Goal: Task Accomplishment & Management: Manage account settings

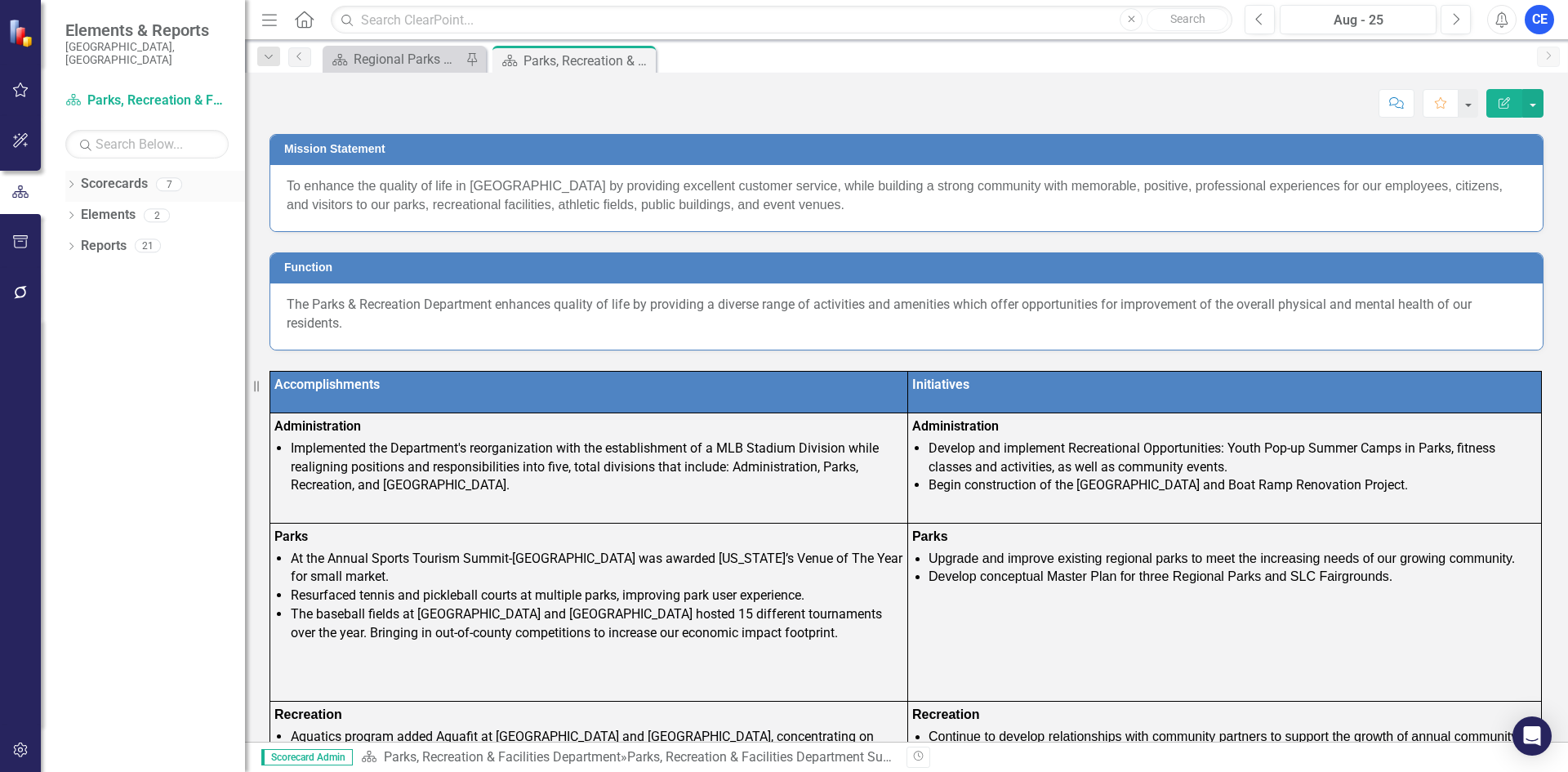
click at [124, 175] on link "Scorecards" at bounding box center [114, 185] width 67 height 19
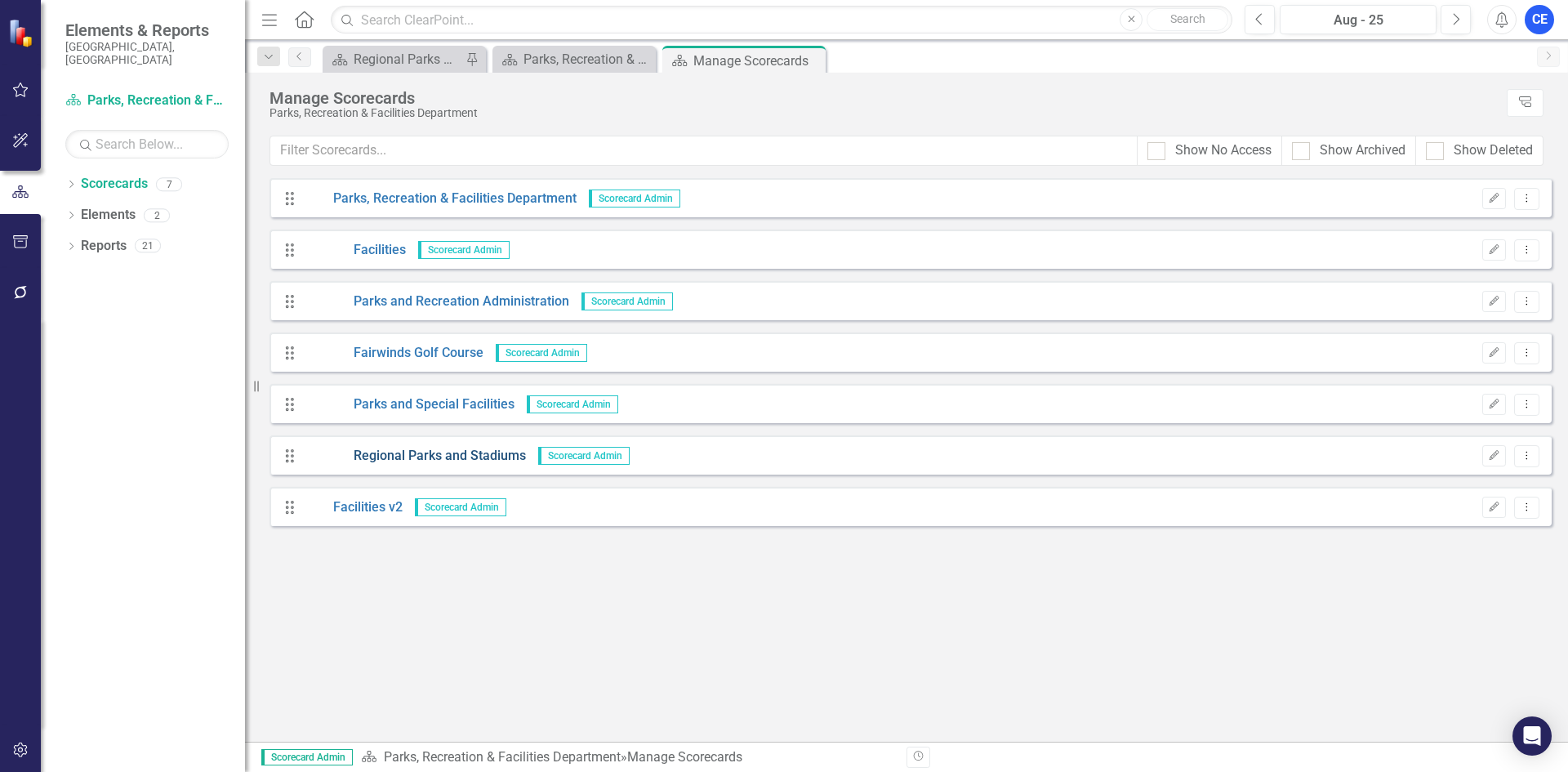
click at [397, 453] on link "Regional Parks and Stadiums" at bounding box center [415, 456] width 221 height 19
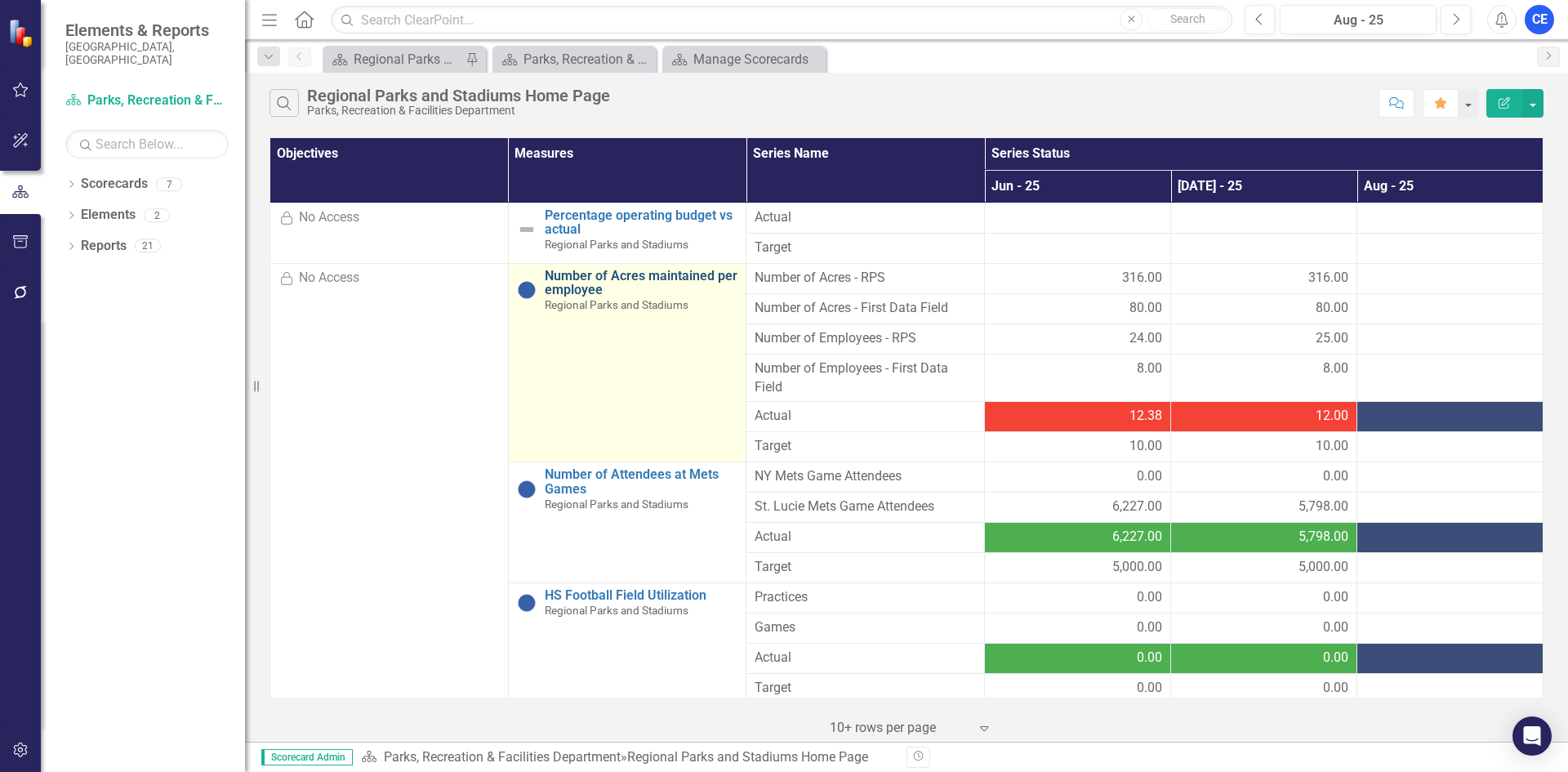
click at [656, 274] on link "Number of Acres maintained per employee" at bounding box center [641, 283] width 193 height 28
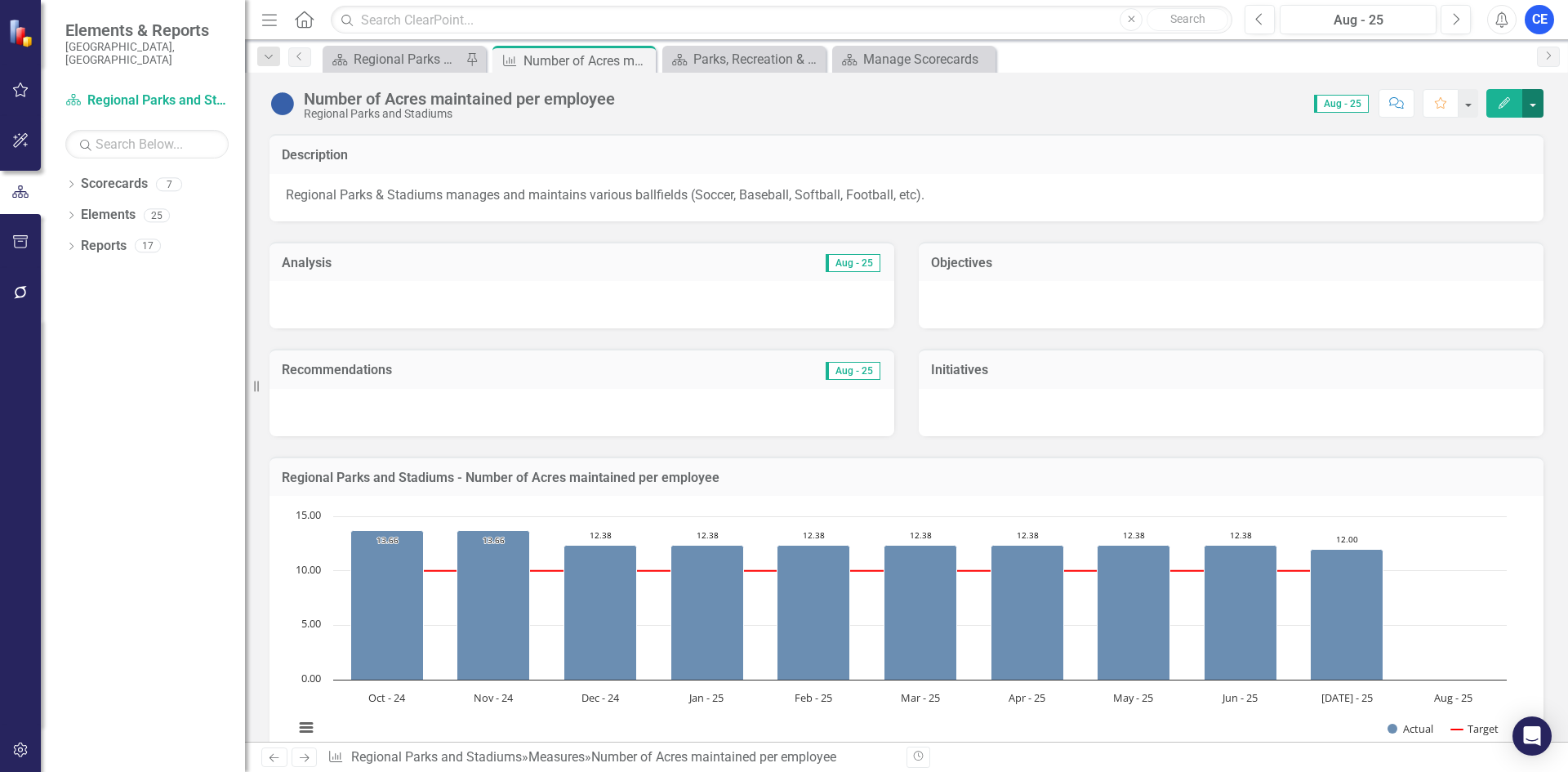
click at [1537, 109] on button "button" at bounding box center [1533, 103] width 21 height 28
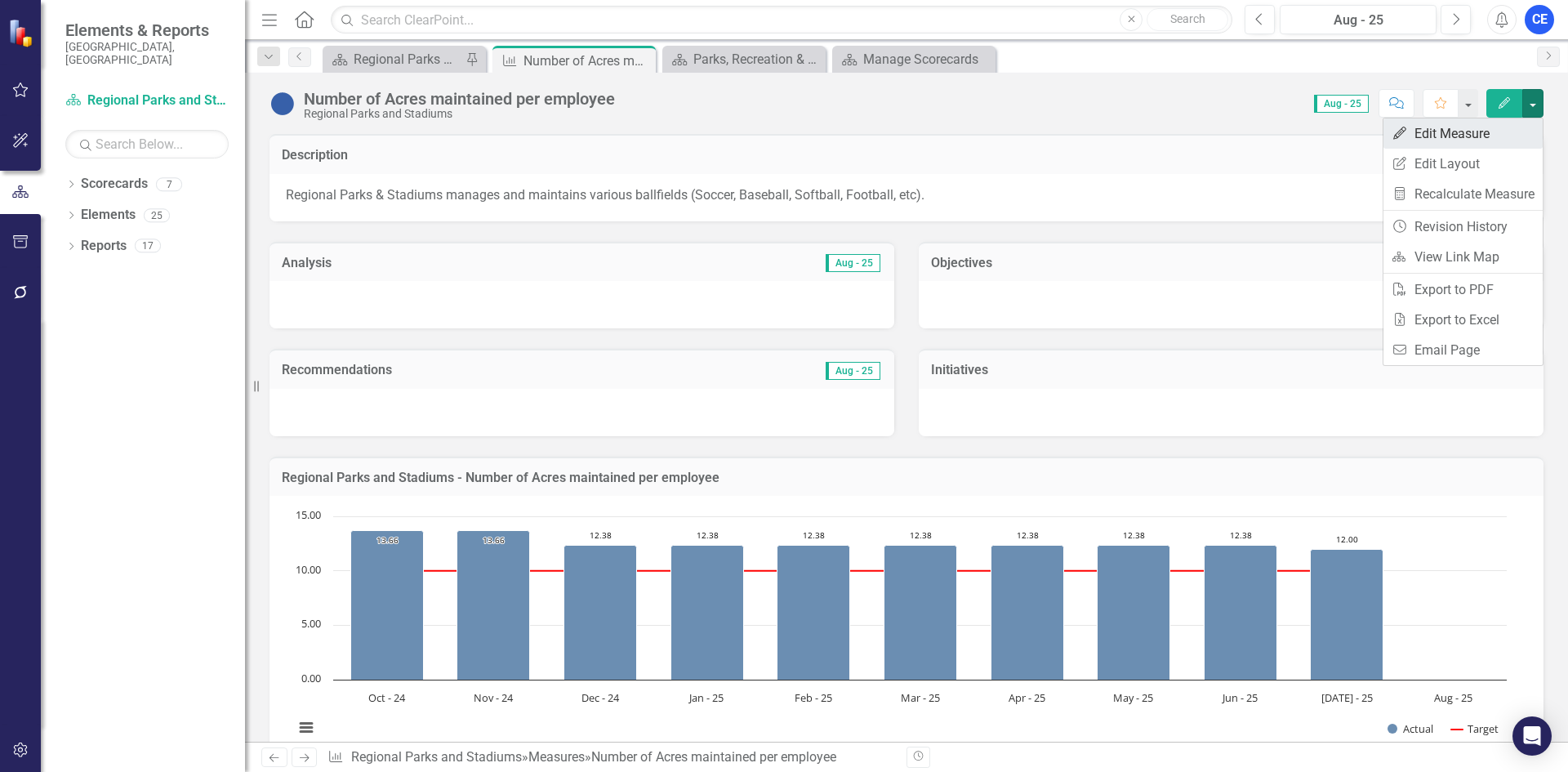
click at [1449, 141] on link "Edit Edit Measure" at bounding box center [1463, 133] width 160 height 30
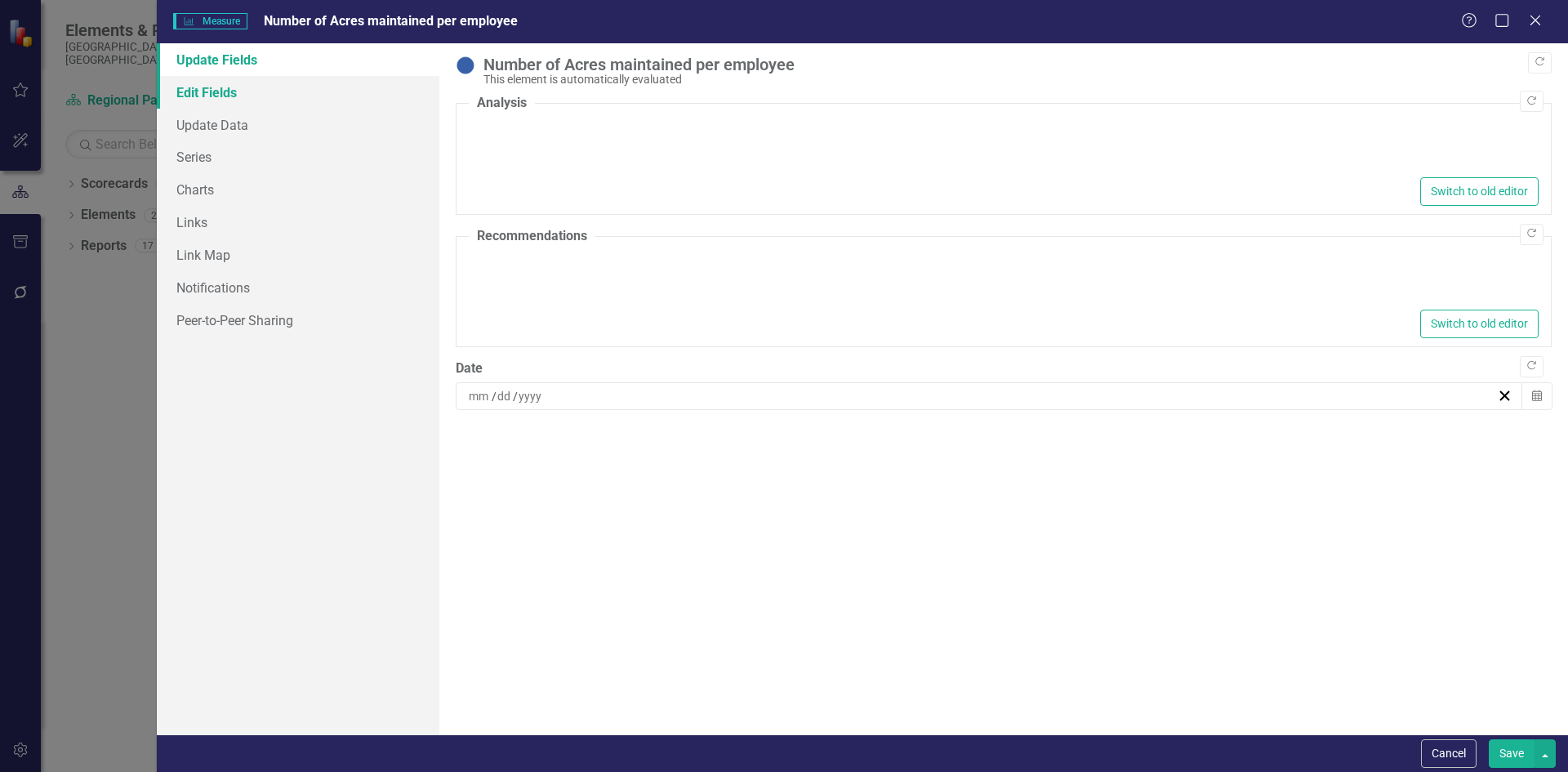
click at [216, 94] on link "Edit Fields" at bounding box center [298, 92] width 282 height 33
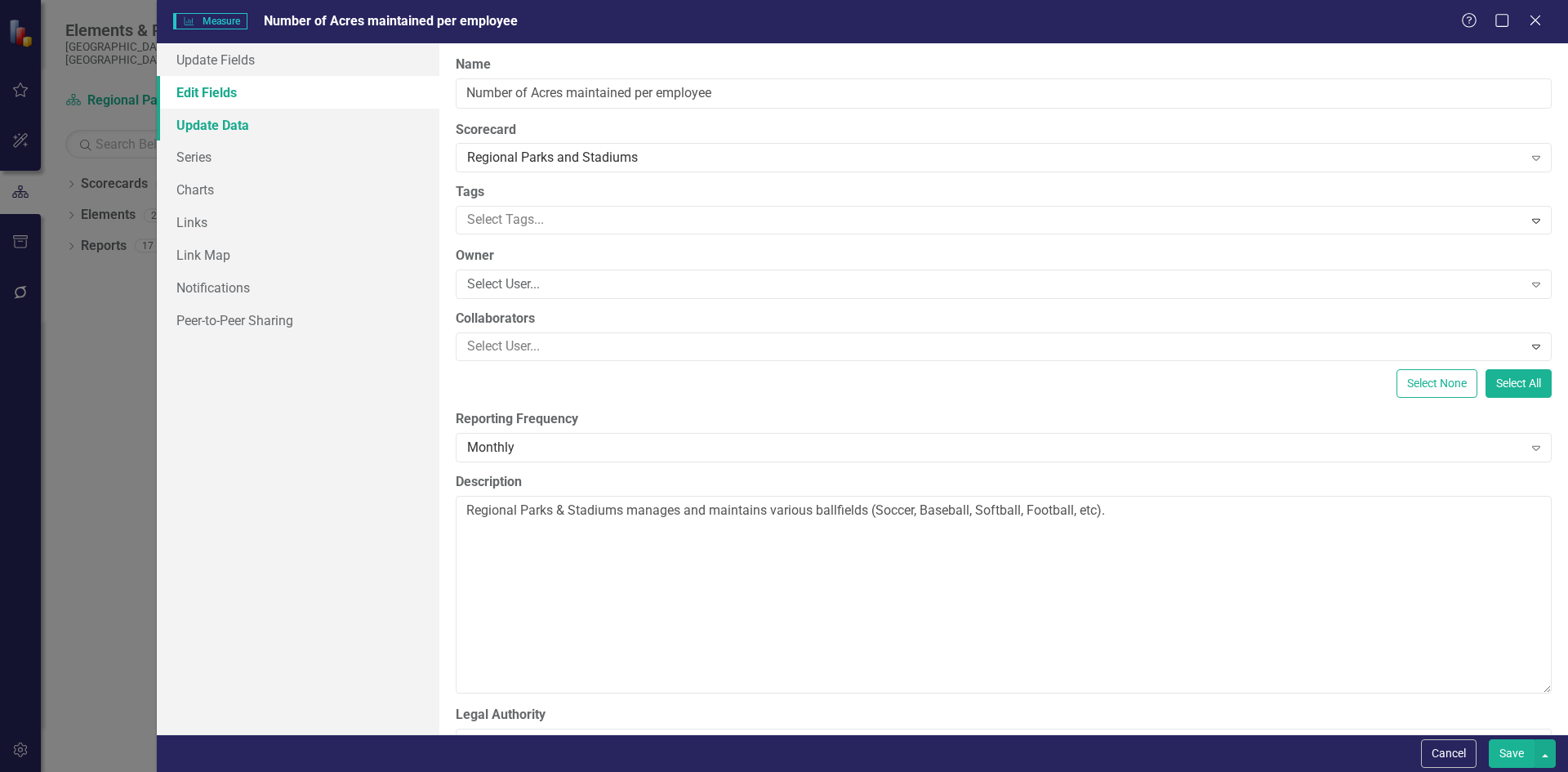
click at [208, 118] on link "Update Data" at bounding box center [298, 125] width 282 height 33
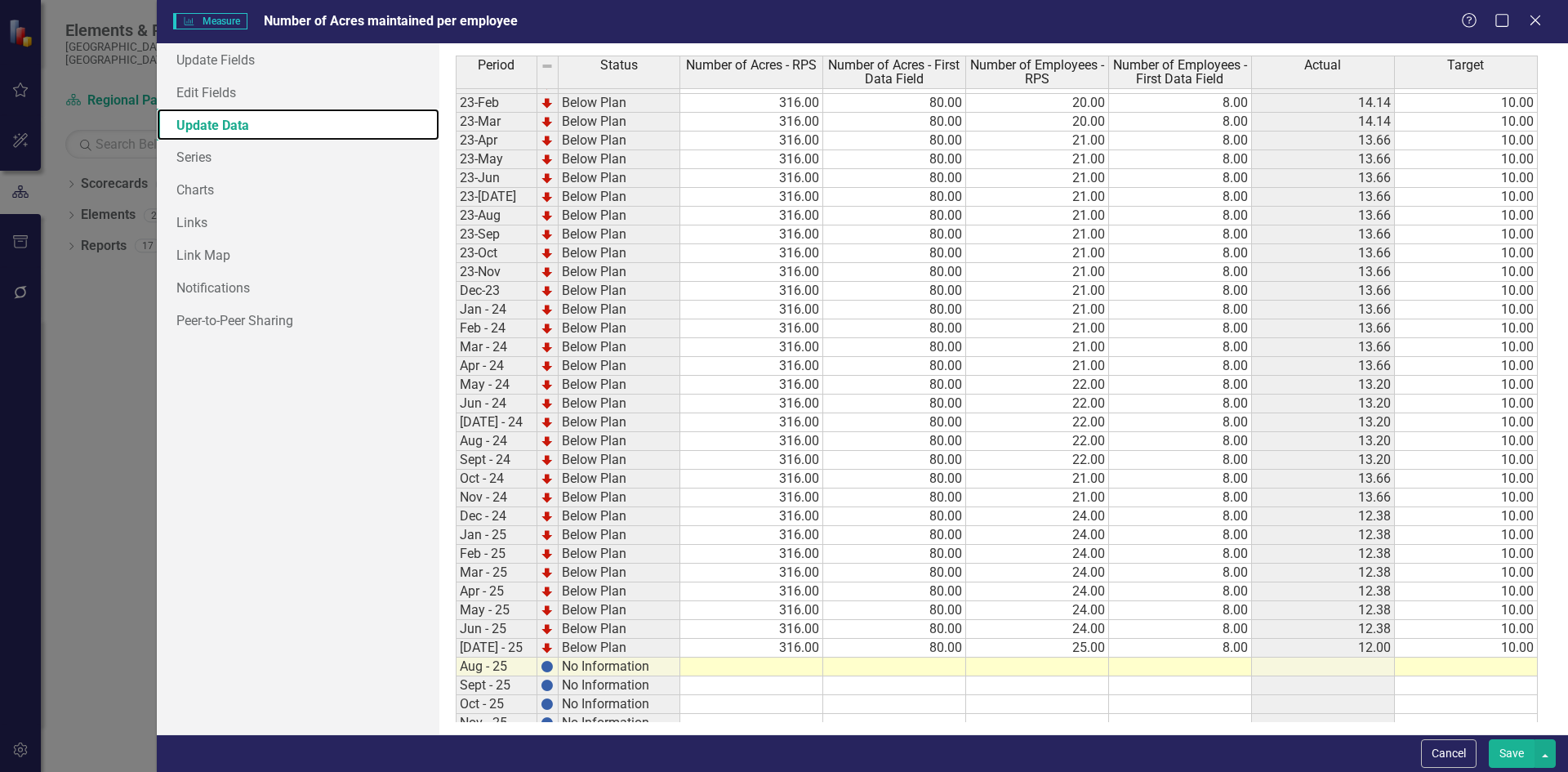
scroll to position [514, 0]
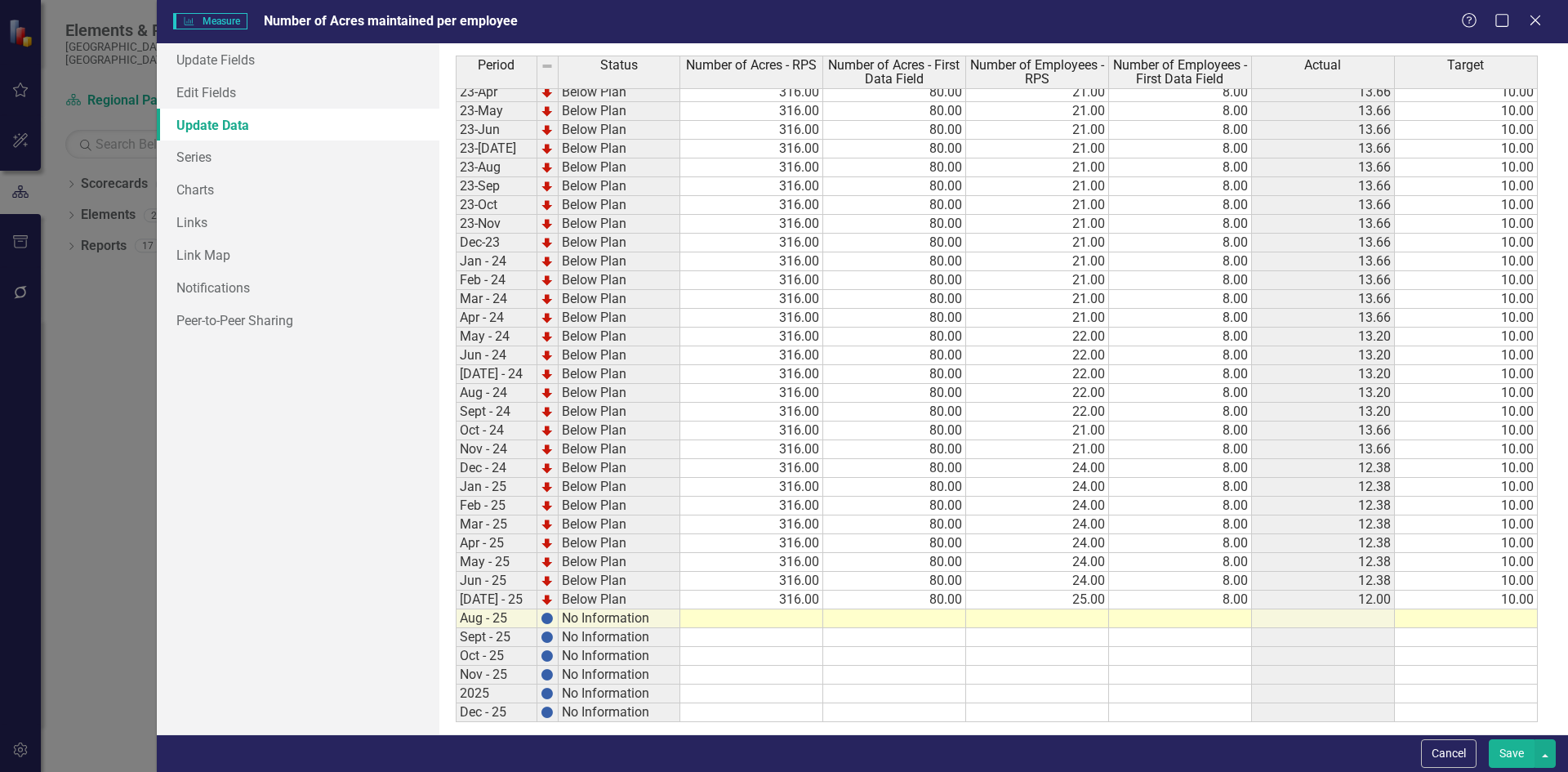
click at [782, 621] on tbody "Nov-21 Below Plan 316.00 80.00 22.00 8.00 13.20 10.00 Dec-21 Below Plan 316.00 …" at bounding box center [996, 242] width 1082 height 959
type textarea "316"
type textarea "80"
type textarea "25"
type textarea "10"
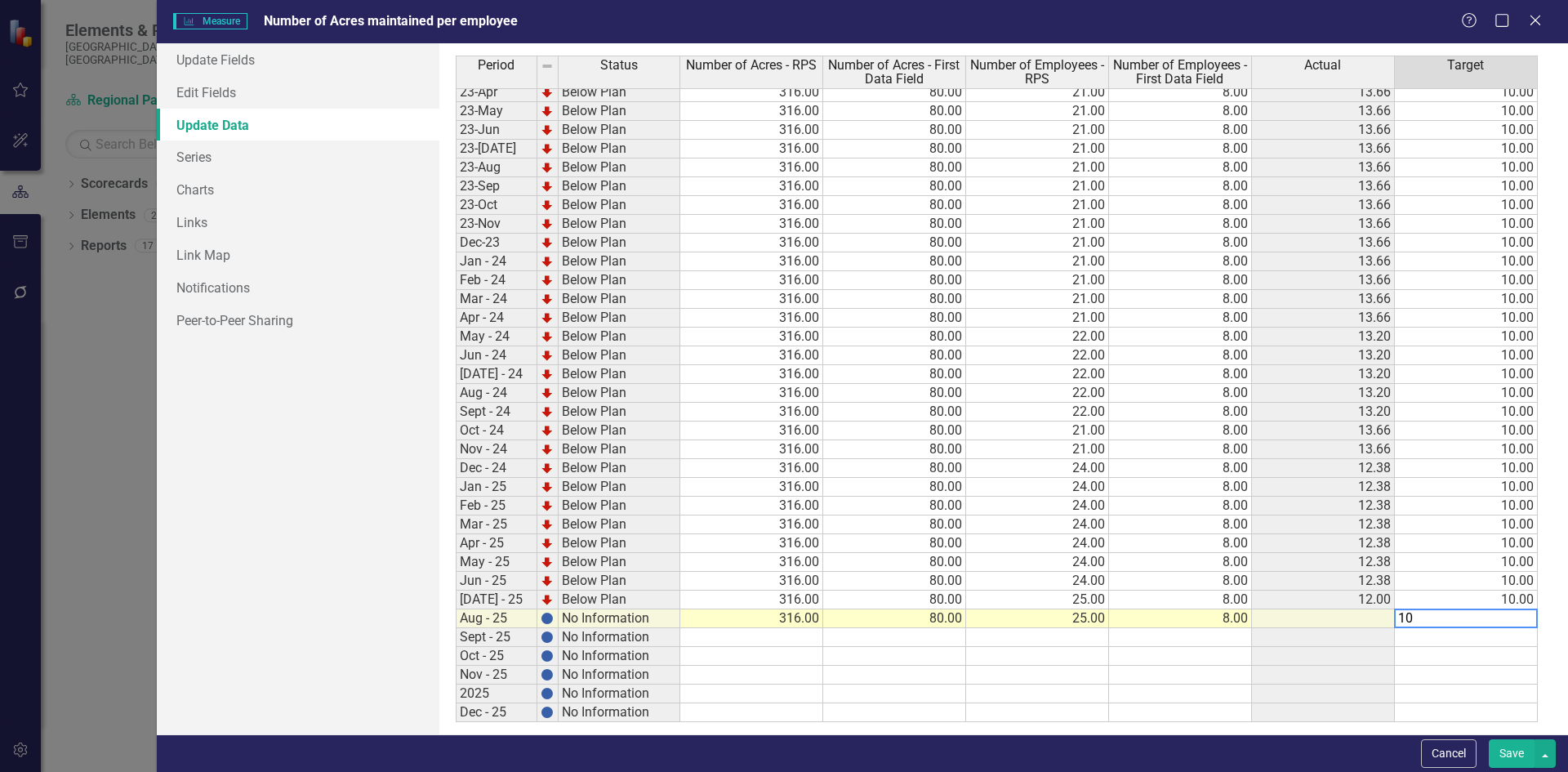
click at [1516, 758] on button "Save" at bounding box center [1511, 753] width 45 height 28
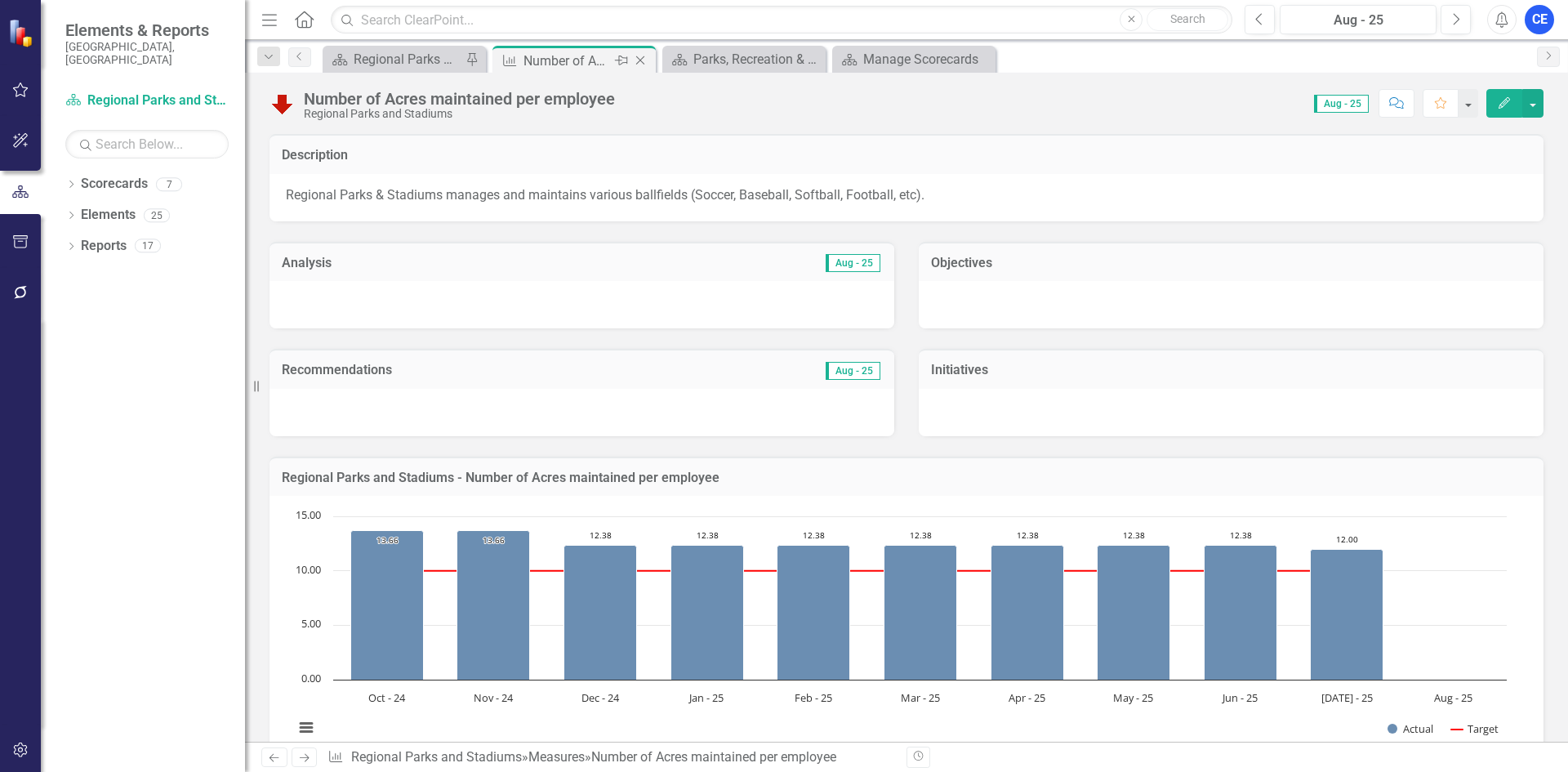
click at [644, 58] on icon "Close" at bounding box center [639, 60] width 16 height 13
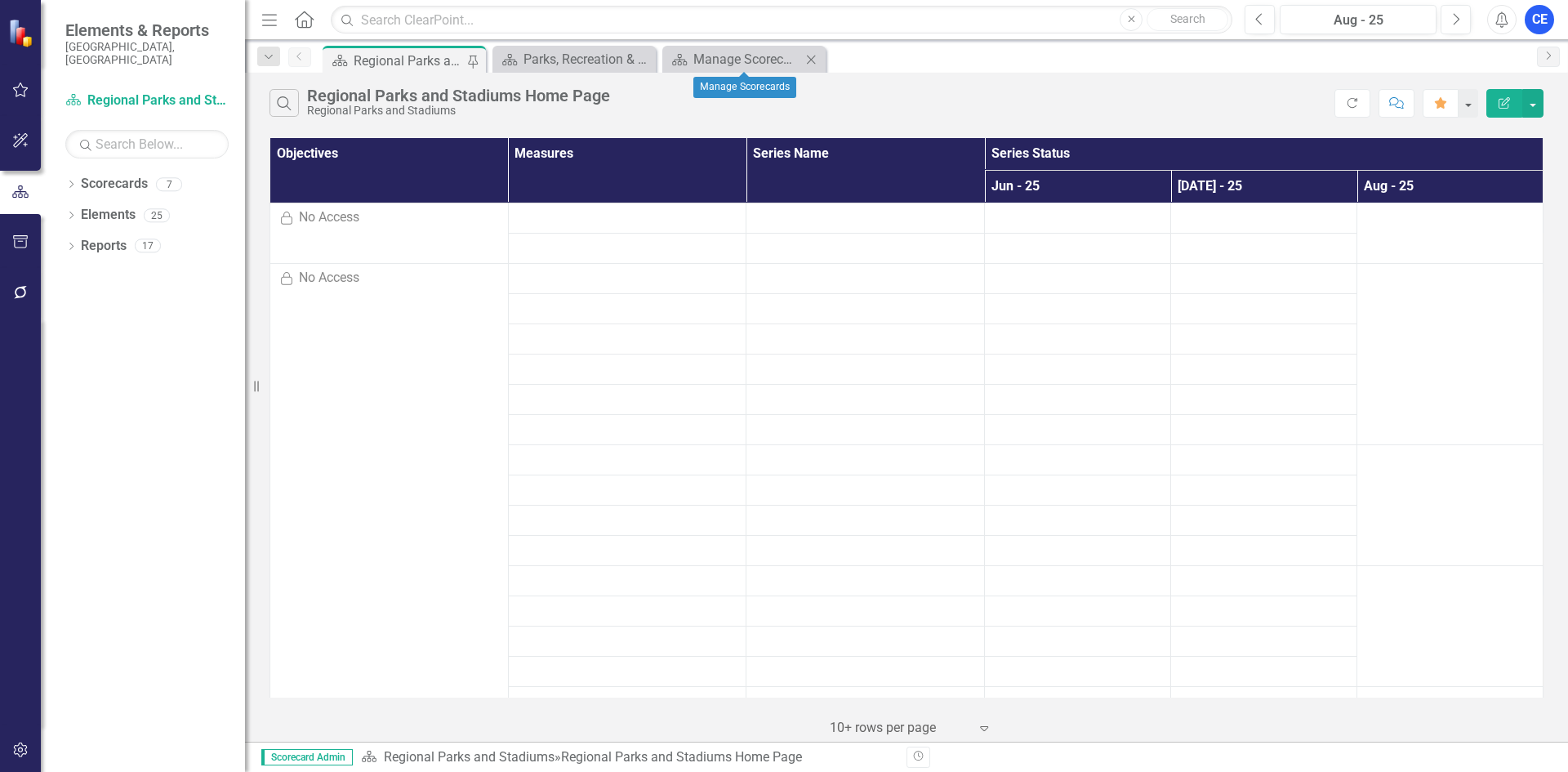
click at [813, 55] on icon "Close" at bounding box center [810, 59] width 16 height 13
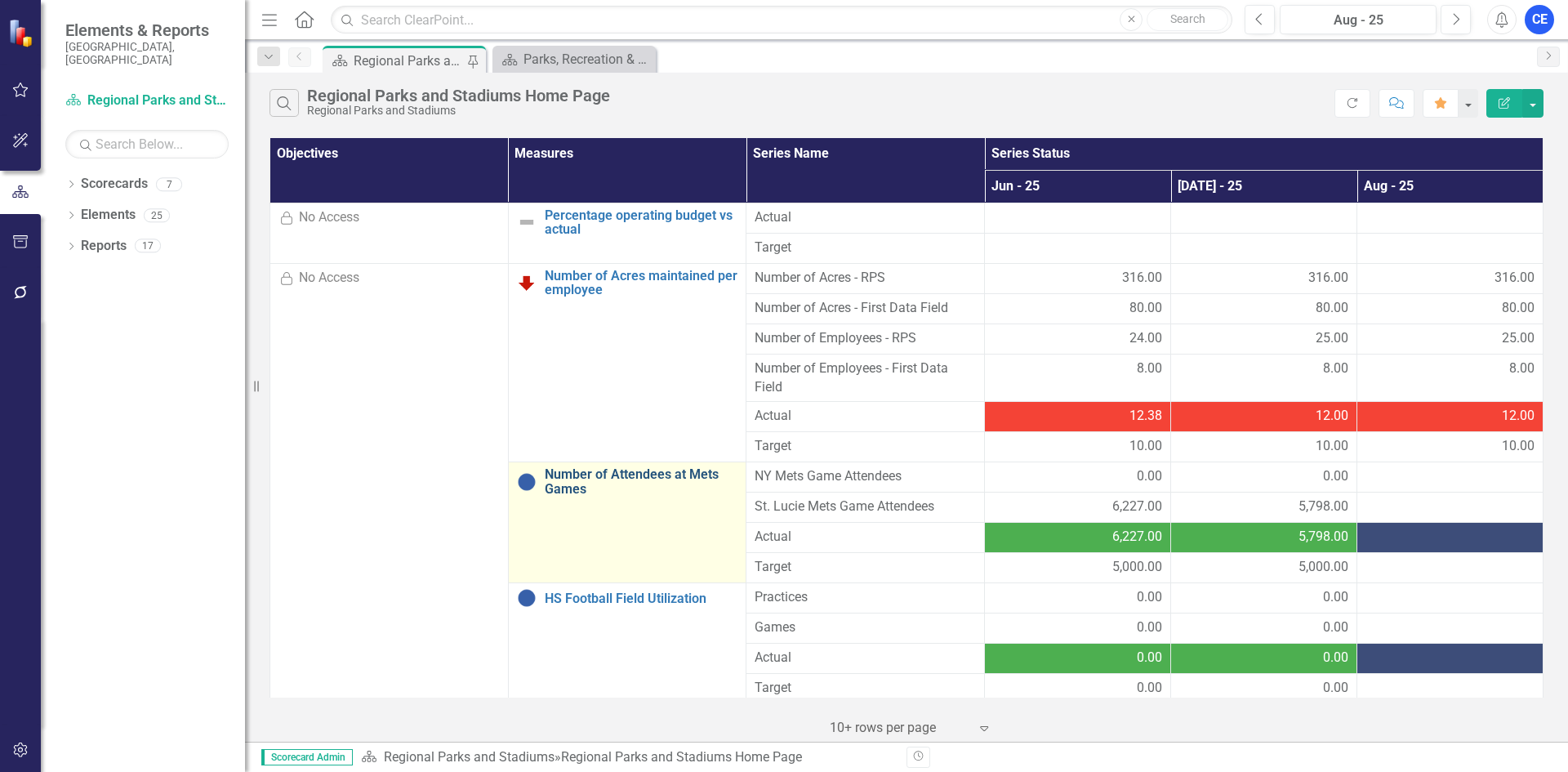
click at [578, 480] on link "Number of Attendees at Mets Games" at bounding box center [641, 481] width 193 height 28
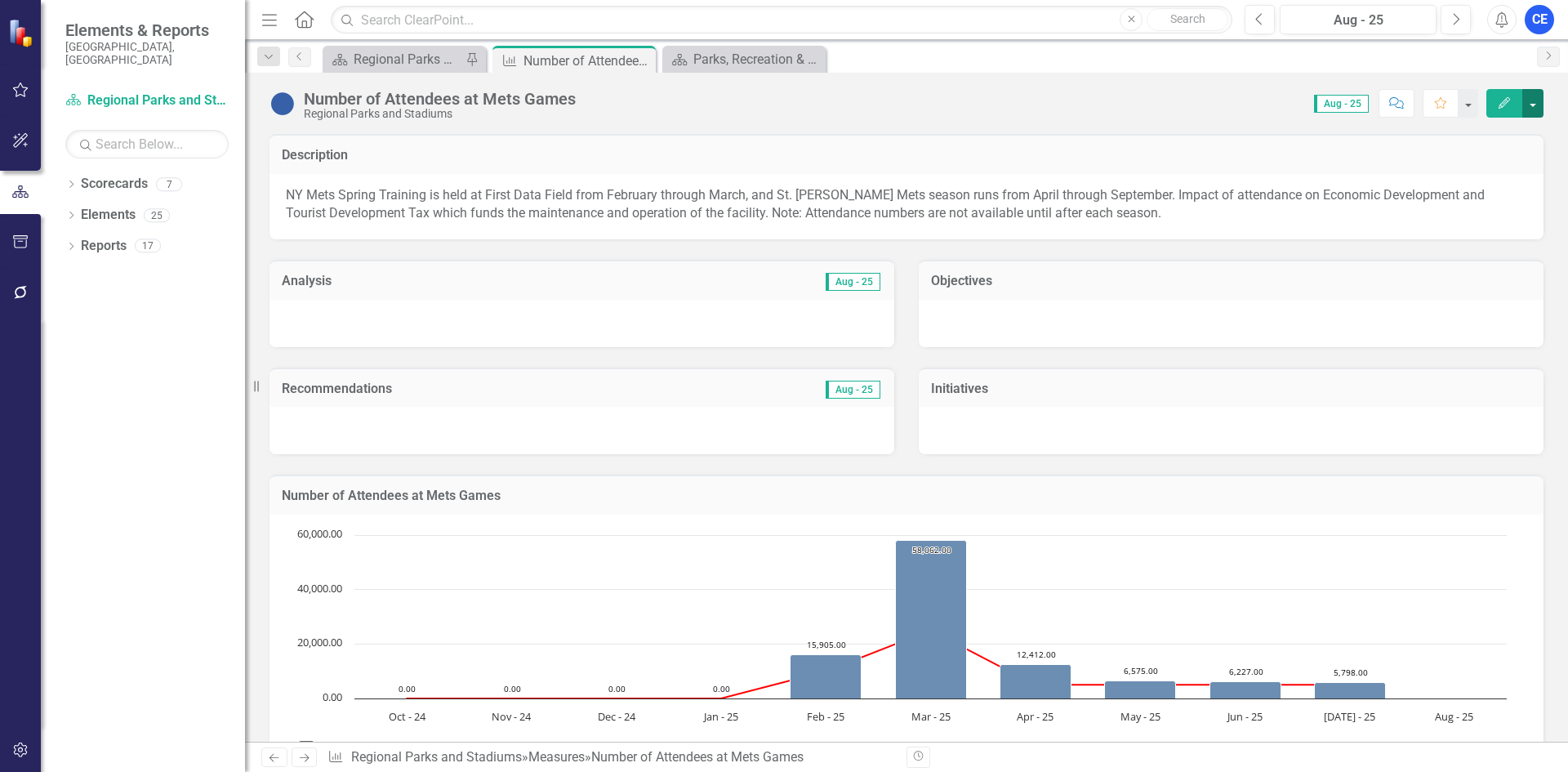
click at [1541, 97] on button "button" at bounding box center [1533, 103] width 21 height 28
click at [1462, 125] on link "Edit Edit Measure" at bounding box center [1463, 133] width 160 height 30
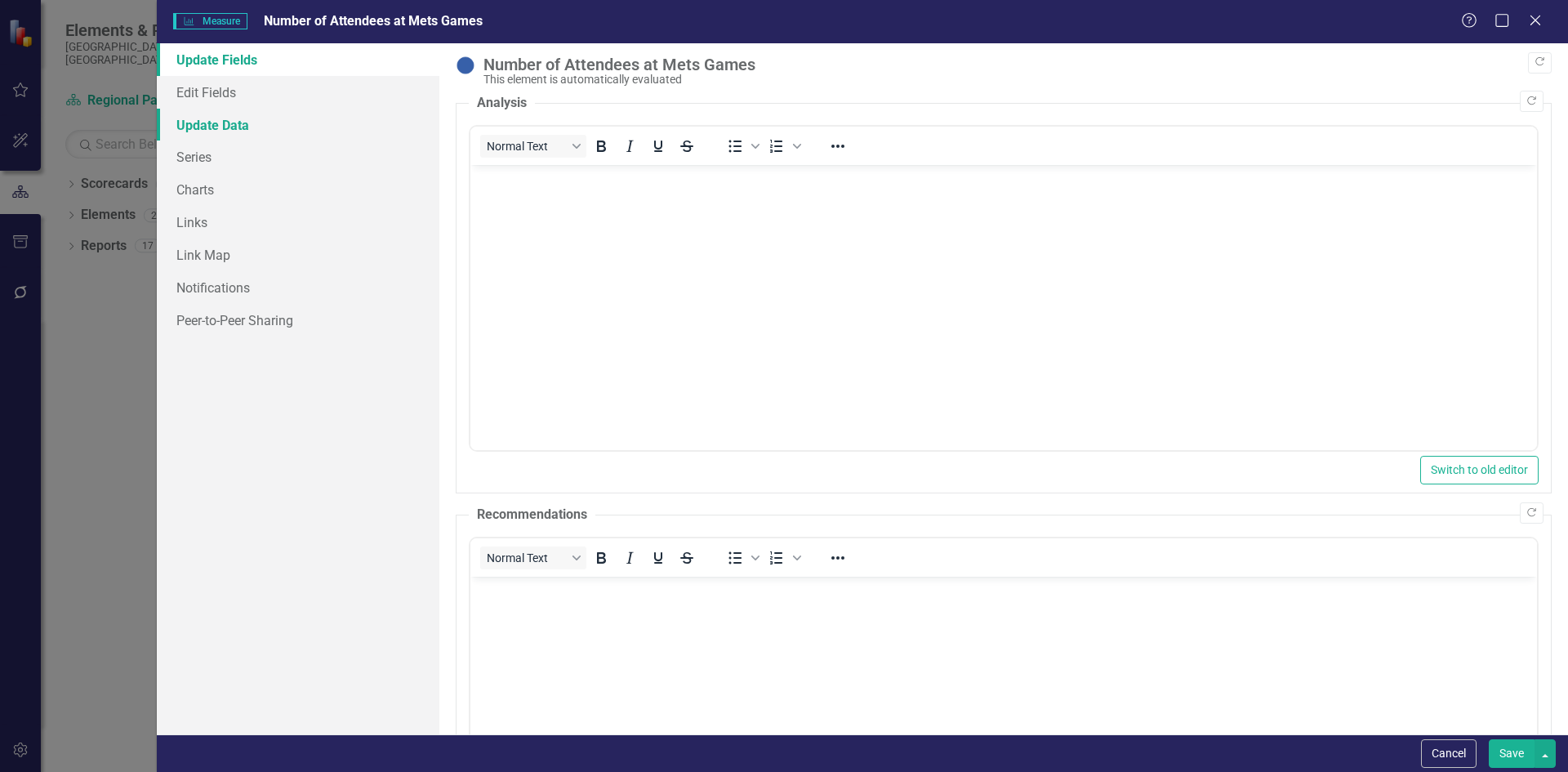
click at [197, 122] on link "Update Data" at bounding box center [298, 125] width 282 height 33
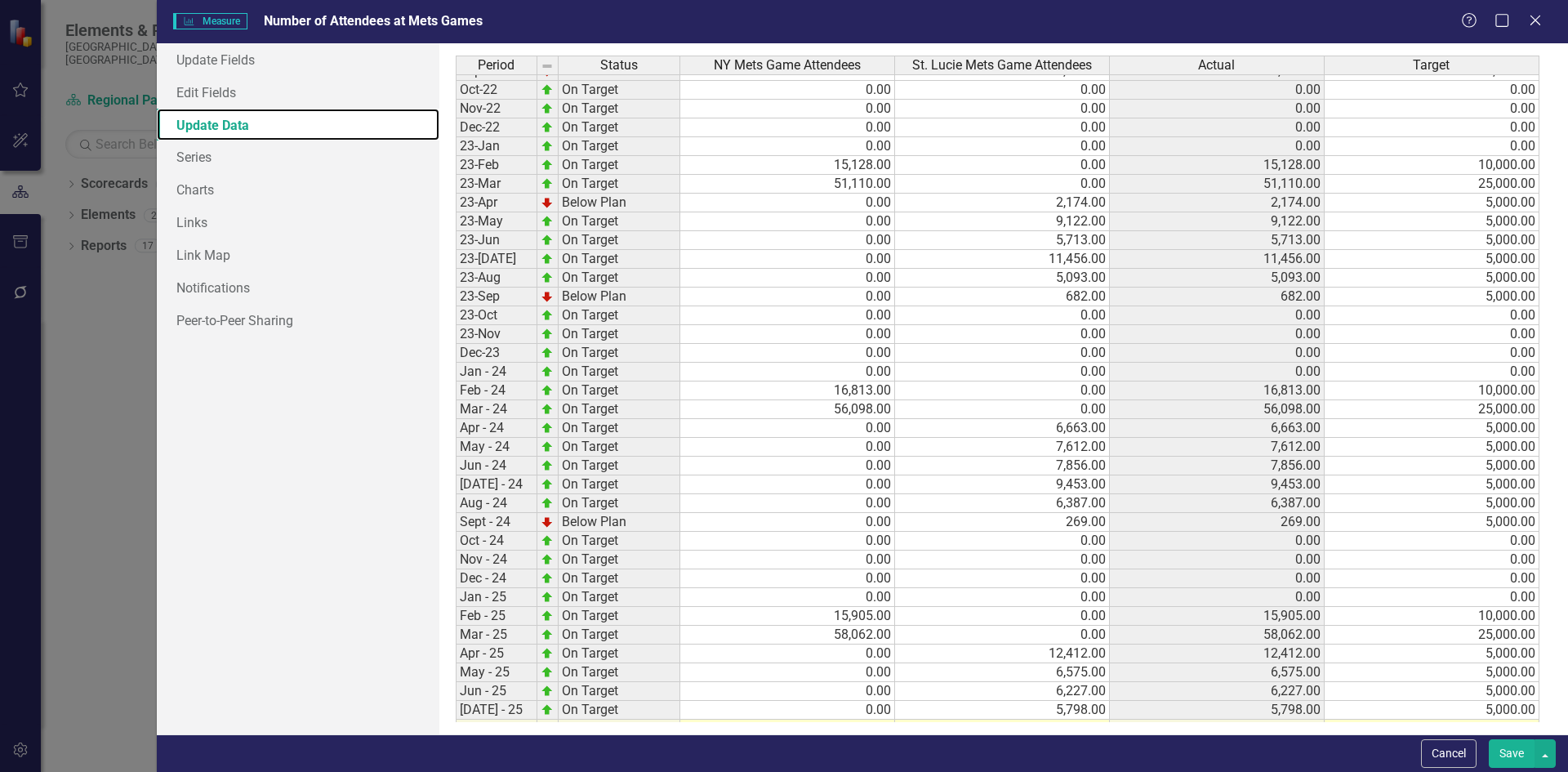
scroll to position [501, 0]
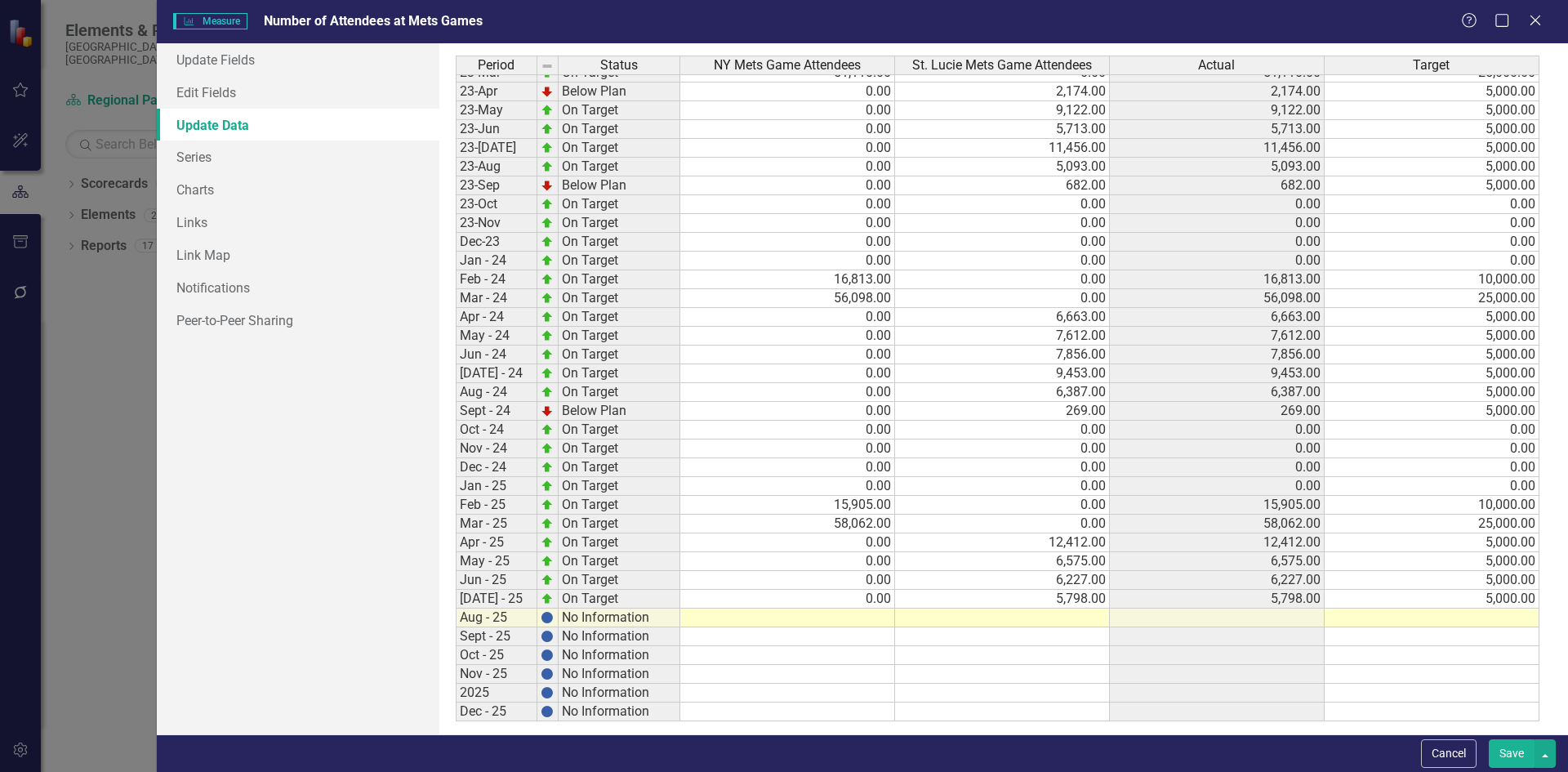
click at [771, 617] on tbody "Jan-22 On Target 0.00 0.00 0.00 0.00 Feb-22 On Target 0.00 0.00 0.00 0.00 Mar-2…" at bounding box center [997, 260] width 1084 height 921
click at [1008, 614] on td at bounding box center [1002, 618] width 215 height 19
click at [973, 614] on td at bounding box center [1002, 618] width 215 height 19
type textarea "5000"
click at [1523, 756] on button "Save" at bounding box center [1511, 753] width 45 height 28
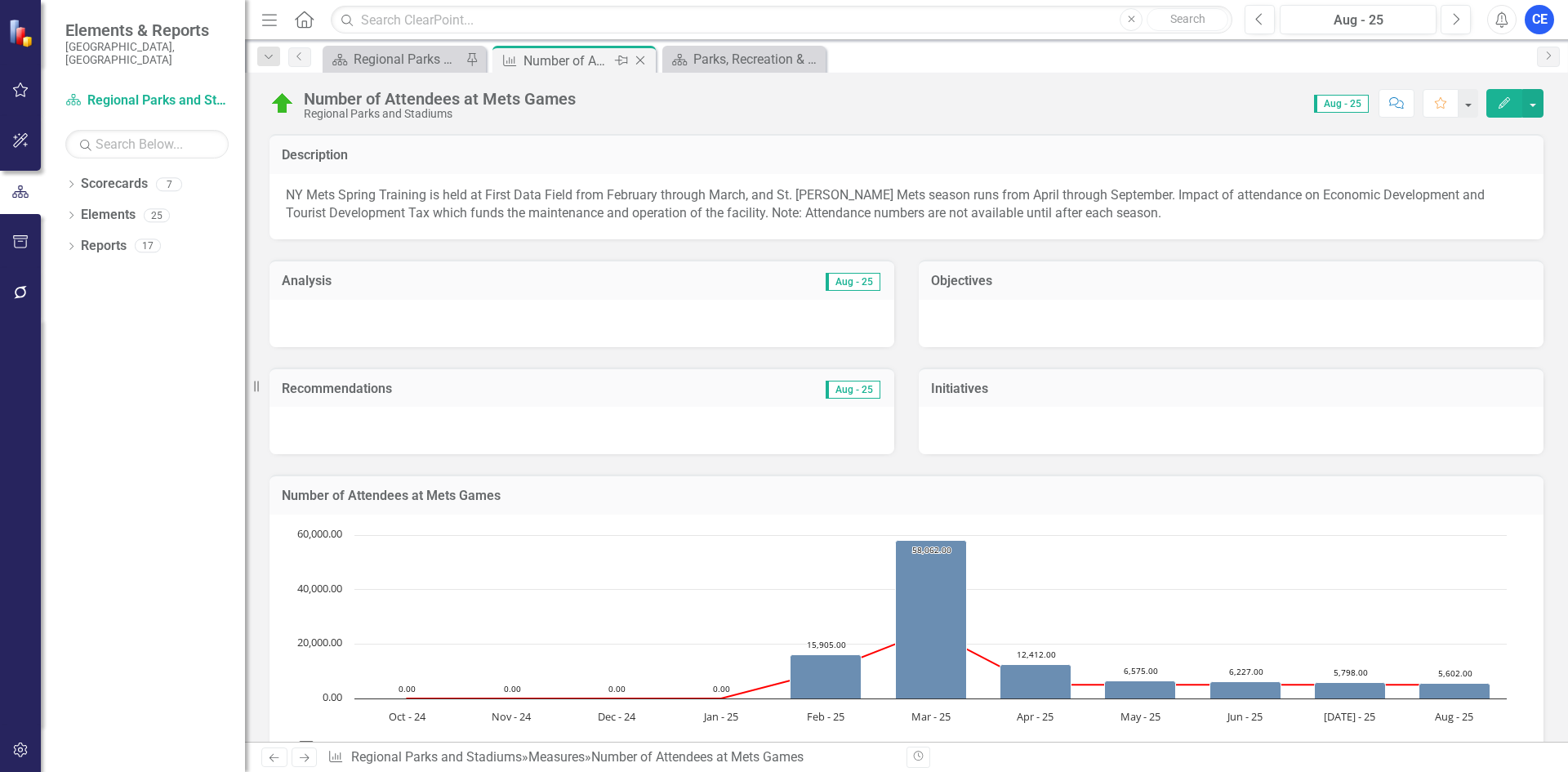
click at [639, 59] on icon "Close" at bounding box center [639, 60] width 16 height 13
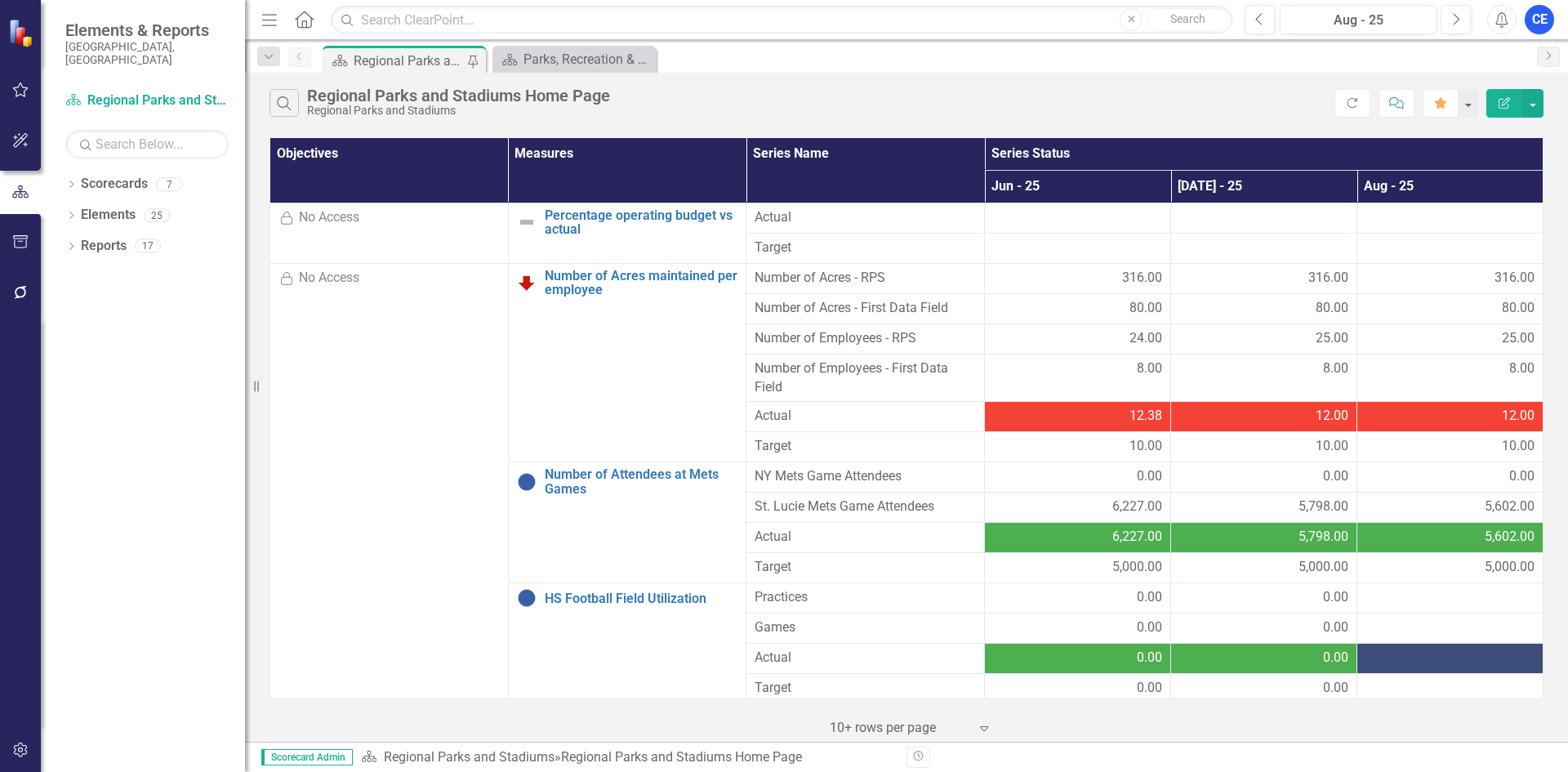
scroll to position [82, 0]
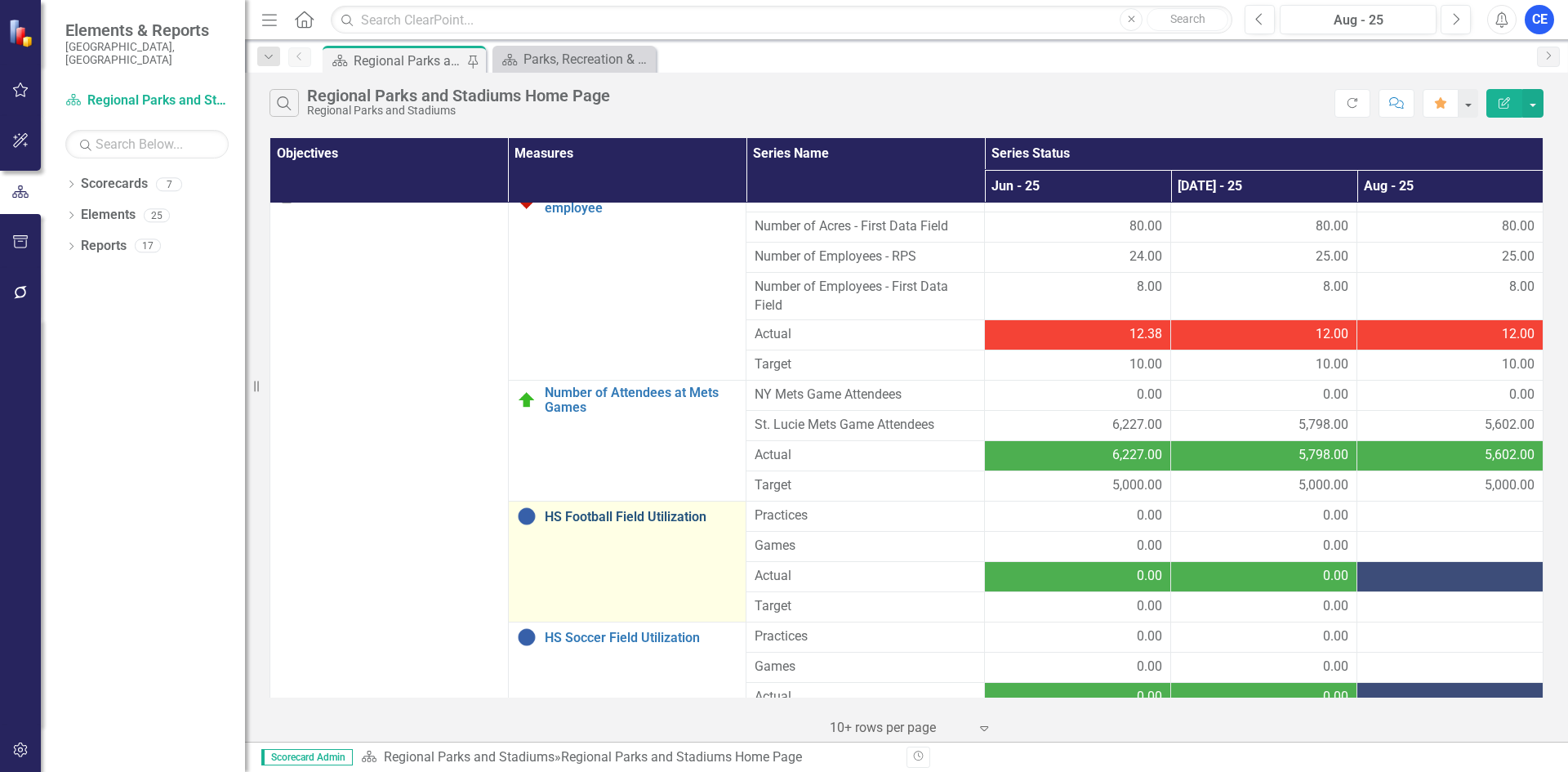
click at [628, 519] on link "HS Football Field Utilization" at bounding box center [641, 517] width 193 height 15
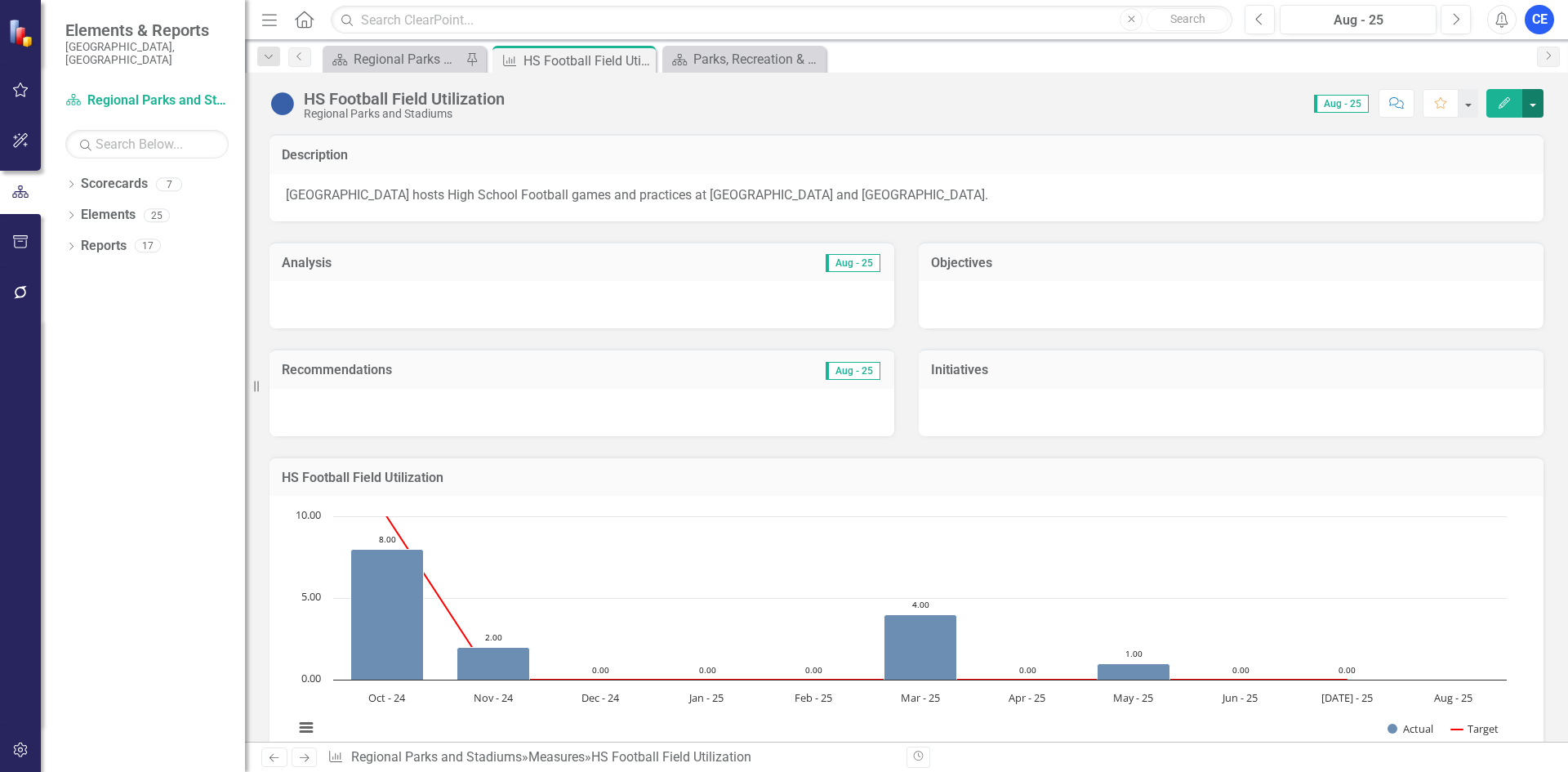
click at [1535, 97] on button "button" at bounding box center [1533, 103] width 21 height 28
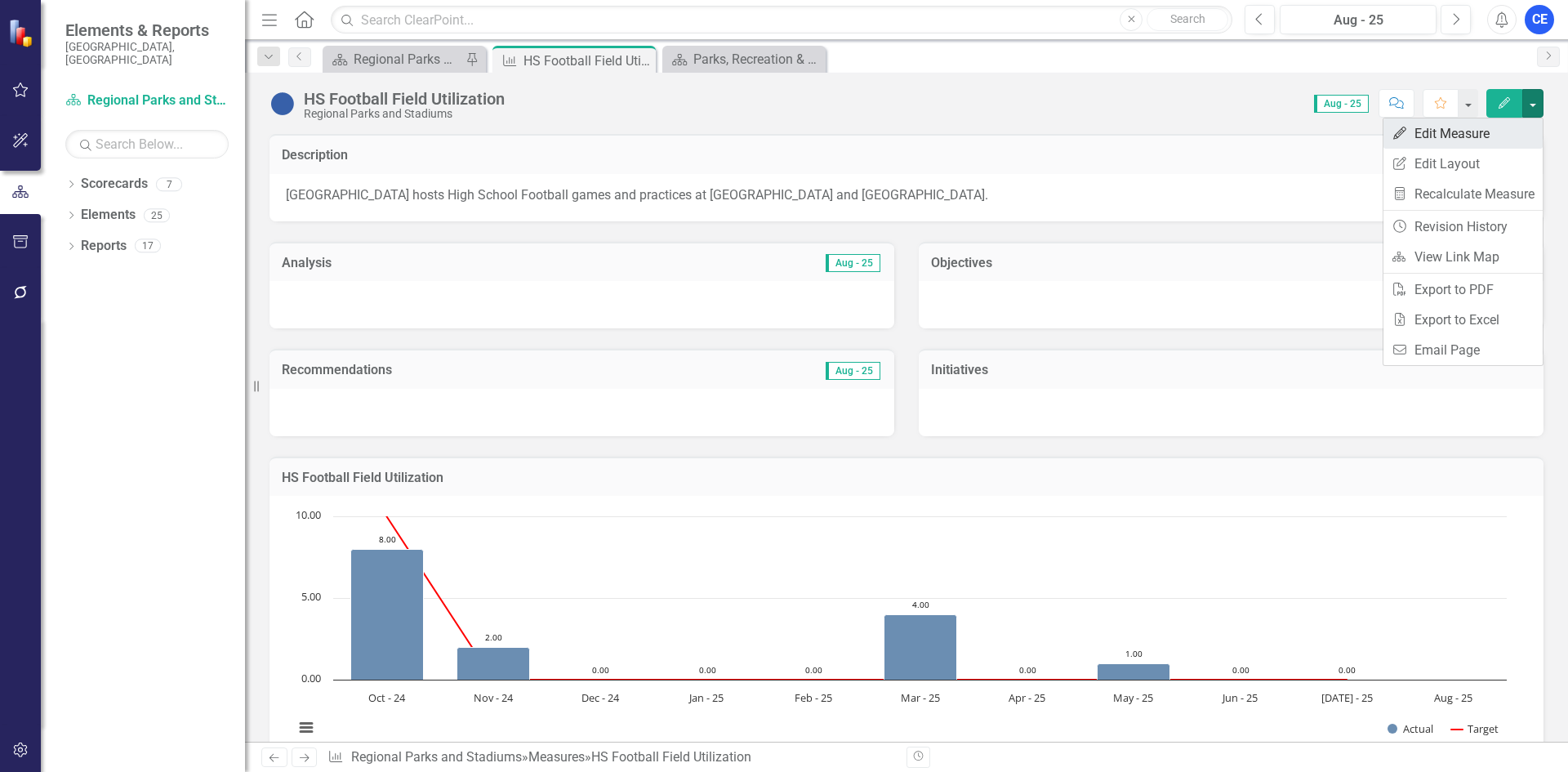
click at [1456, 141] on link "Edit Edit Measure" at bounding box center [1463, 133] width 160 height 30
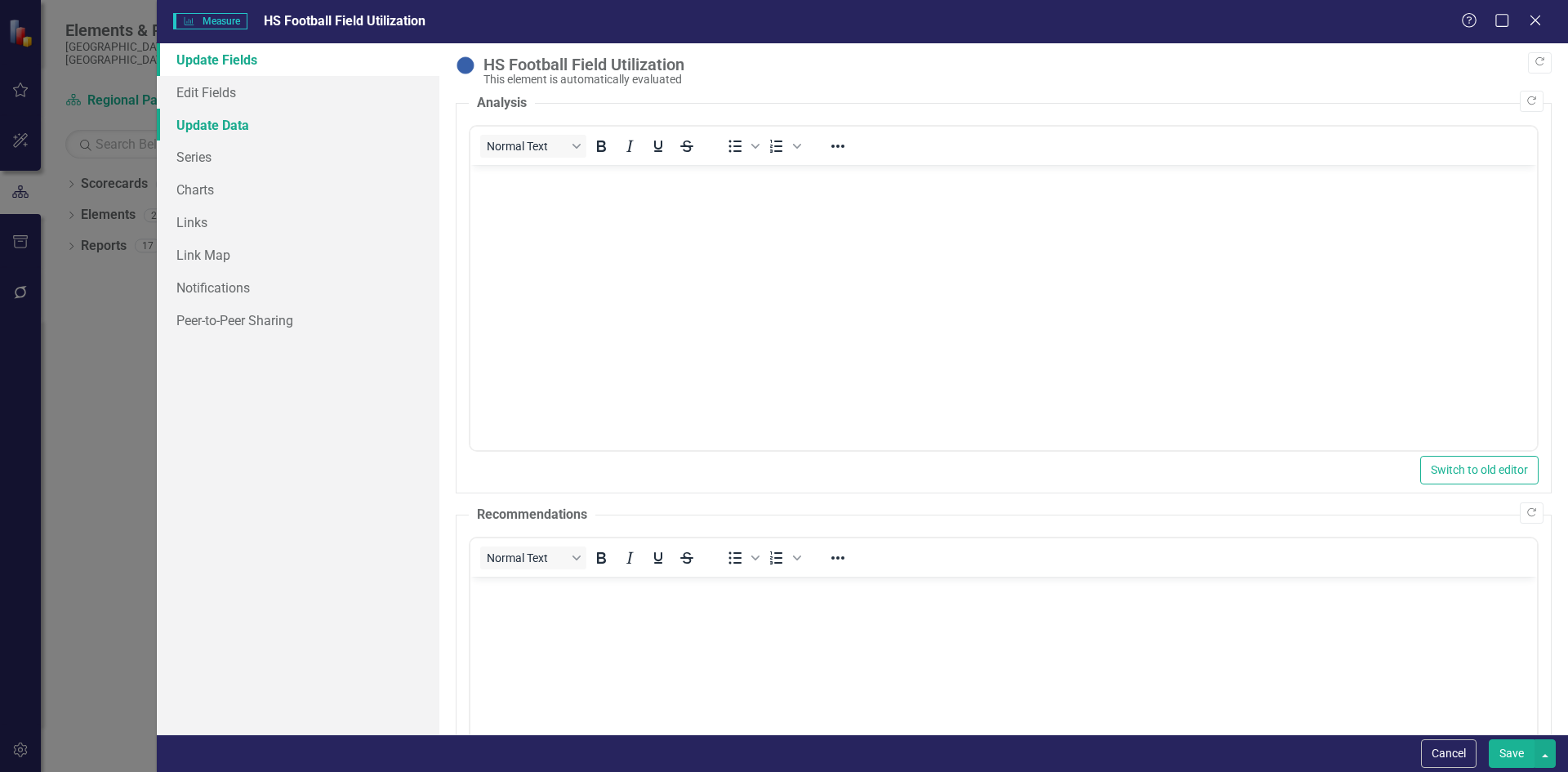
click at [245, 118] on link "Update Data" at bounding box center [298, 125] width 282 height 33
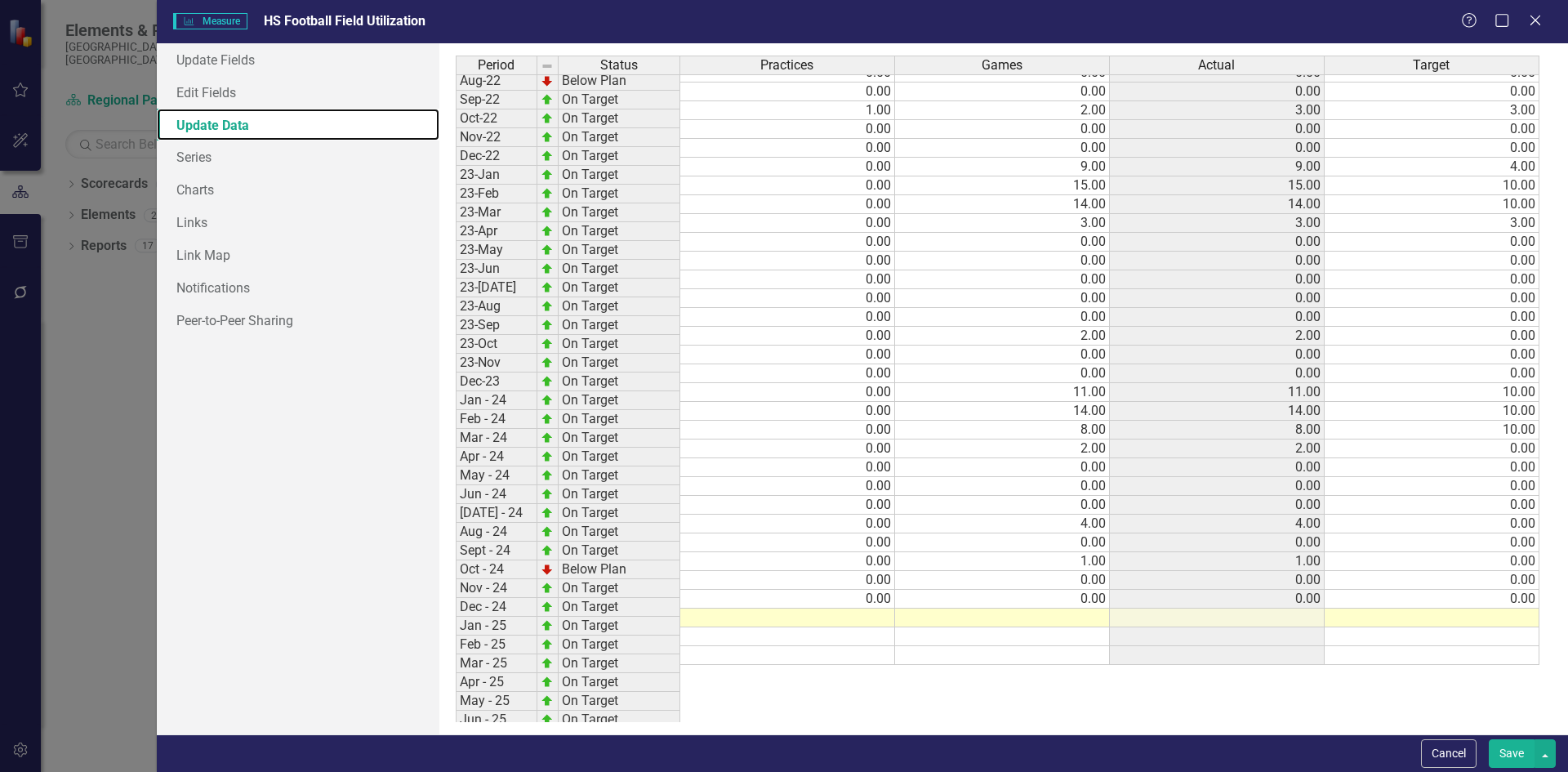
scroll to position [501, 0]
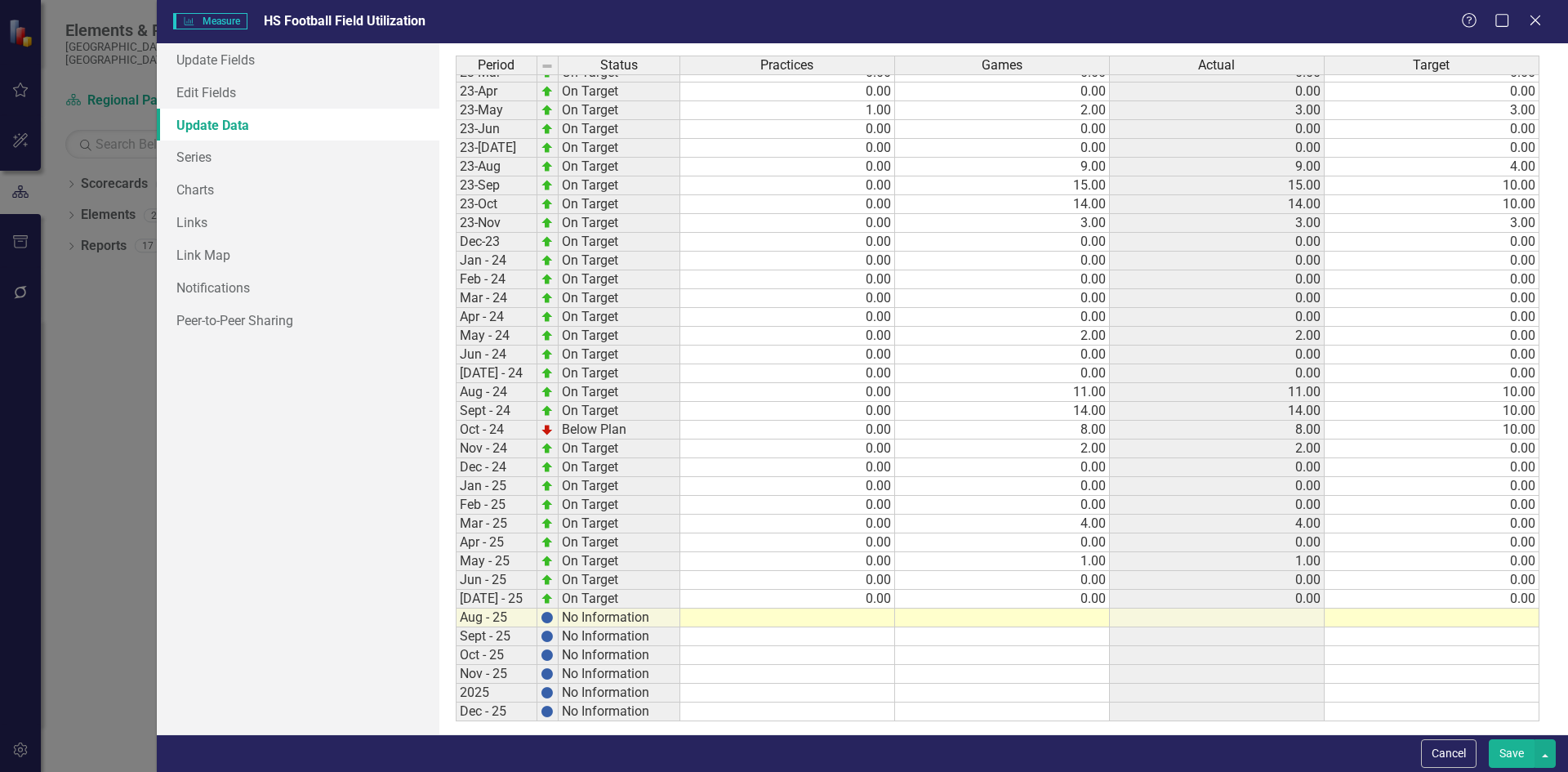
click at [750, 612] on tbody "Jan-22 On Target 0.00 0.00 0.00 0.00 Feb-22 On Target 0.00 0.00 0.00 0.00 Mar-2…" at bounding box center [997, 260] width 1084 height 921
type textarea "0"
type textarea "10"
click at [1509, 751] on button "Save" at bounding box center [1511, 753] width 45 height 28
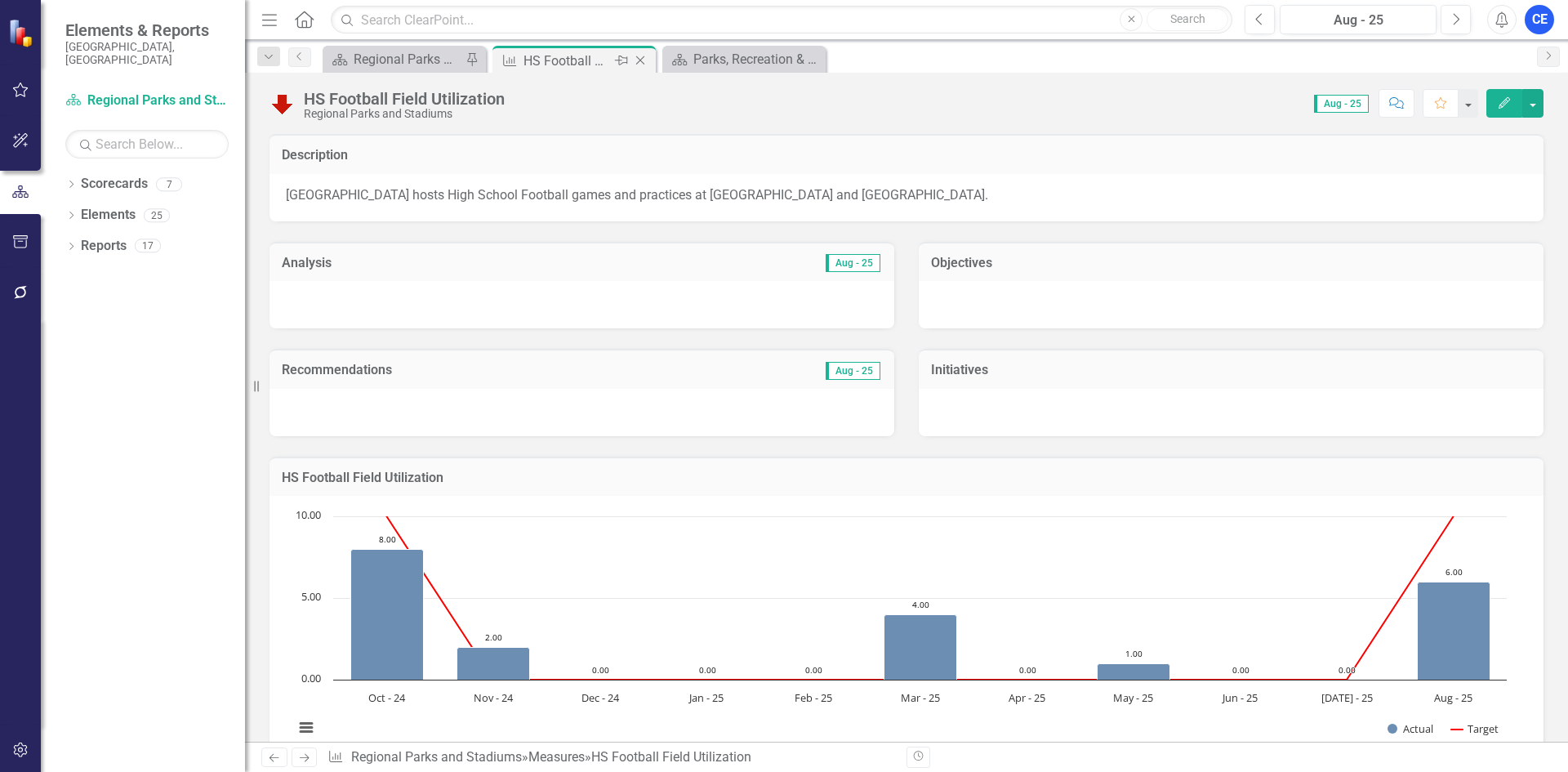
click at [645, 55] on icon "Close" at bounding box center [639, 60] width 16 height 13
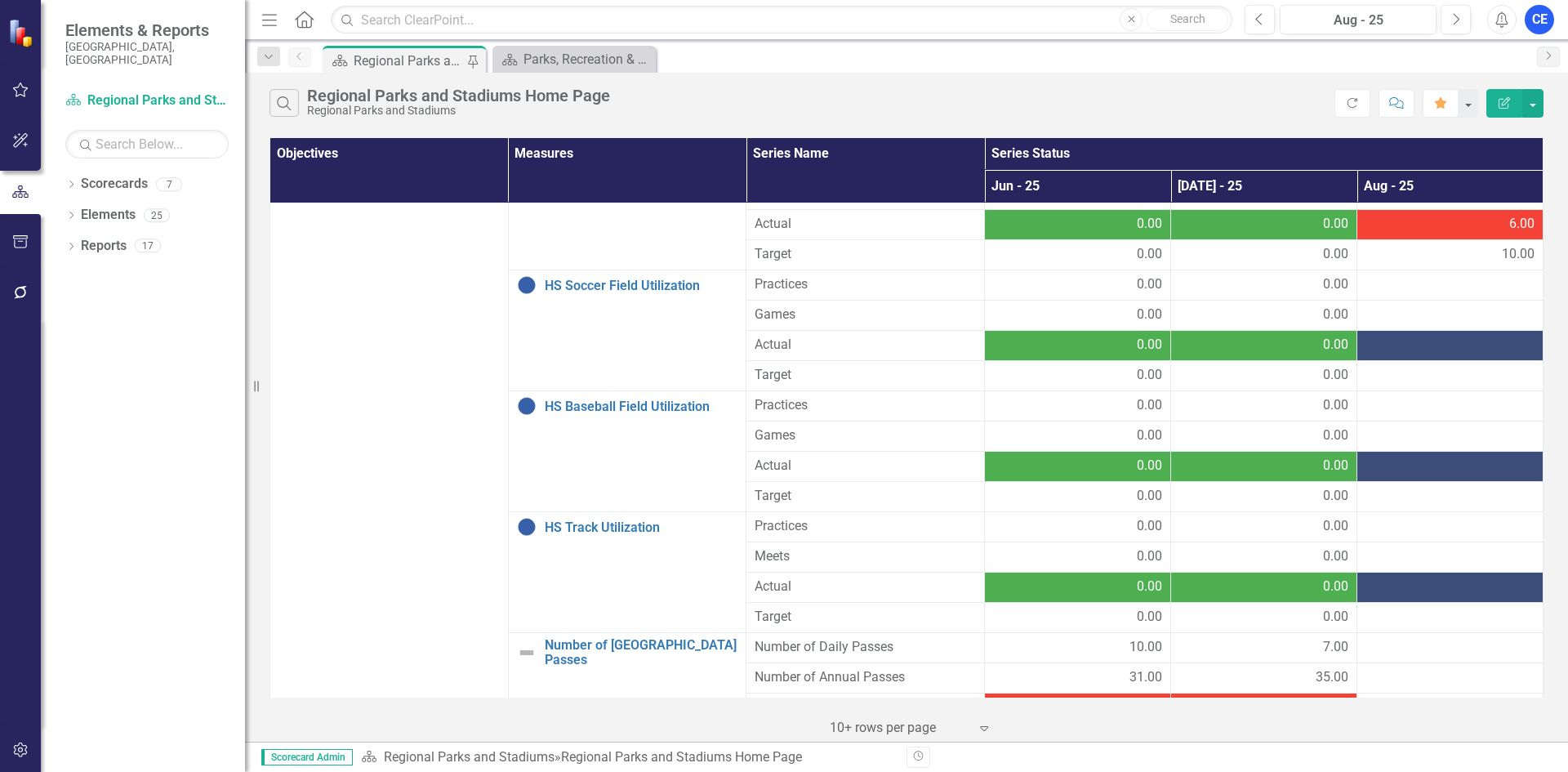
scroll to position [409, 0]
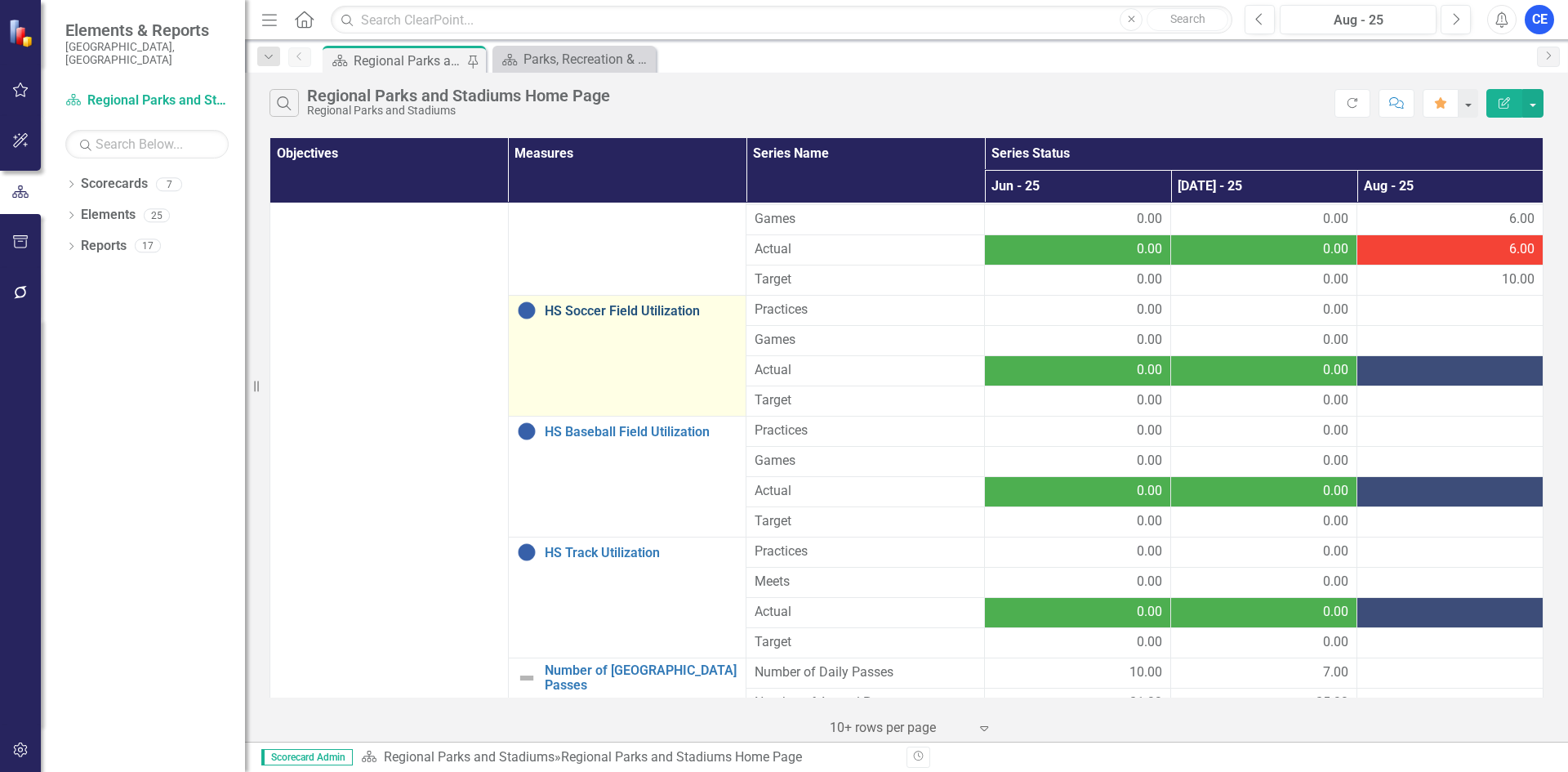
click at [596, 307] on link "HS Soccer Field Utilization" at bounding box center [641, 311] width 193 height 15
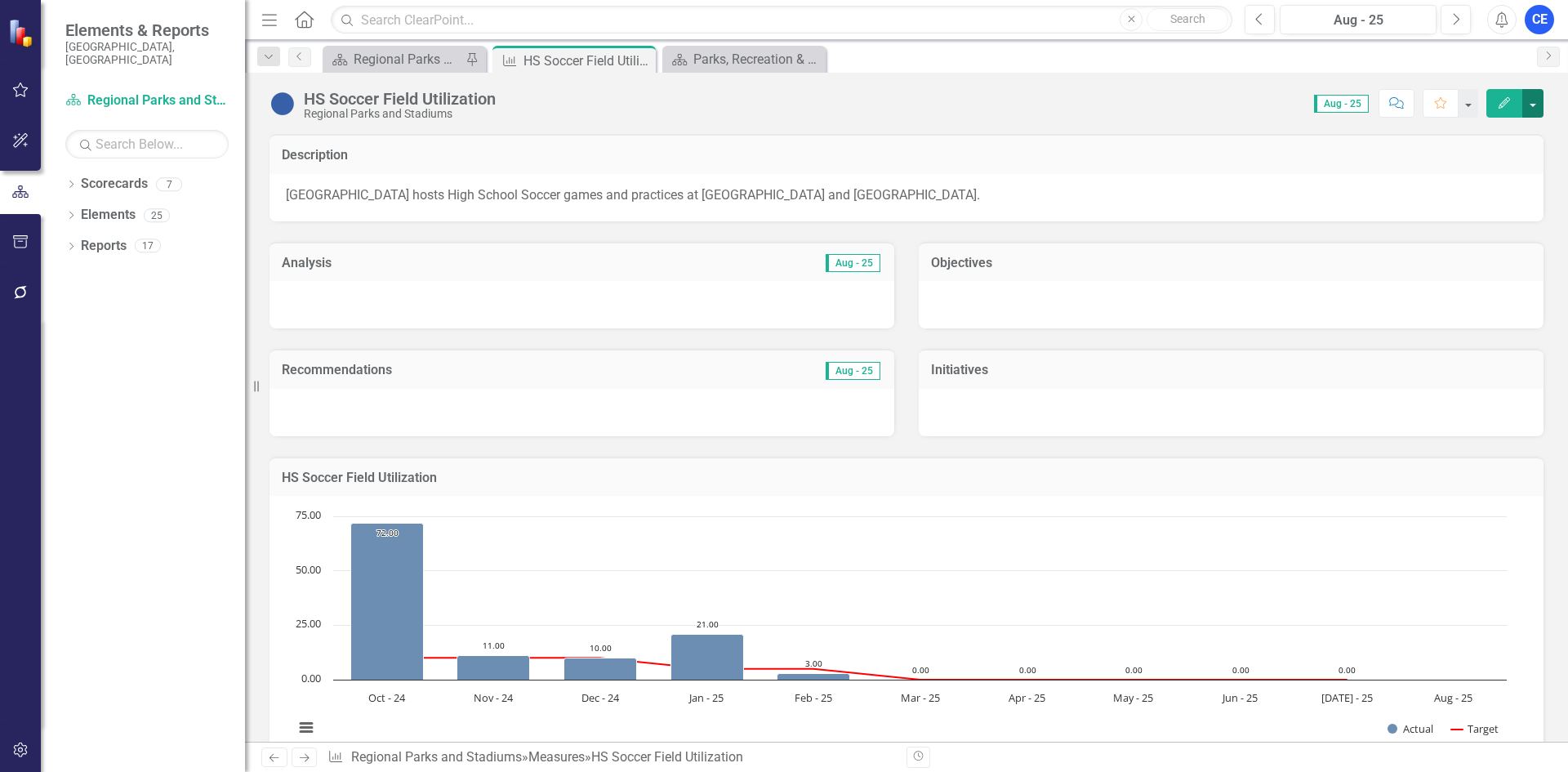
click at [1532, 102] on button "button" at bounding box center [1533, 103] width 21 height 28
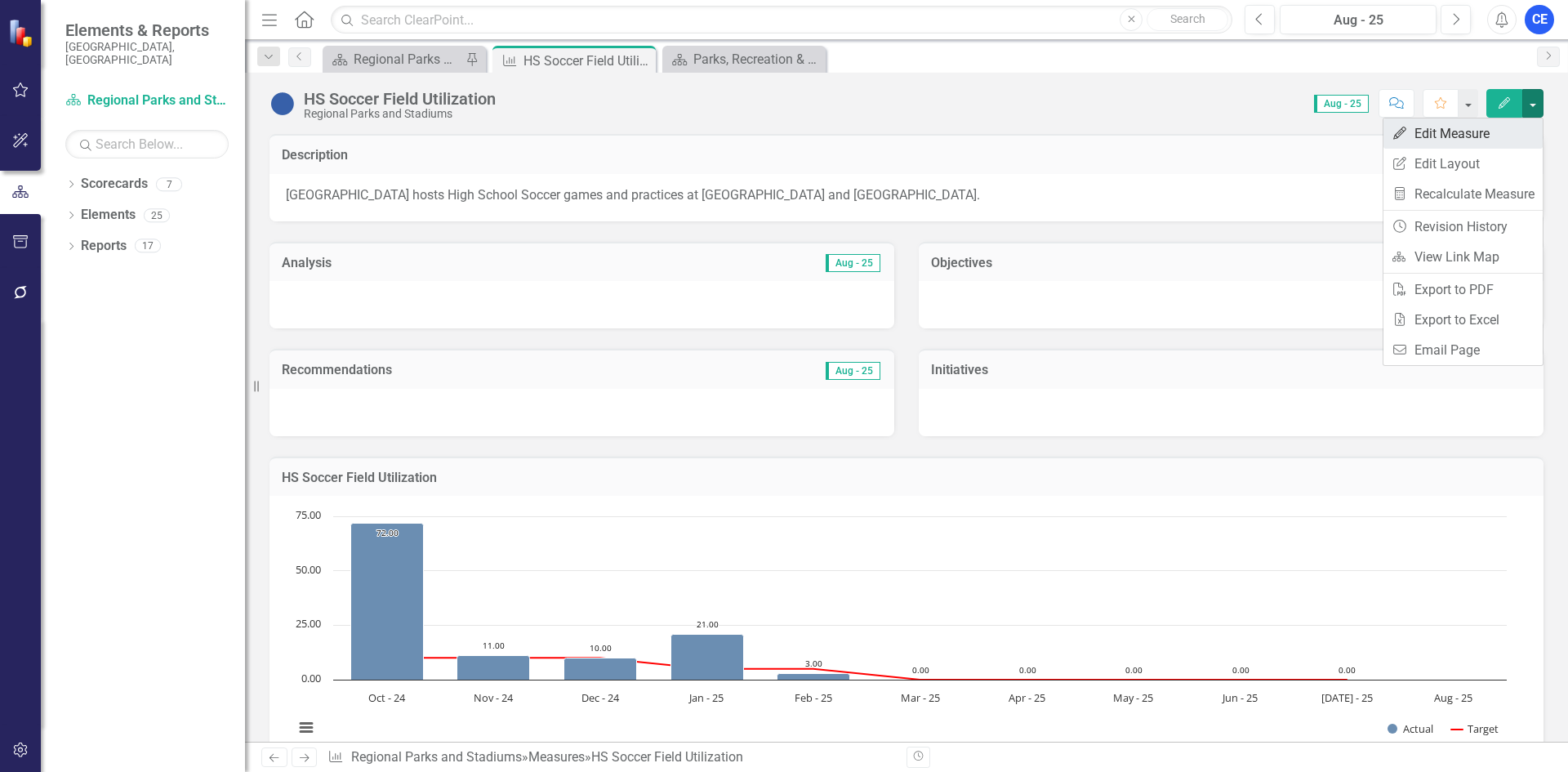
click at [1453, 132] on link "Edit Edit Measure" at bounding box center [1463, 133] width 160 height 30
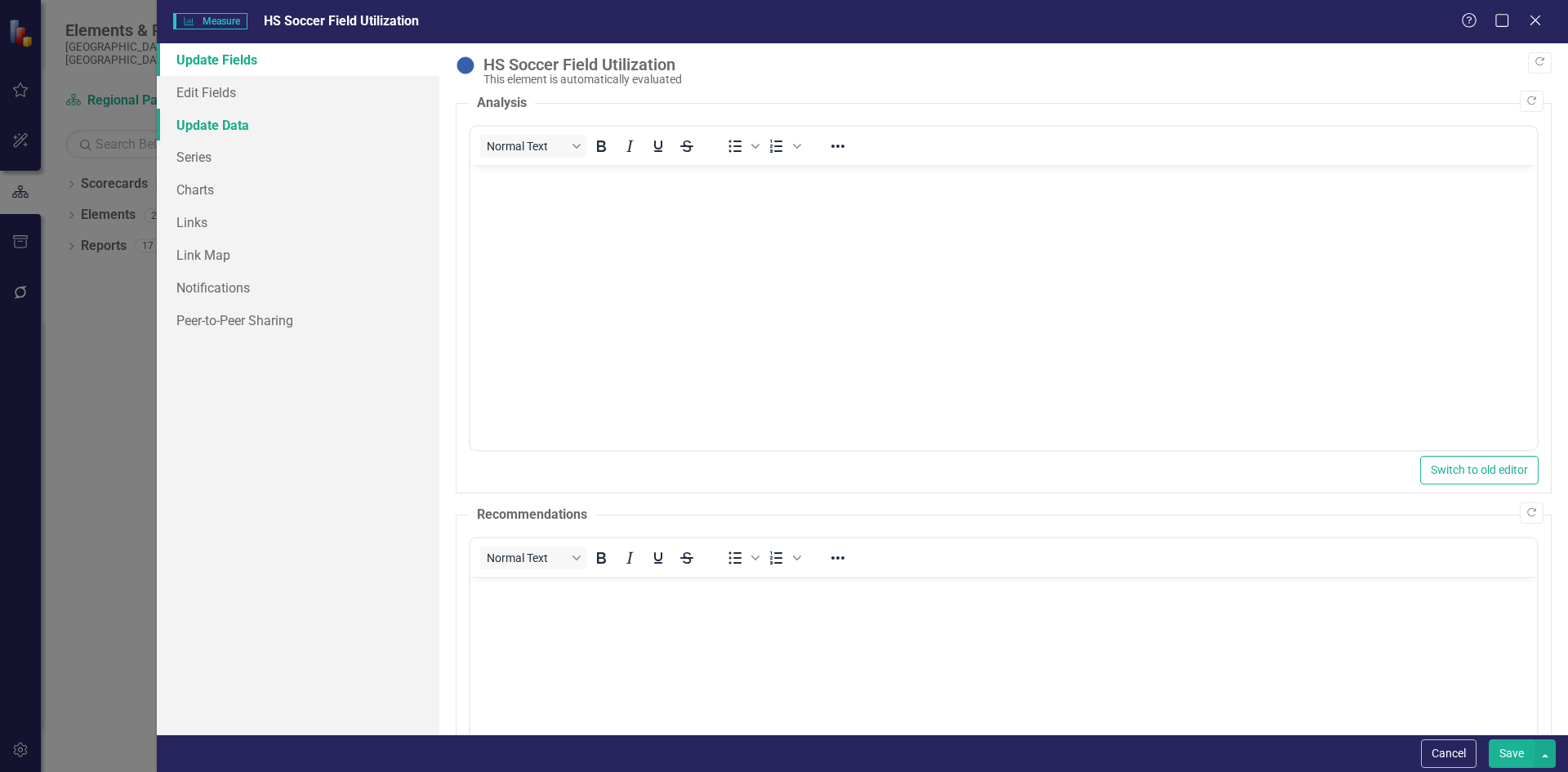
click at [236, 120] on link "Update Data" at bounding box center [298, 125] width 282 height 33
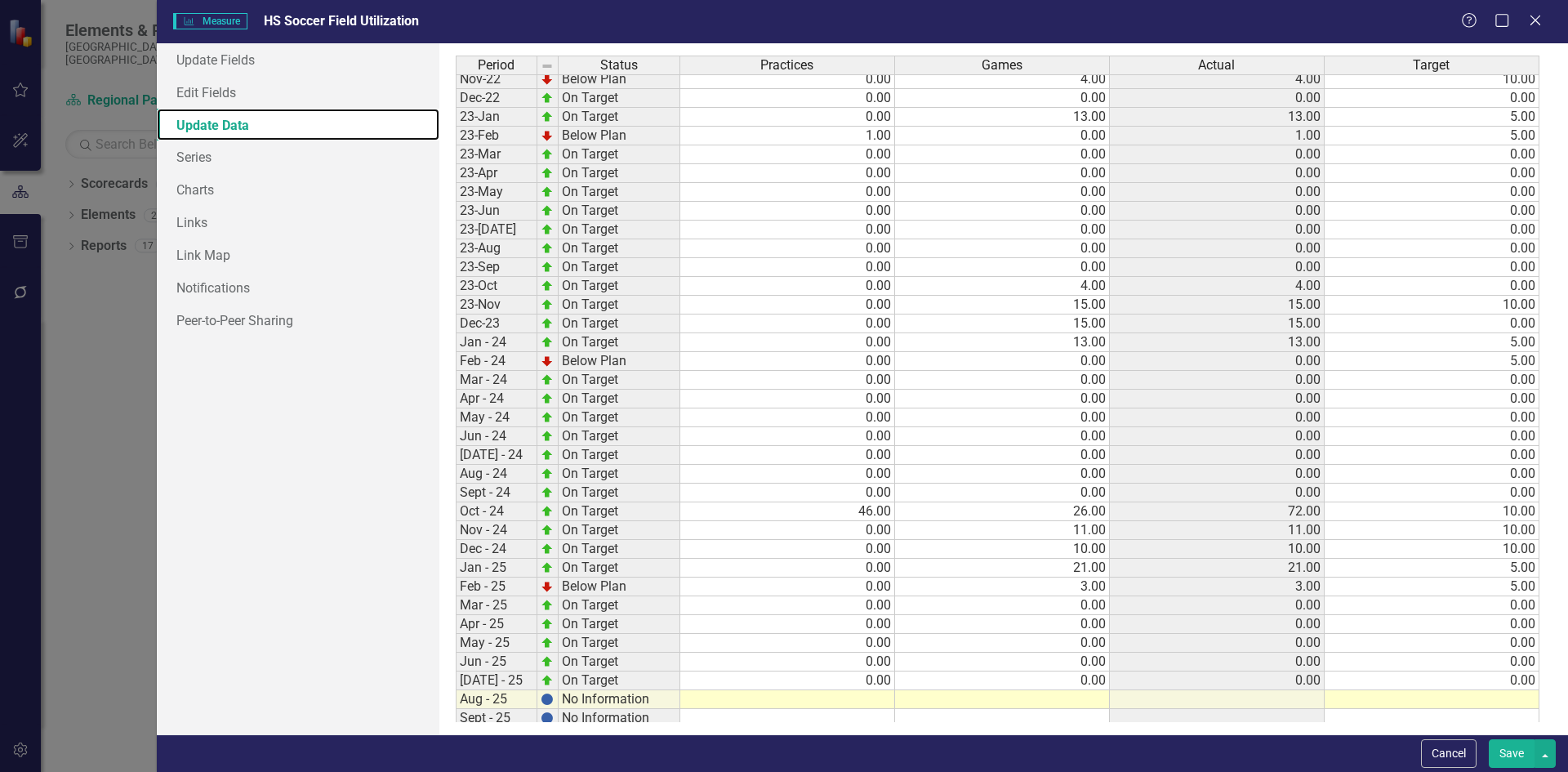
scroll to position [501, 0]
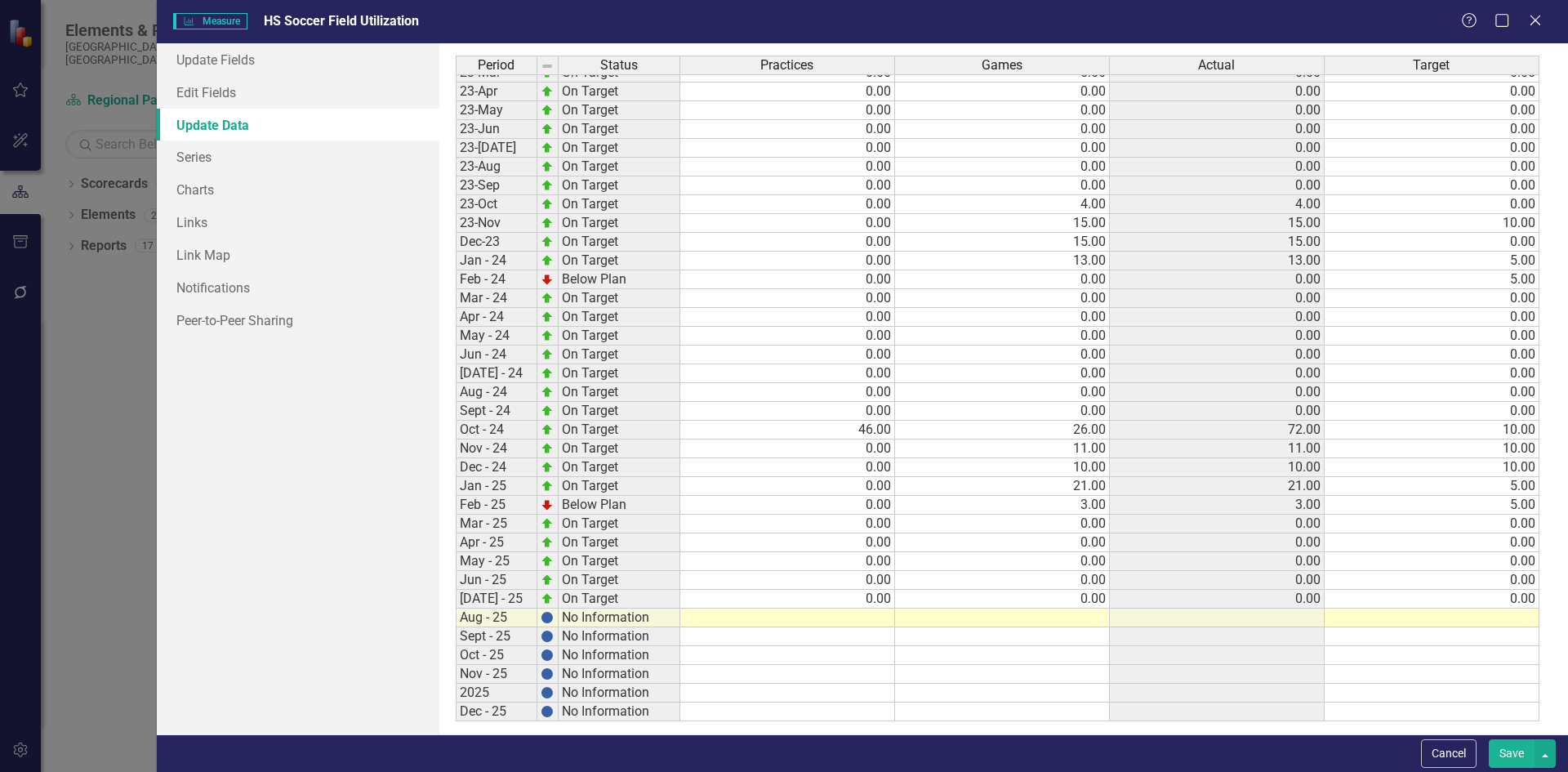
click at [794, 621] on tbody "Jan-22 On Target 0.00 11.00 11.00 5.00 Feb-22 Below Plan 0.00 4.00 4.00 5.00 Ma…" at bounding box center [997, 260] width 1084 height 921
type textarea "0"
click at [1534, 752] on button "Save" at bounding box center [1511, 753] width 45 height 28
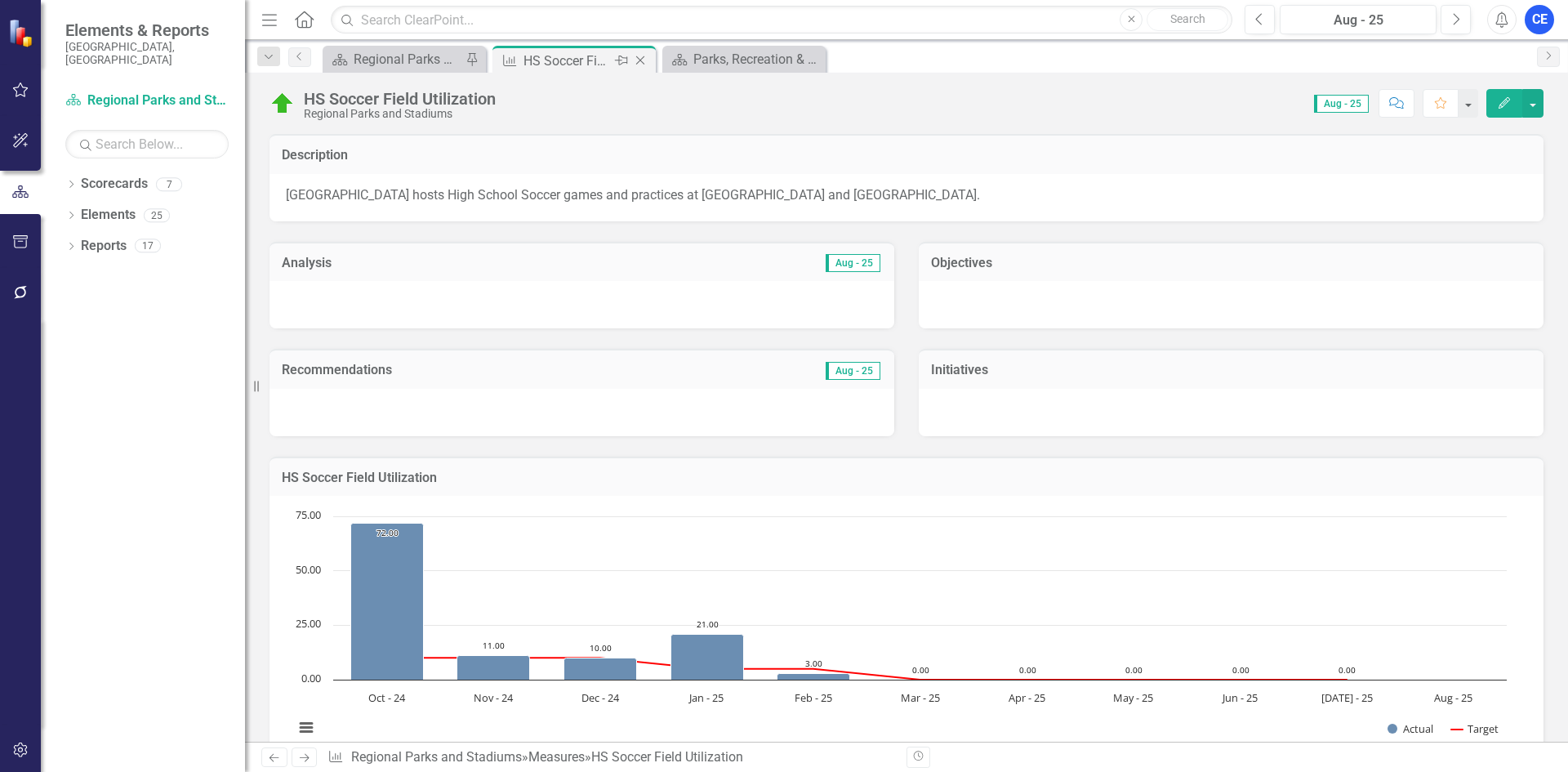
click at [640, 56] on icon "Close" at bounding box center [639, 60] width 16 height 13
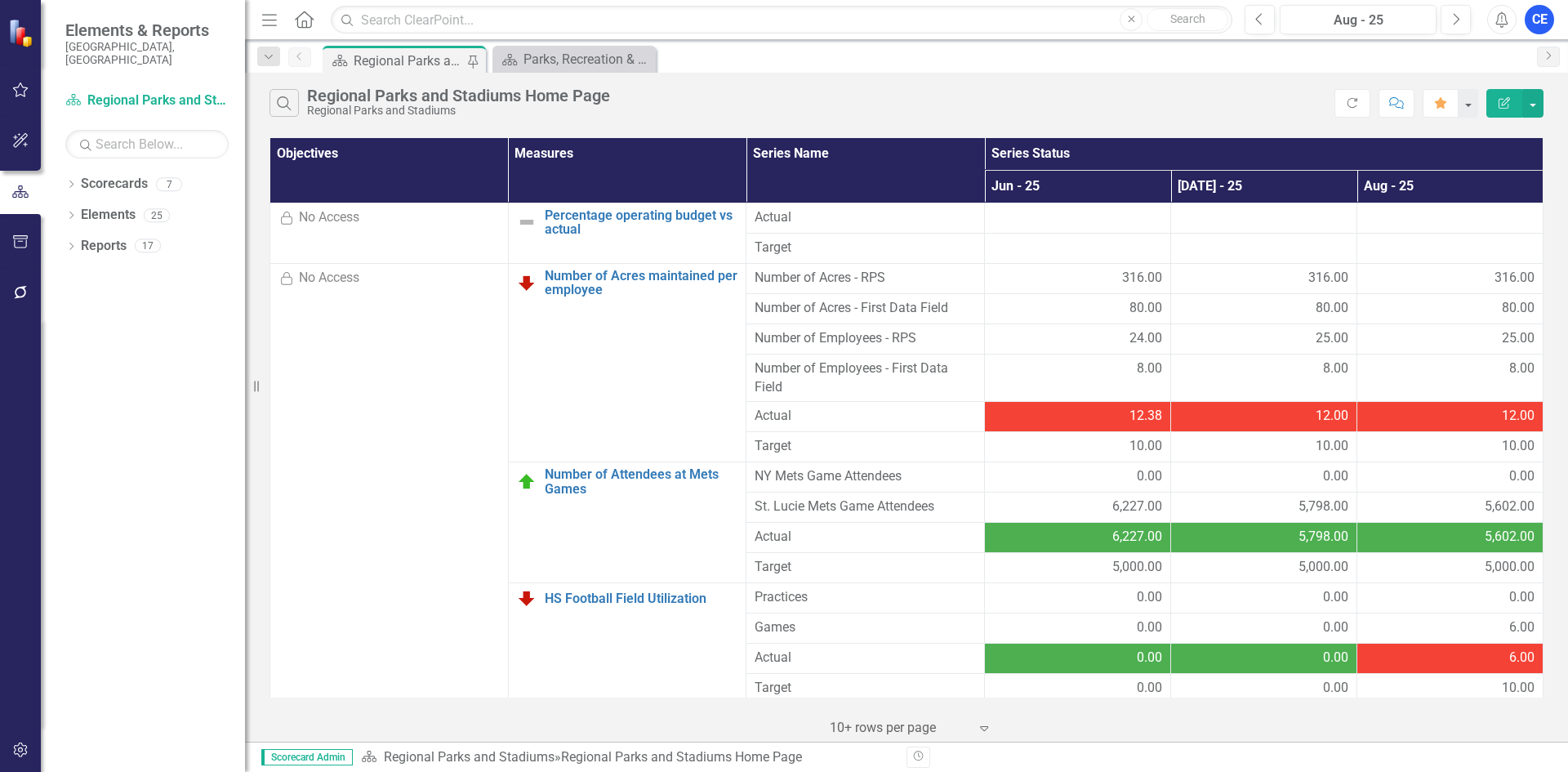
scroll to position [245, 0]
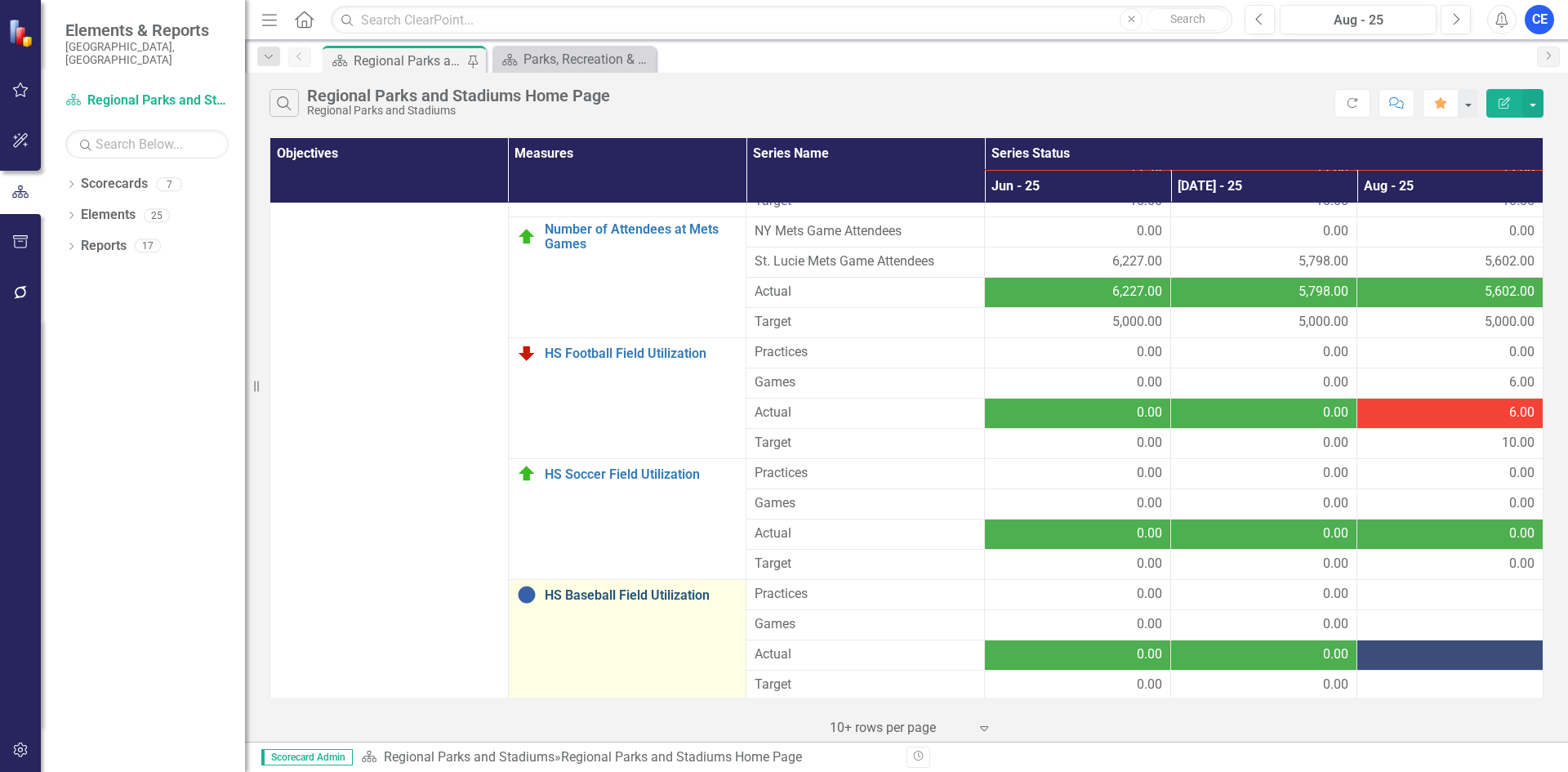
click at [614, 594] on link "HS Baseball Field Utilization" at bounding box center [641, 595] width 193 height 15
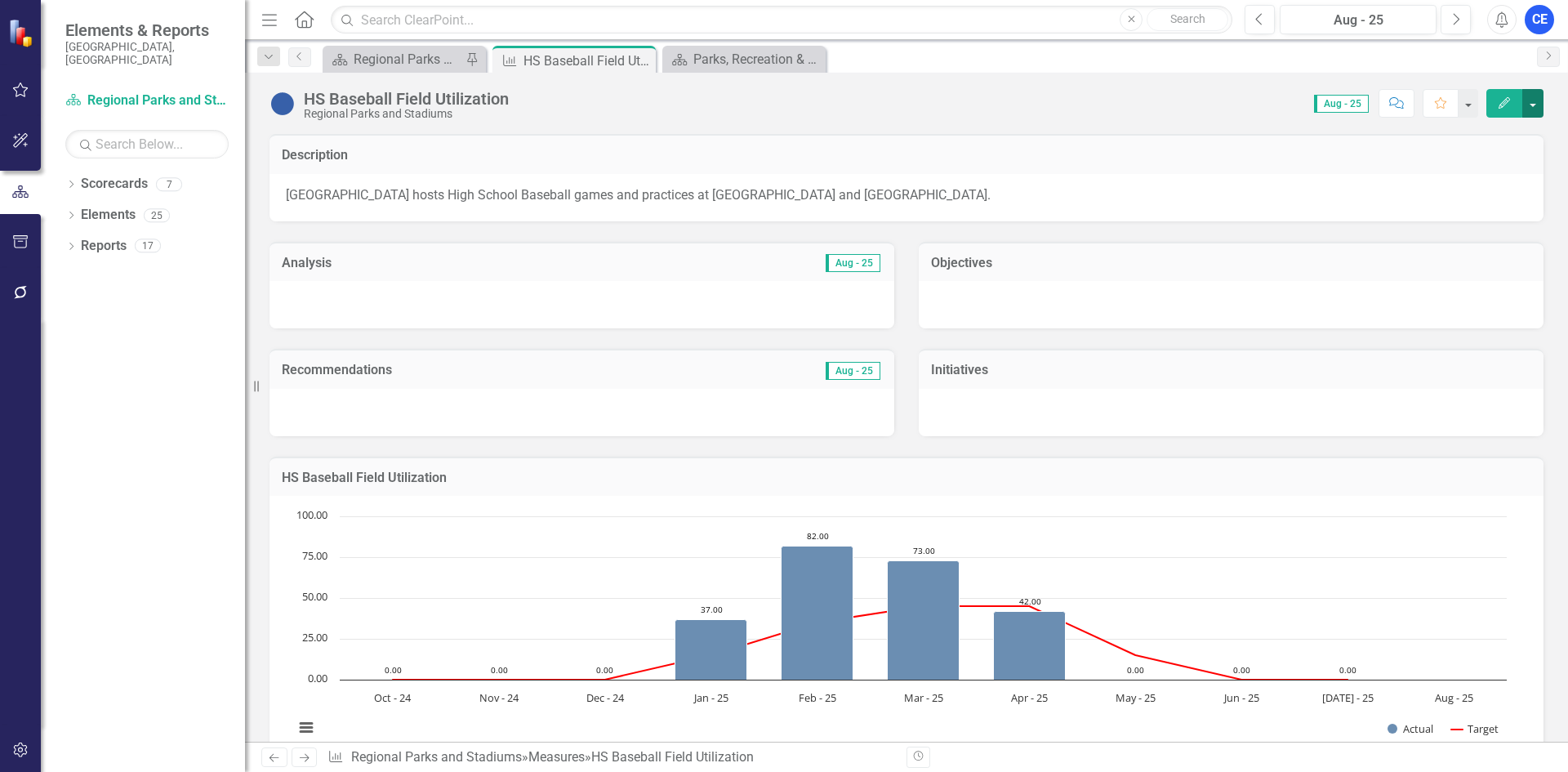
click at [1530, 107] on button "button" at bounding box center [1533, 103] width 21 height 28
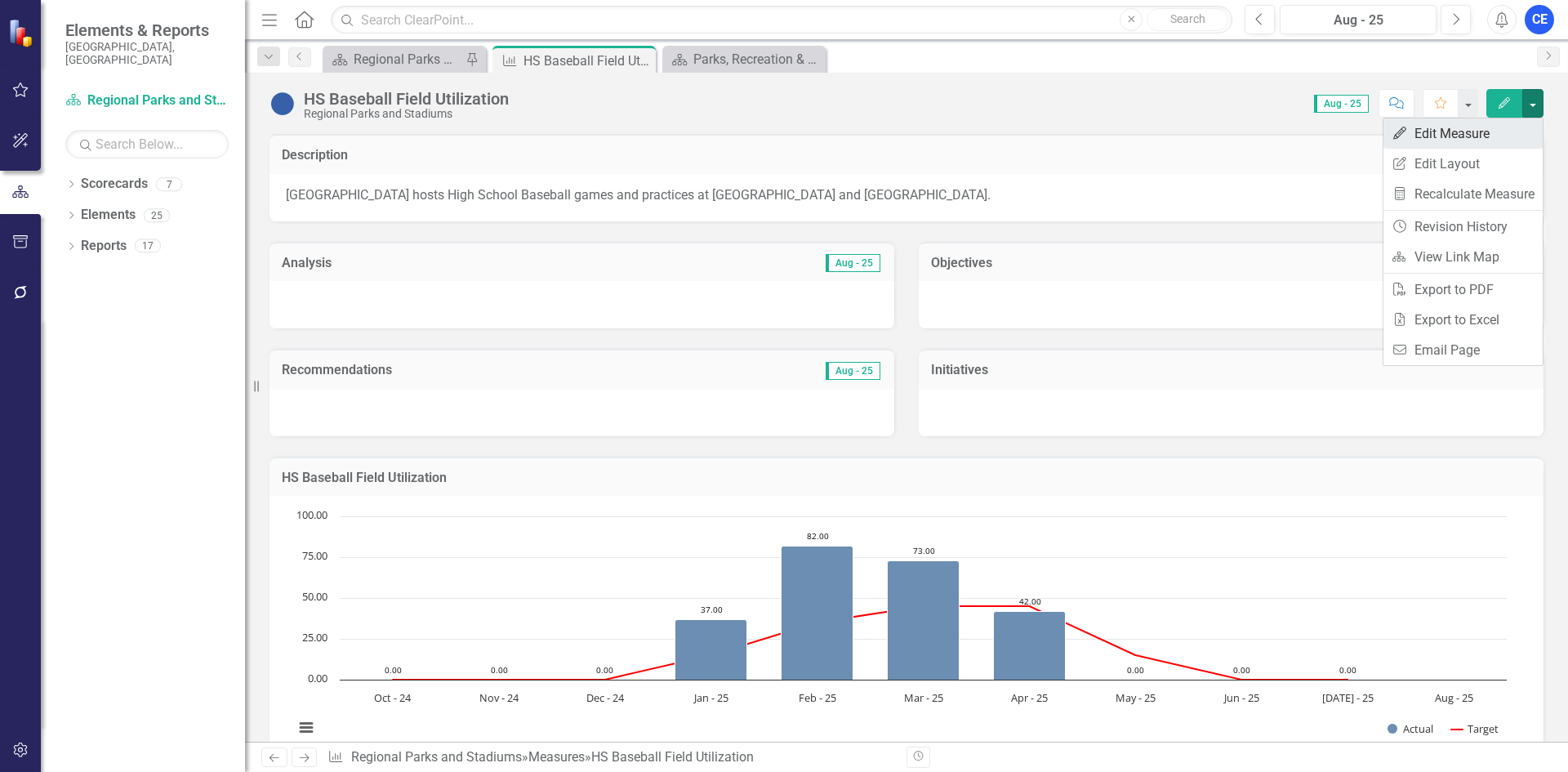
click at [1451, 142] on link "Edit Edit Measure" at bounding box center [1463, 133] width 160 height 30
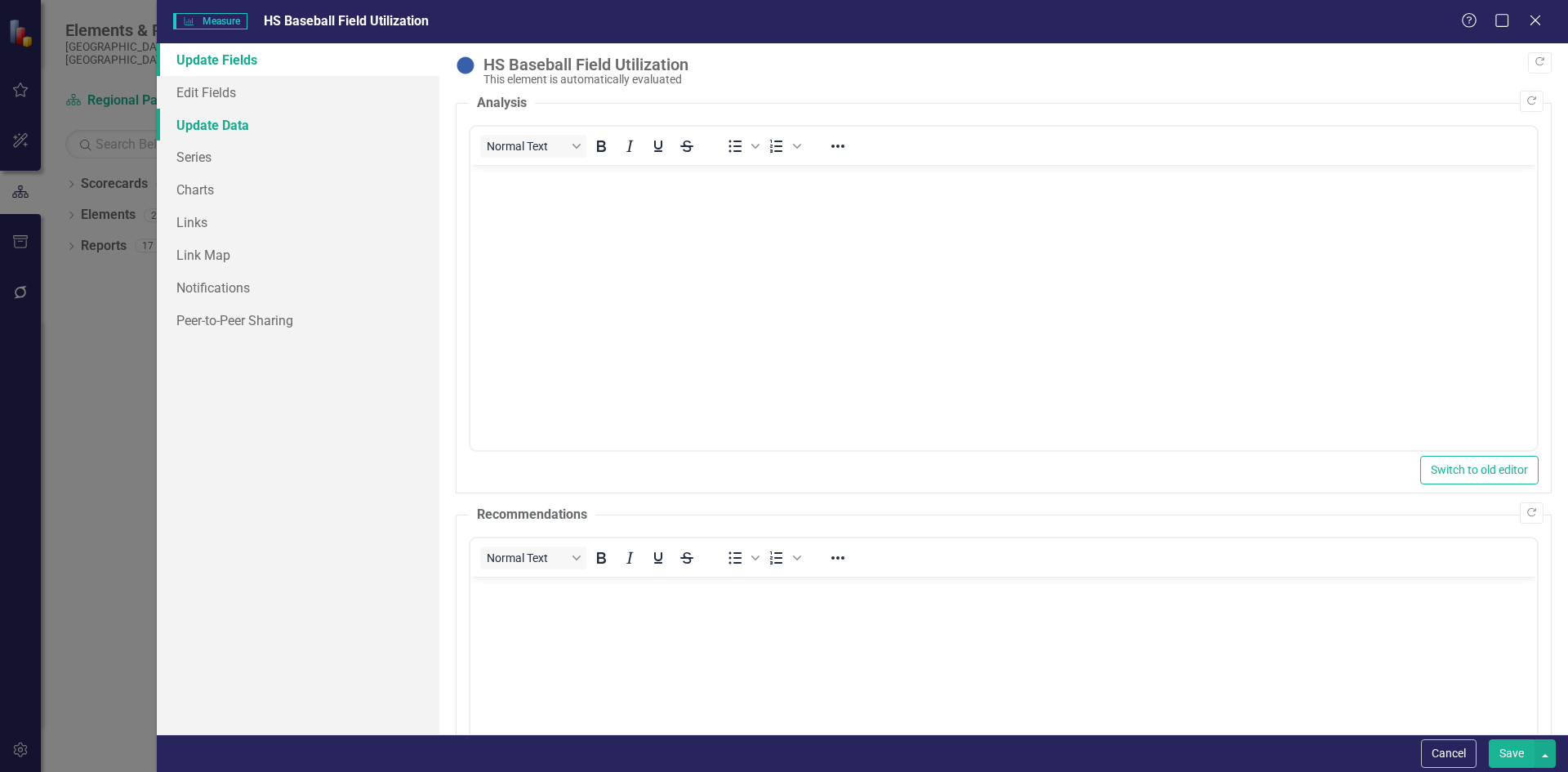
click at [237, 122] on link "Update Data" at bounding box center [298, 125] width 282 height 33
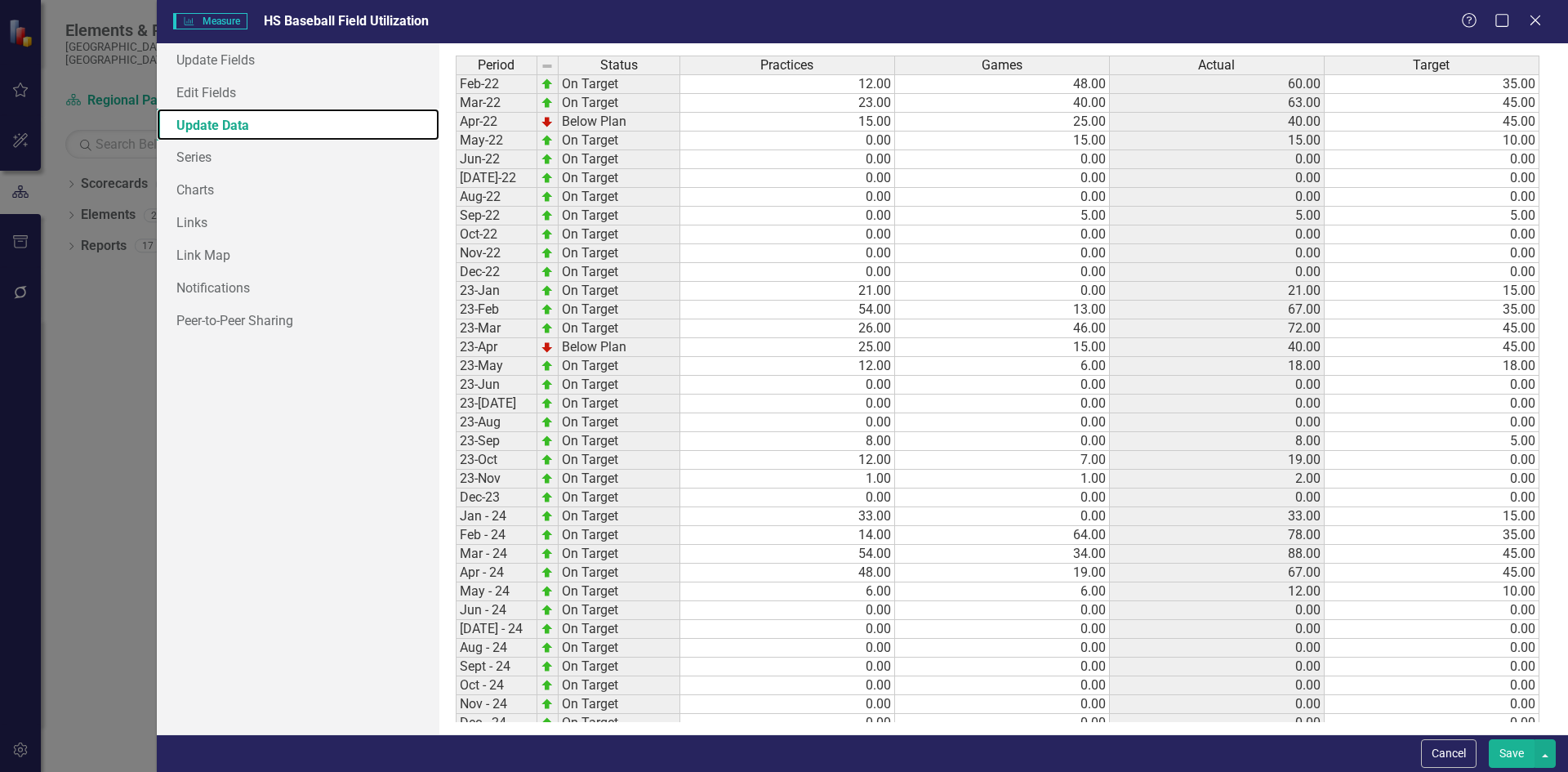
scroll to position [501, 0]
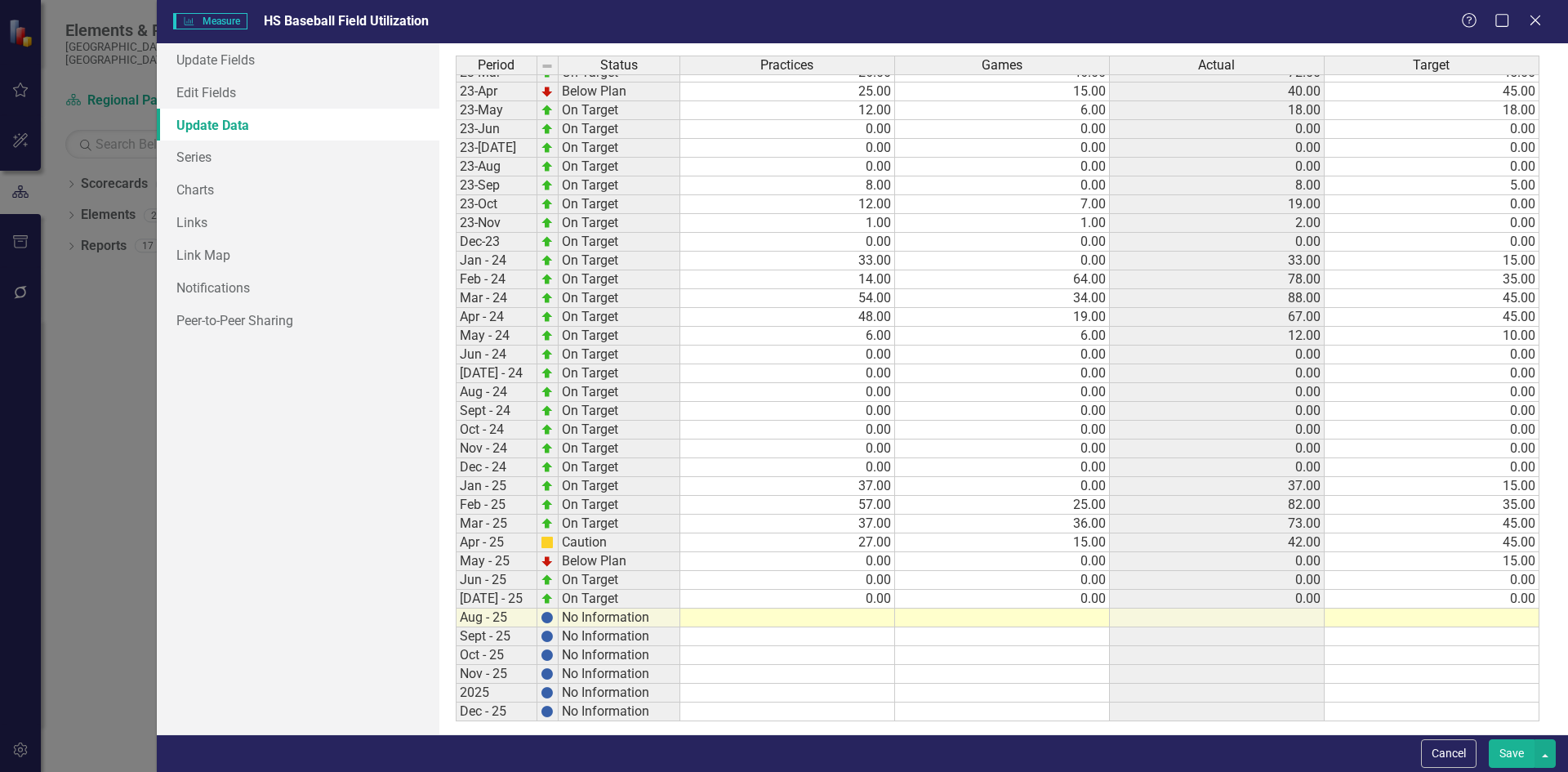
click at [806, 623] on tbody "Jan-22 On Target 15.00 0.00 15.00 15.00 Feb-22 On Target 12.00 48.00 60.00 35.0…" at bounding box center [997, 260] width 1084 height 921
type textarea "0"
click at [1514, 757] on button "Save" at bounding box center [1511, 753] width 45 height 28
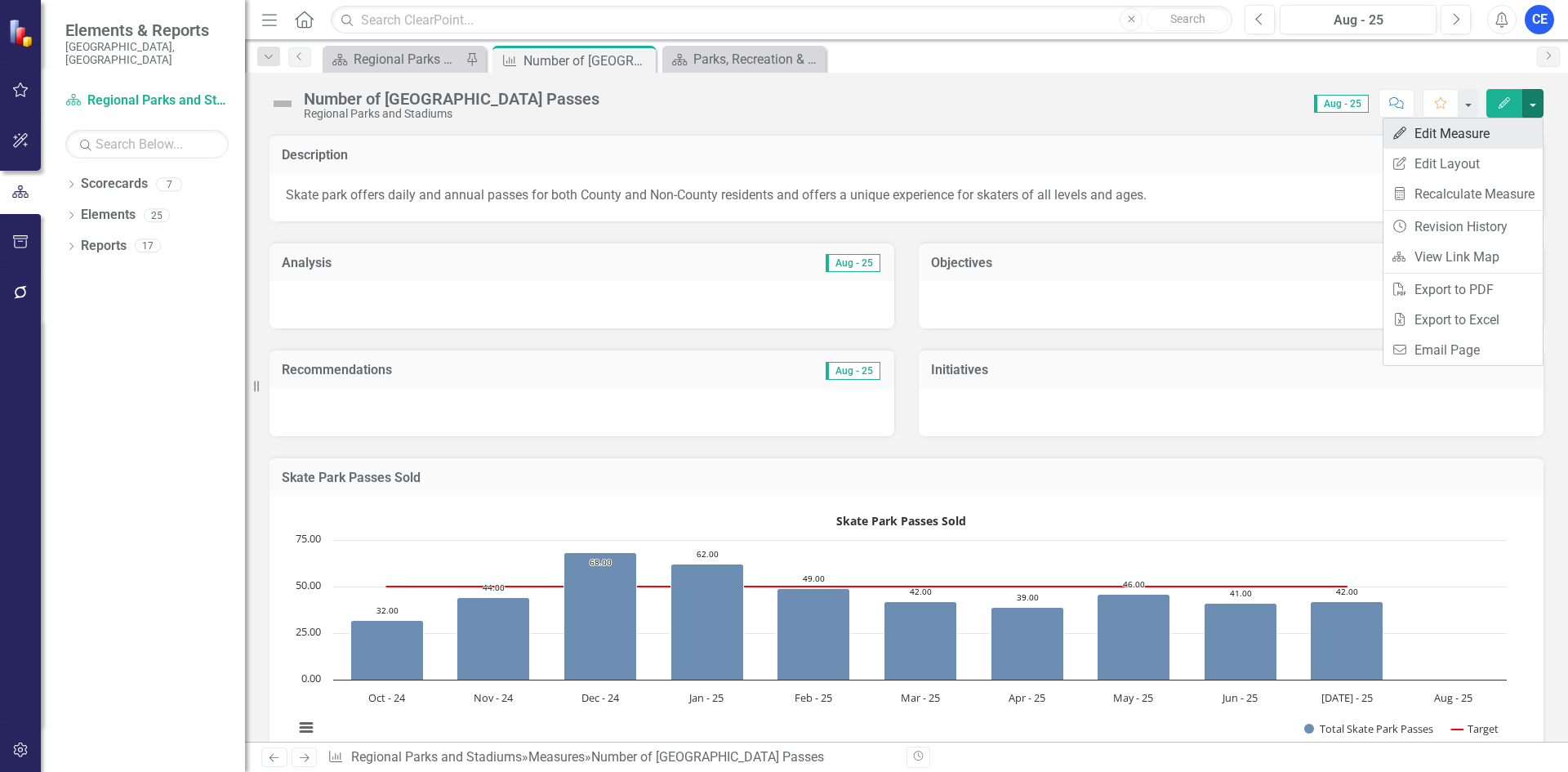
click at [1450, 131] on link "Edit Edit Measure" at bounding box center [1463, 133] width 160 height 30
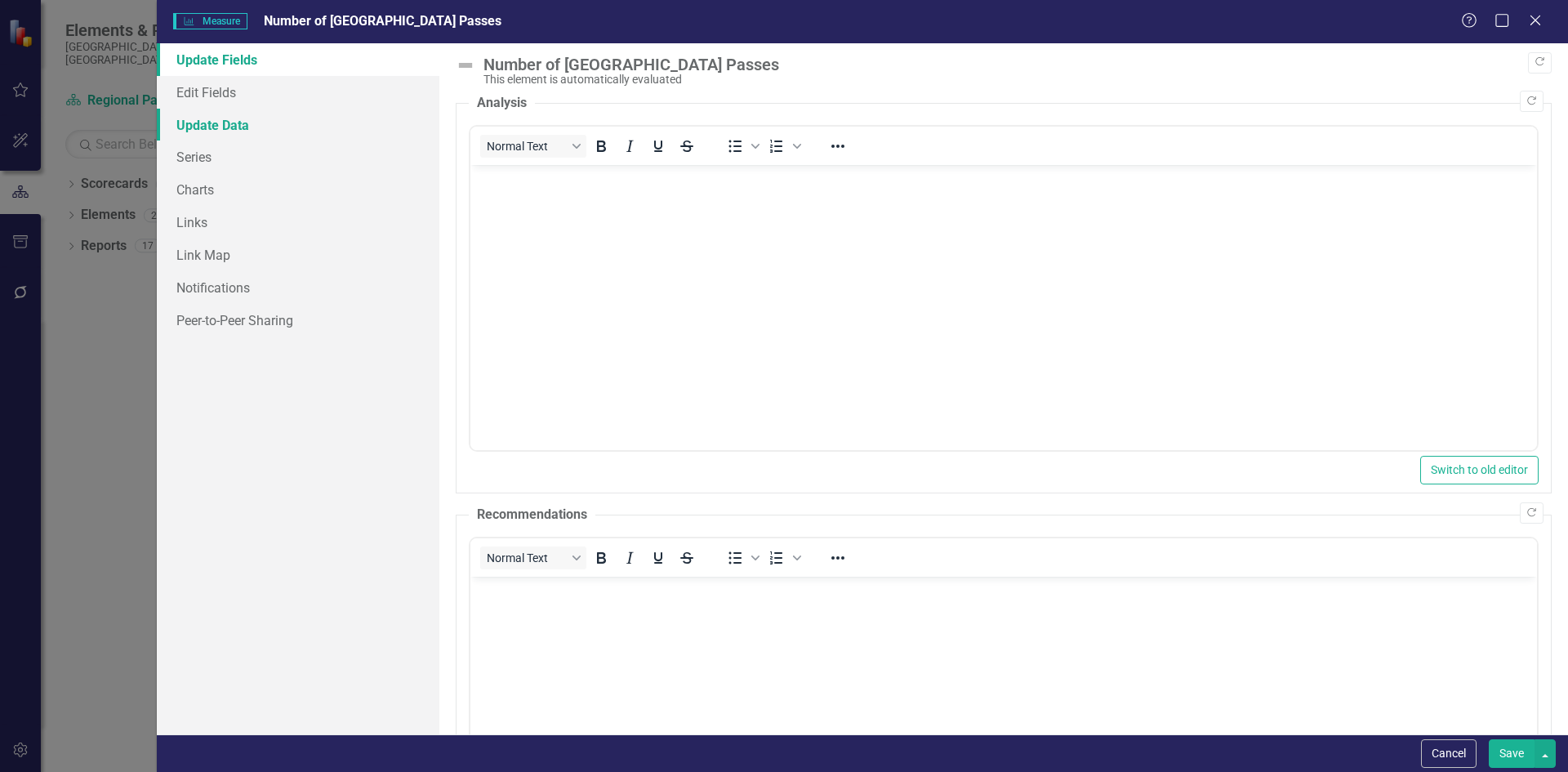
click at [197, 131] on link "Update Data" at bounding box center [298, 125] width 282 height 33
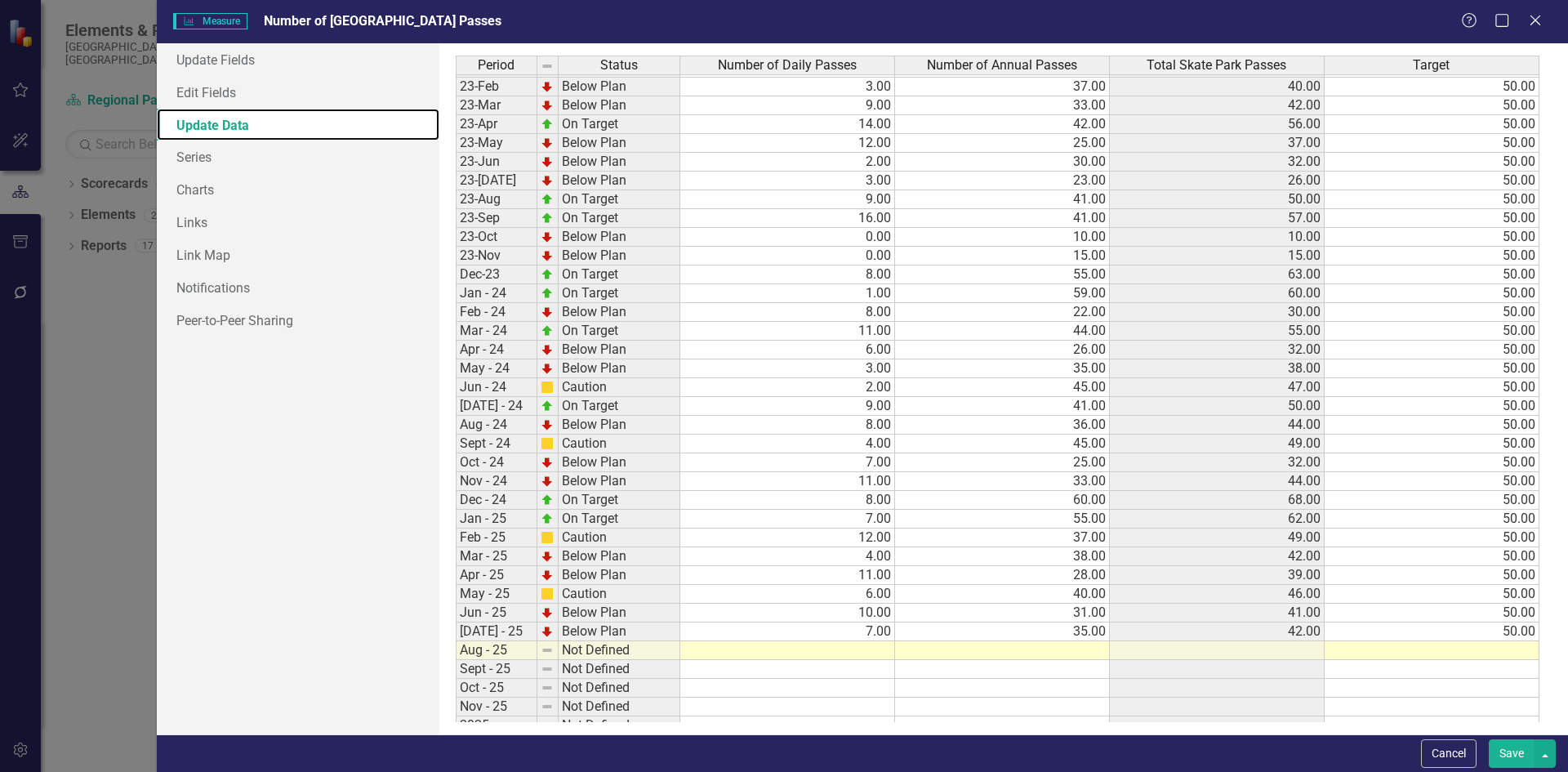
scroll to position [501, 0]
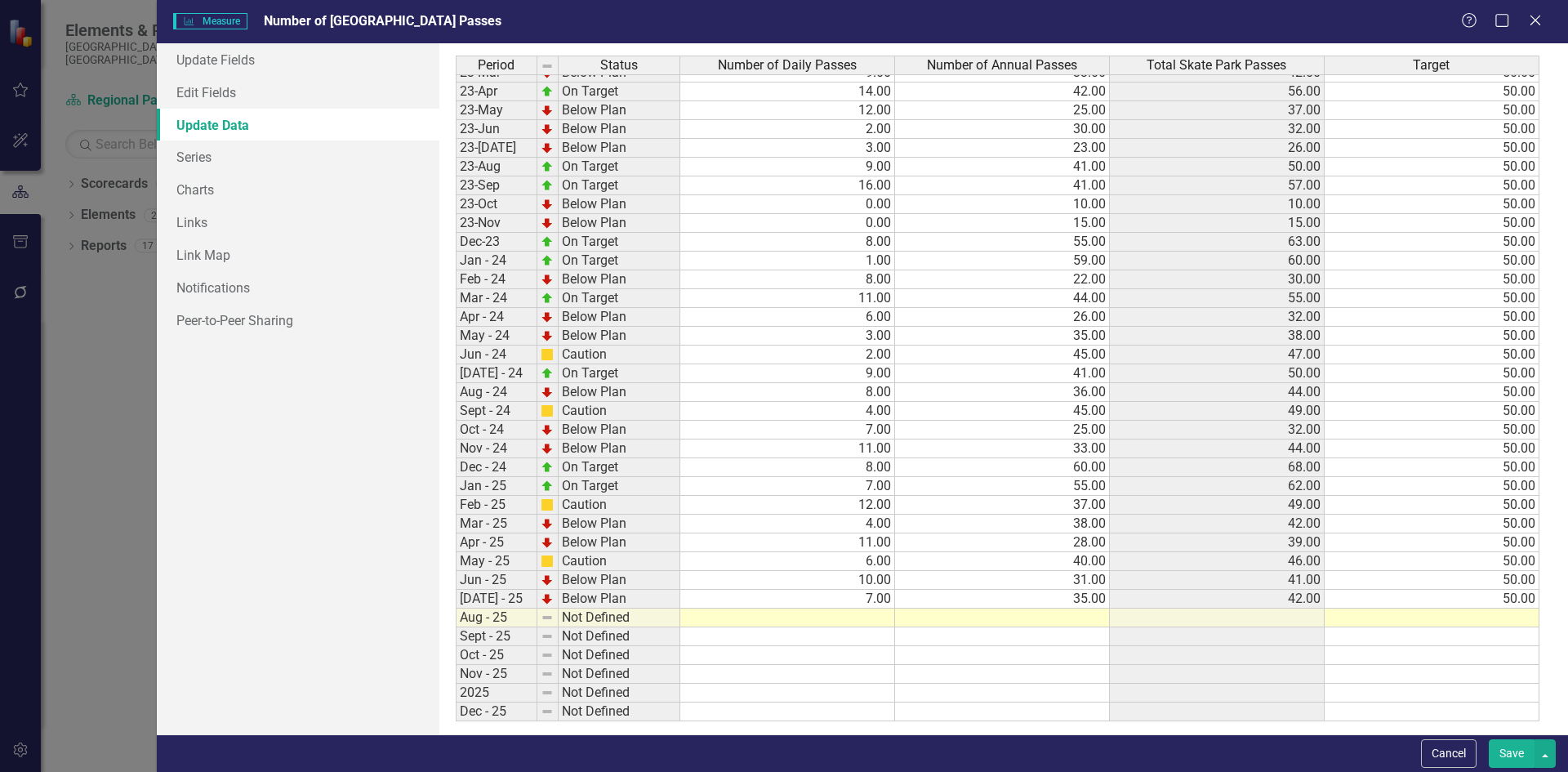
click at [826, 618] on tbody "Nov-21 On Target 4.00 60.00 64.00 50.00 Dec-21 On Target 11.00 59.00 70.00 50.0…" at bounding box center [997, 241] width 1084 height 959
type textarea "5"
type textarea "50"
click at [1510, 752] on button "Save" at bounding box center [1511, 753] width 45 height 28
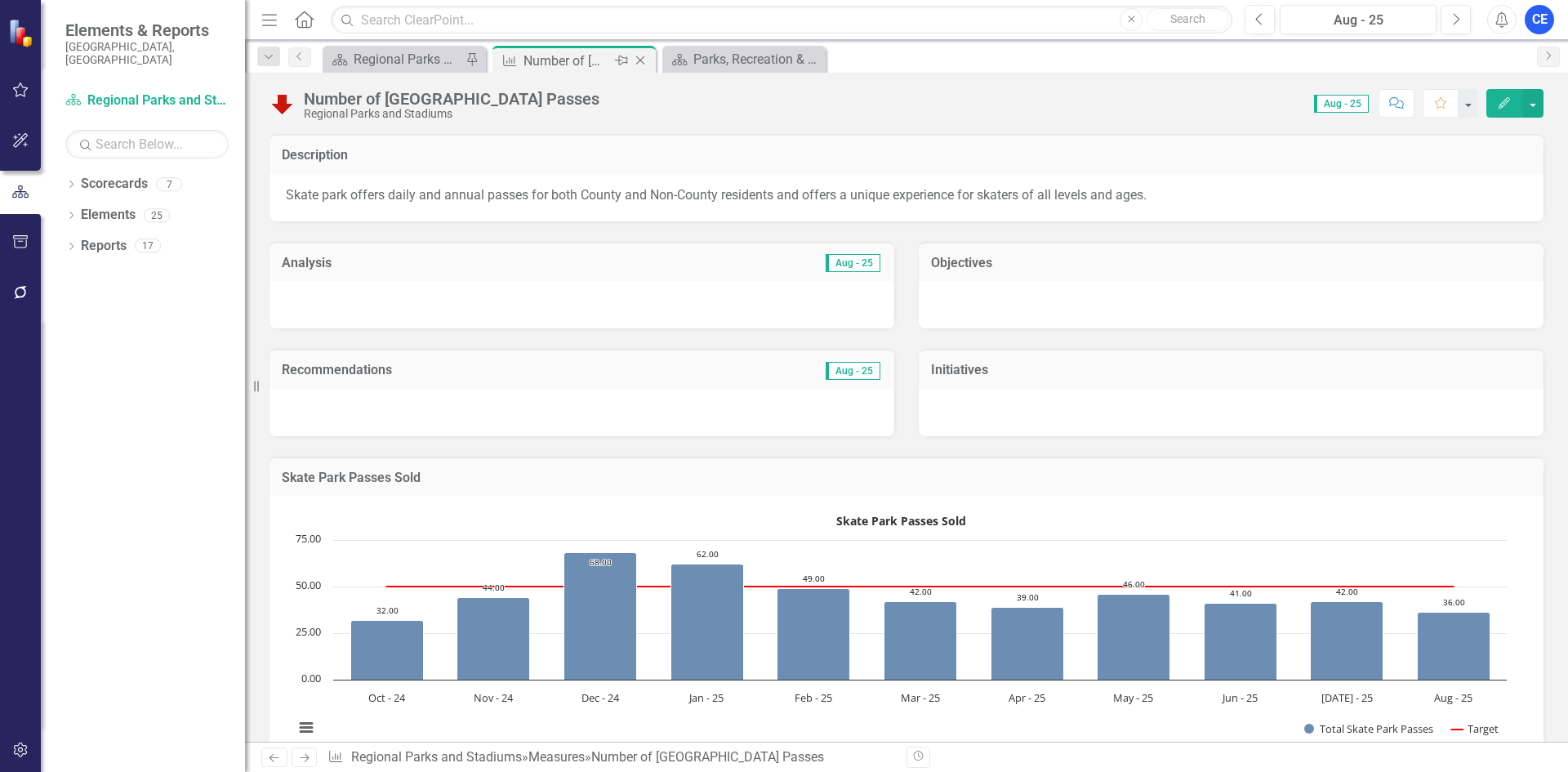
click at [640, 58] on icon "Close" at bounding box center [639, 60] width 16 height 13
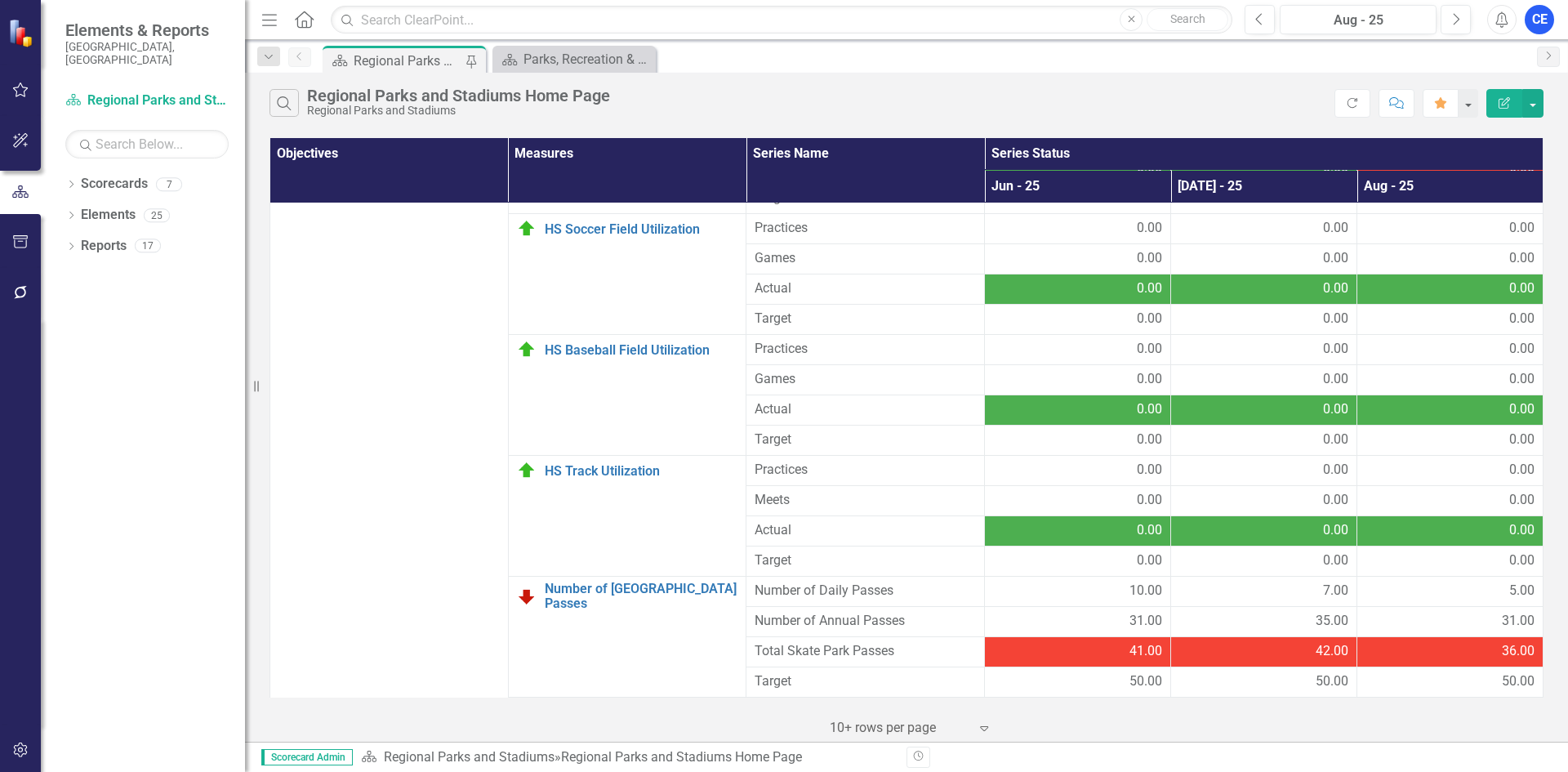
scroll to position [653, 0]
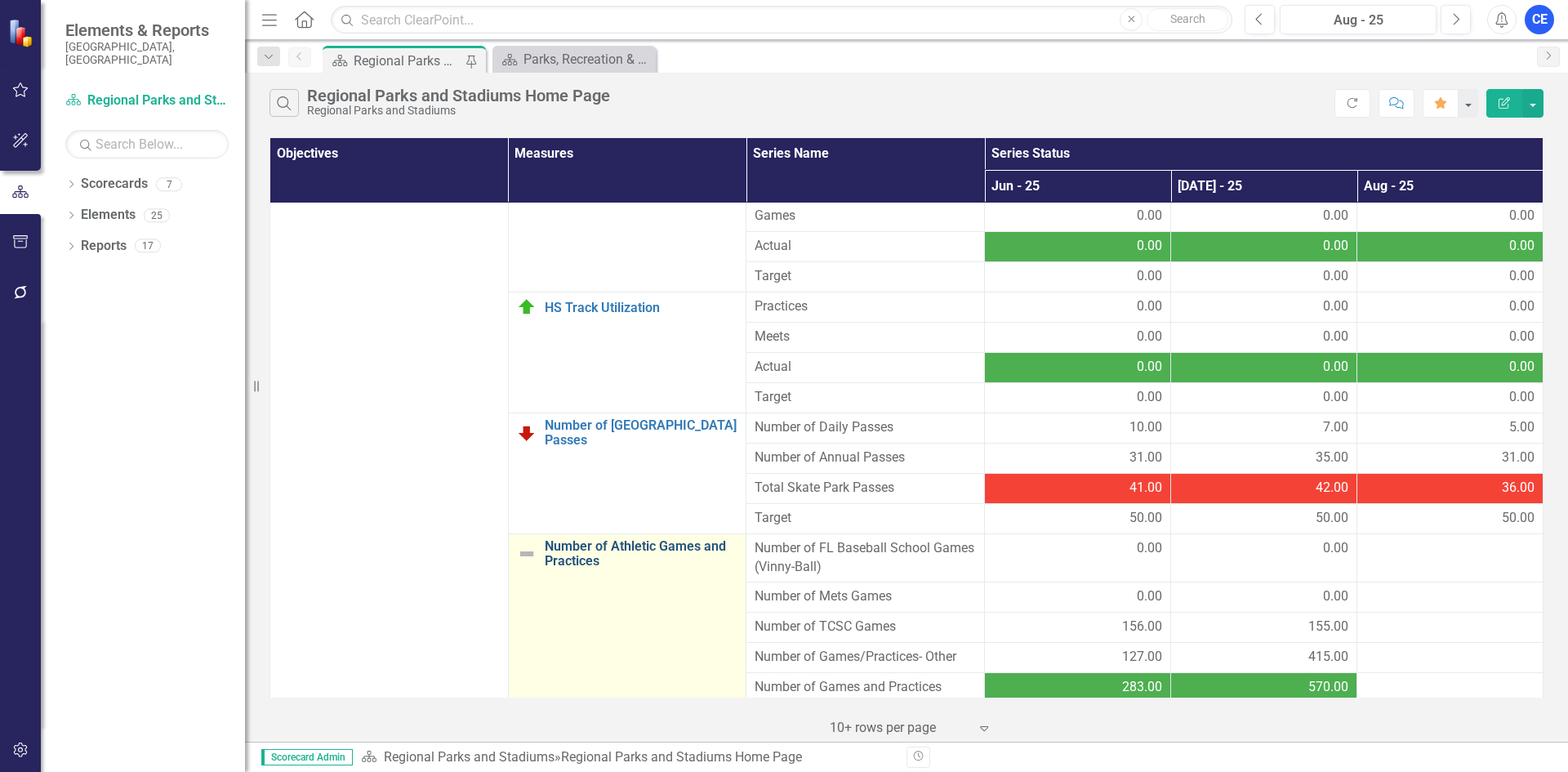
click at [647, 550] on link "Number of Athletic Games and Practices" at bounding box center [641, 553] width 193 height 28
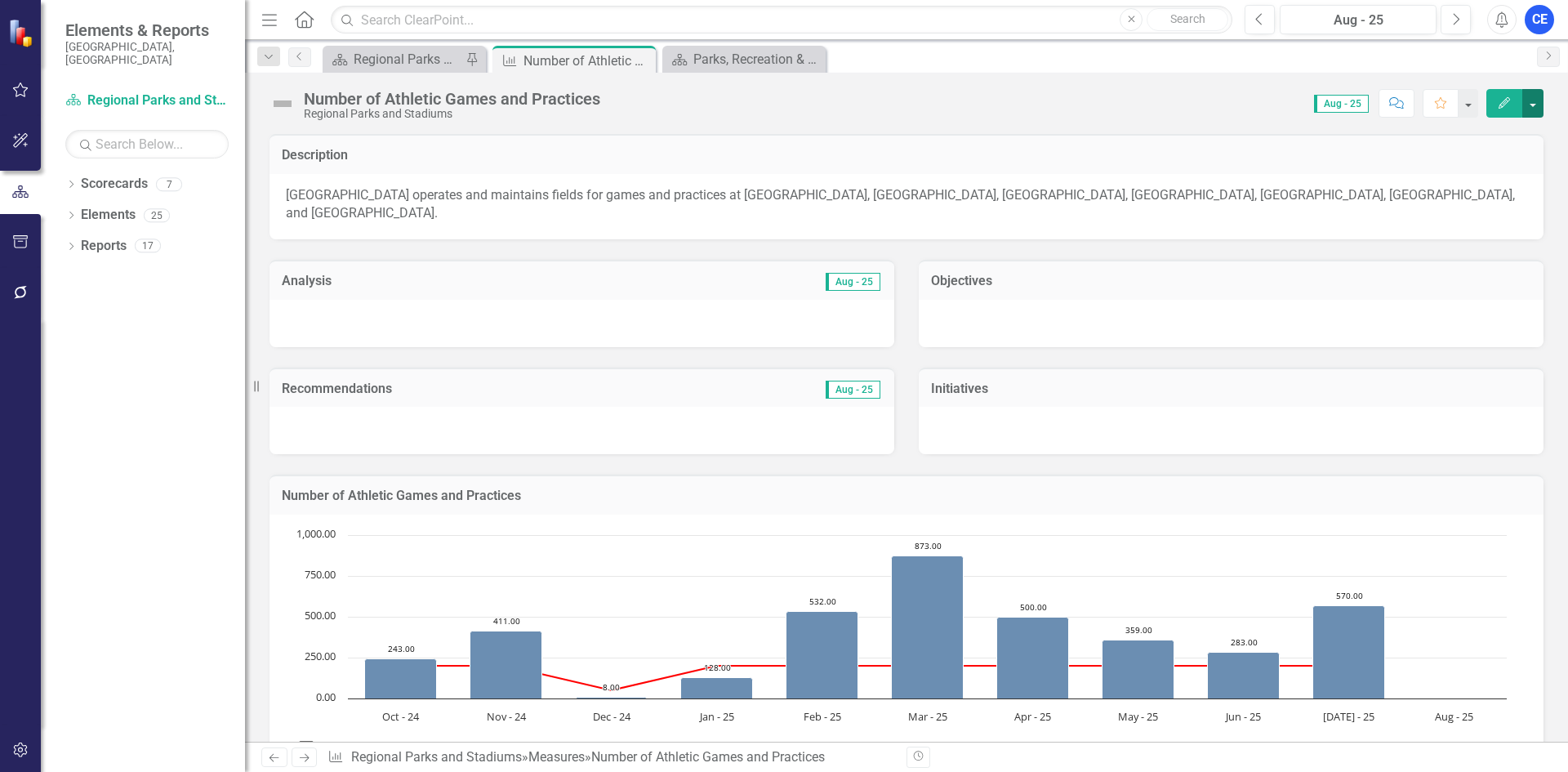
click at [1536, 99] on button "button" at bounding box center [1533, 103] width 21 height 28
click at [1461, 132] on link "Edit Edit Measure" at bounding box center [1463, 133] width 160 height 30
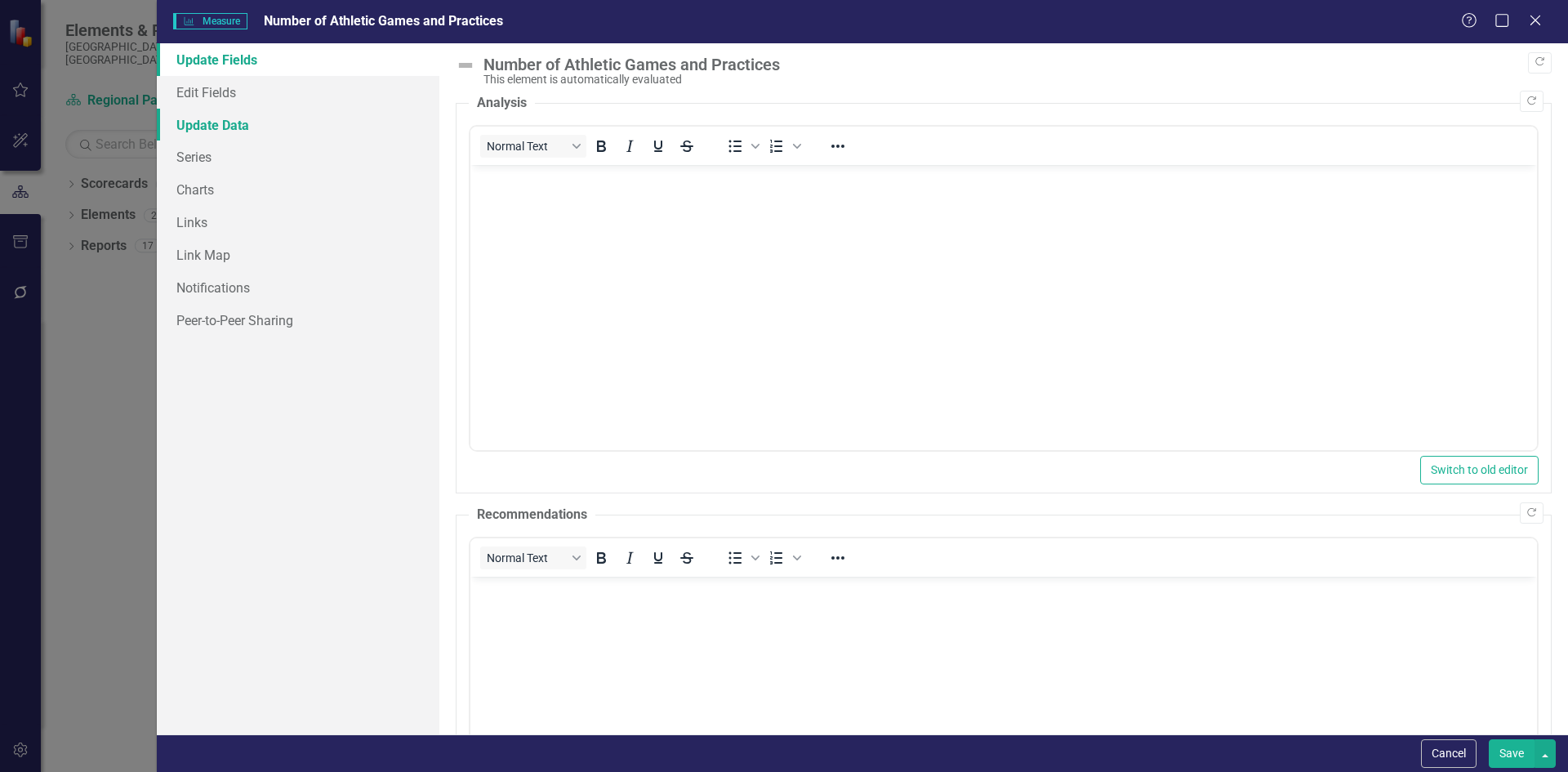
click at [209, 122] on link "Update Data" at bounding box center [298, 125] width 282 height 33
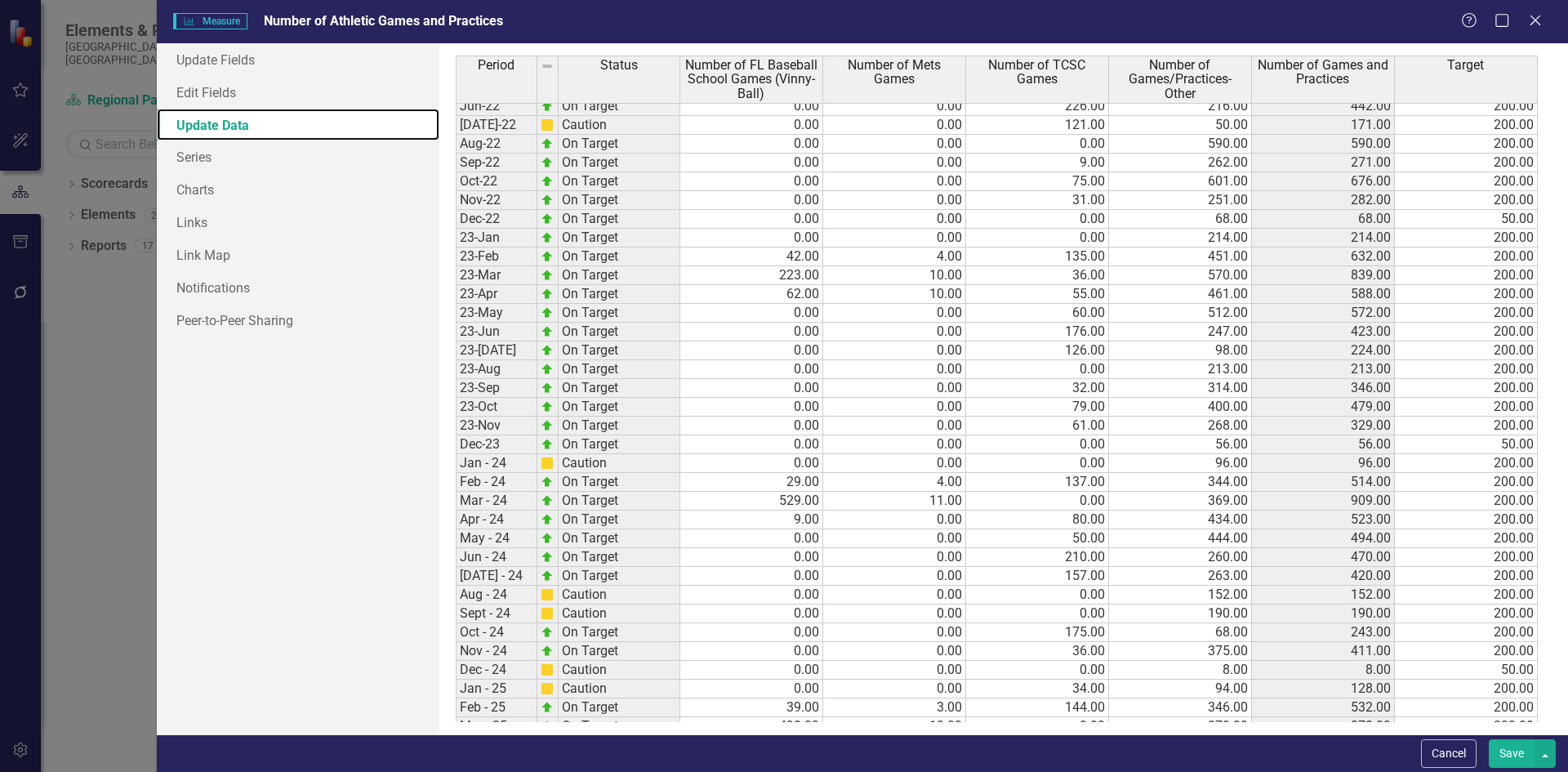
scroll to position [529, 0]
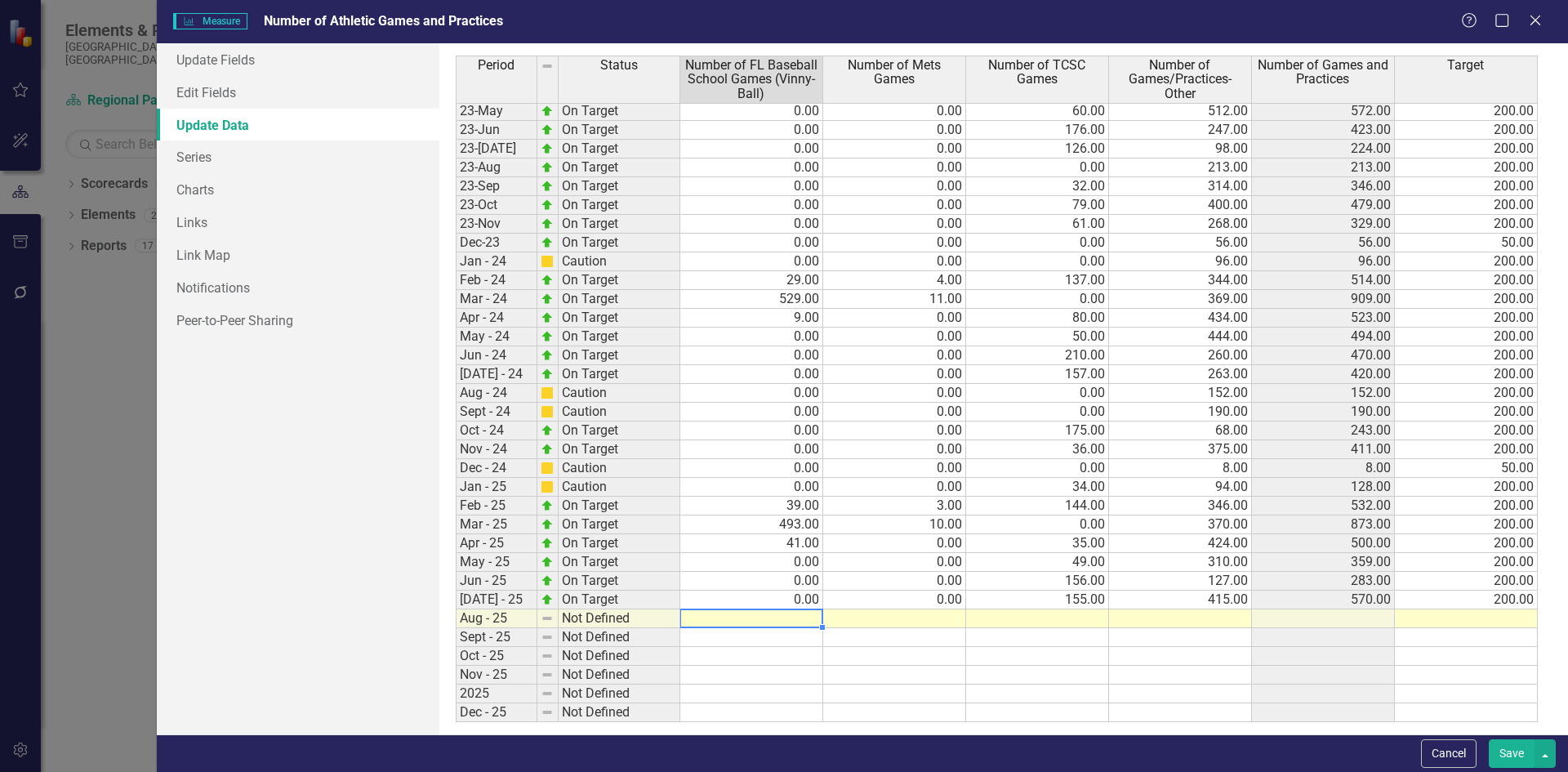
type textarea "0"
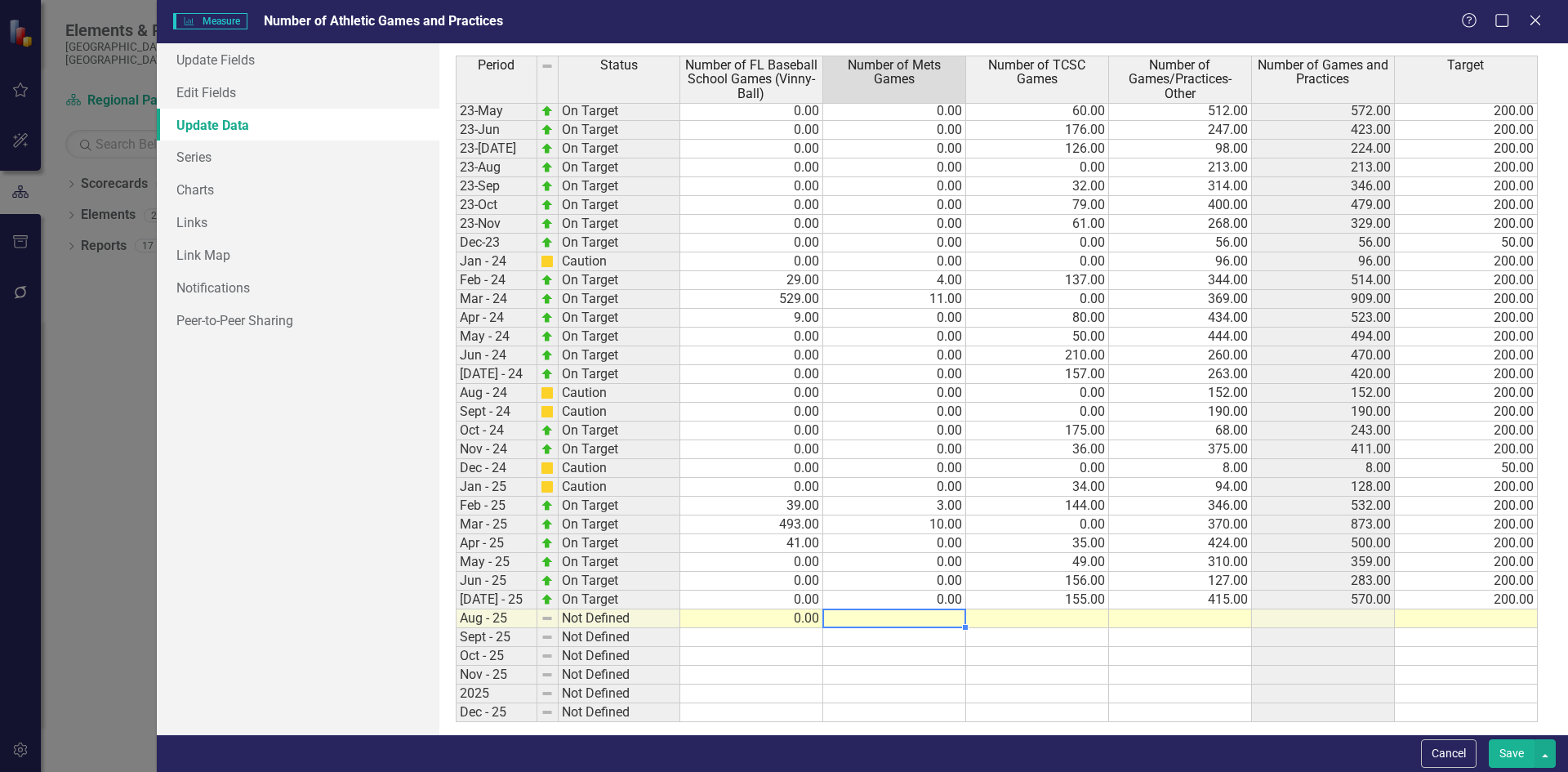
type textarea "0"
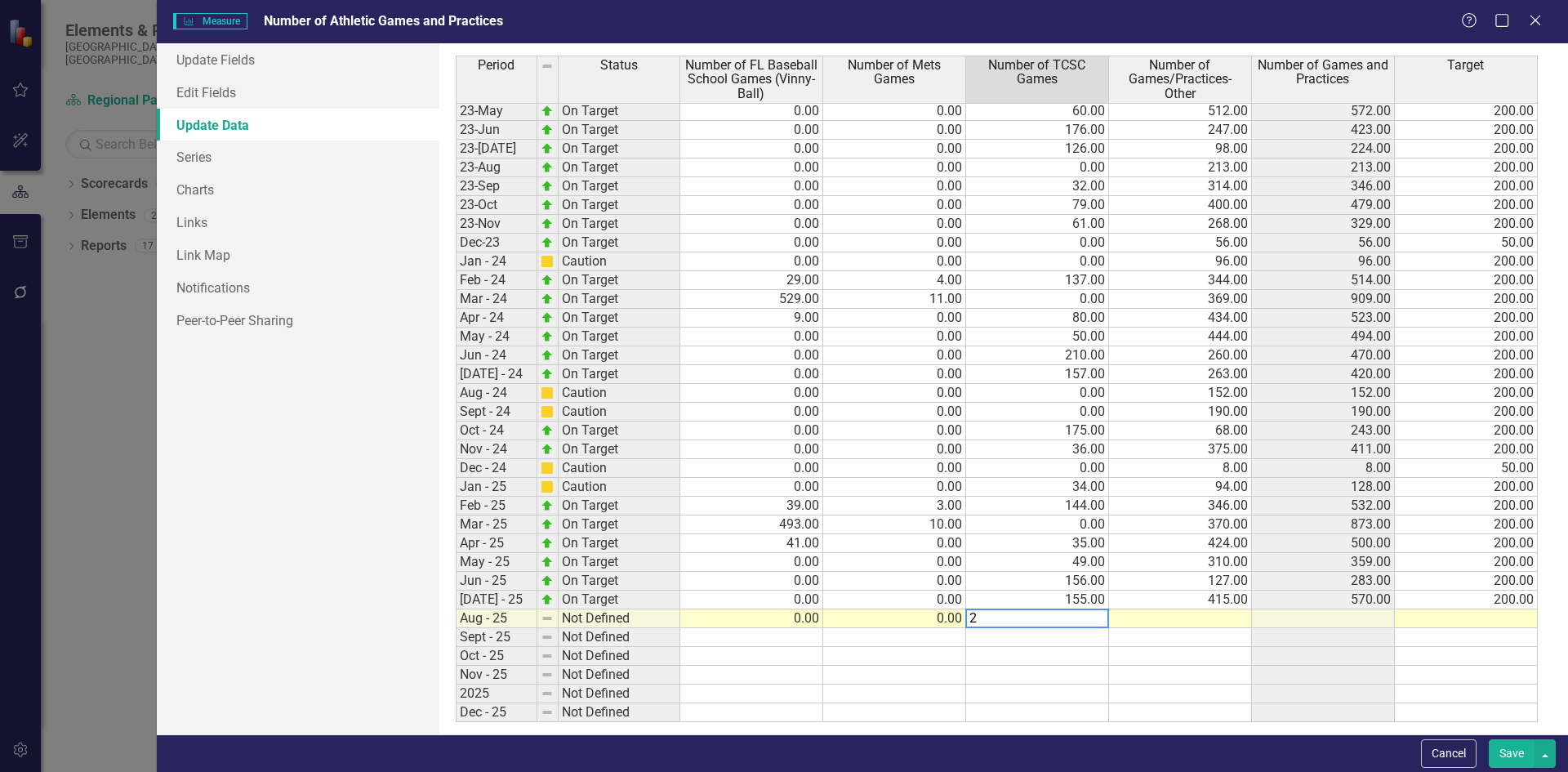
type textarea "24"
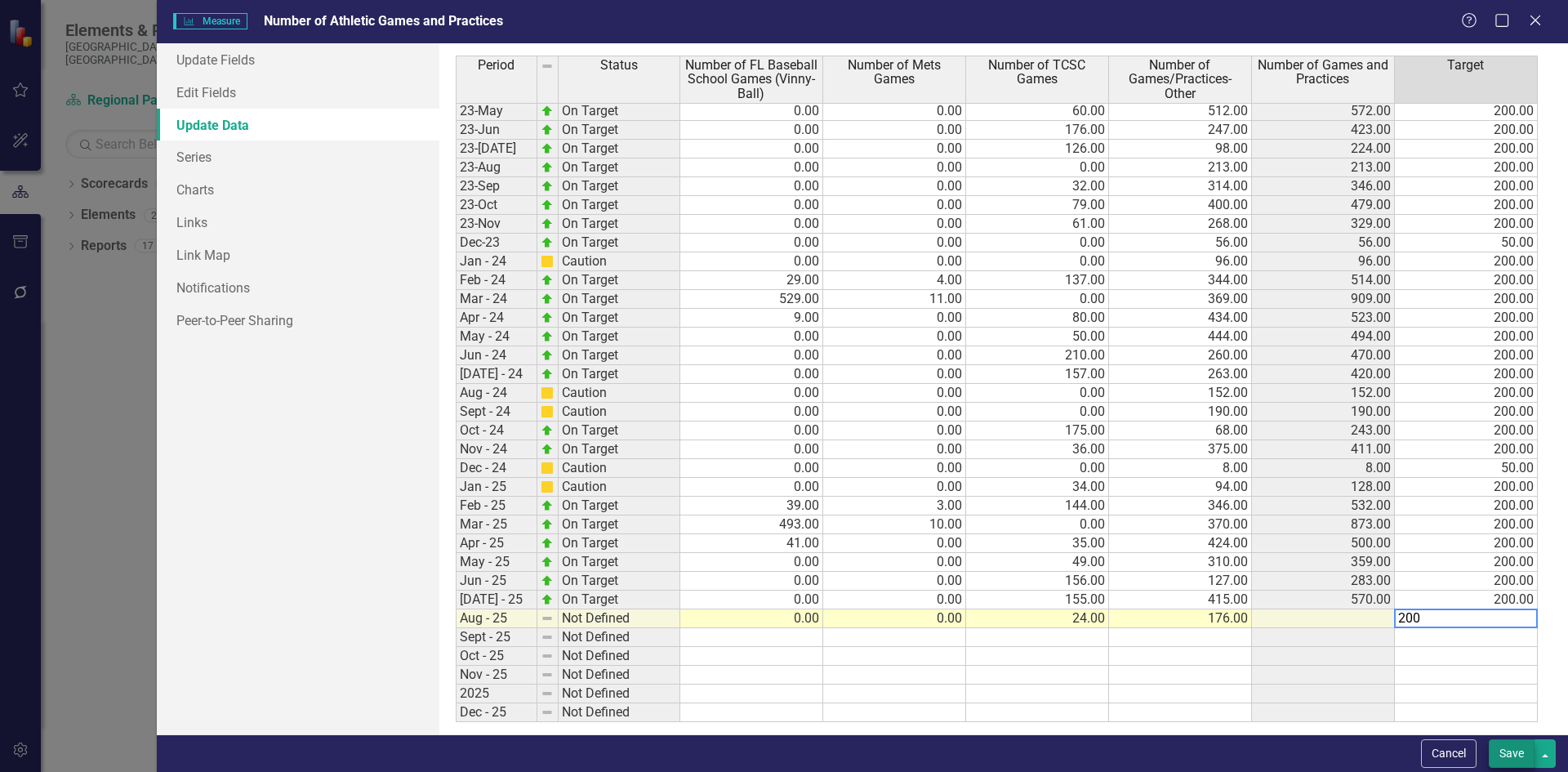
type textarea "200"
click at [1498, 751] on button "Save" at bounding box center [1511, 753] width 45 height 28
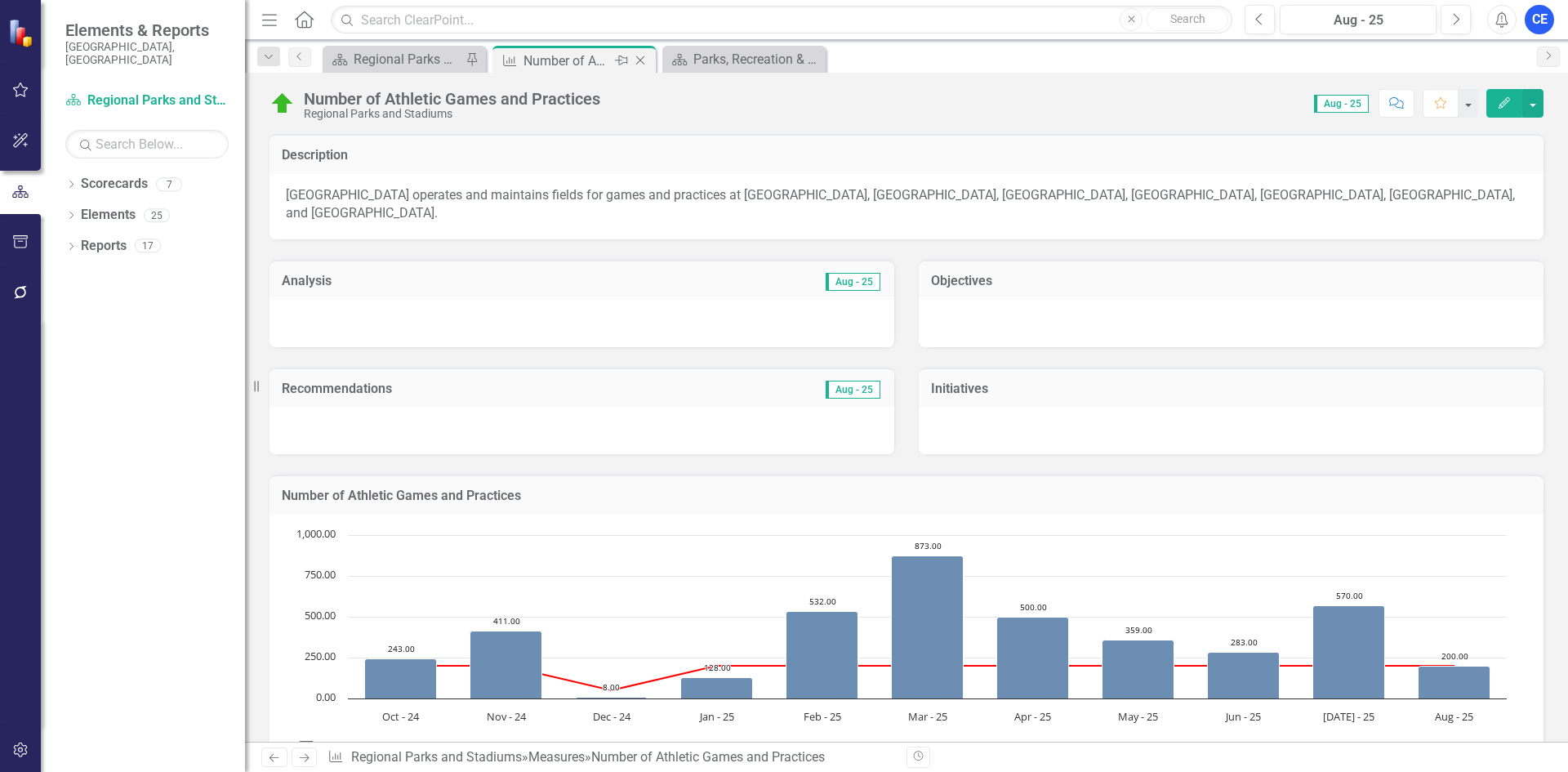
click at [641, 62] on icon "Close" at bounding box center [639, 60] width 16 height 13
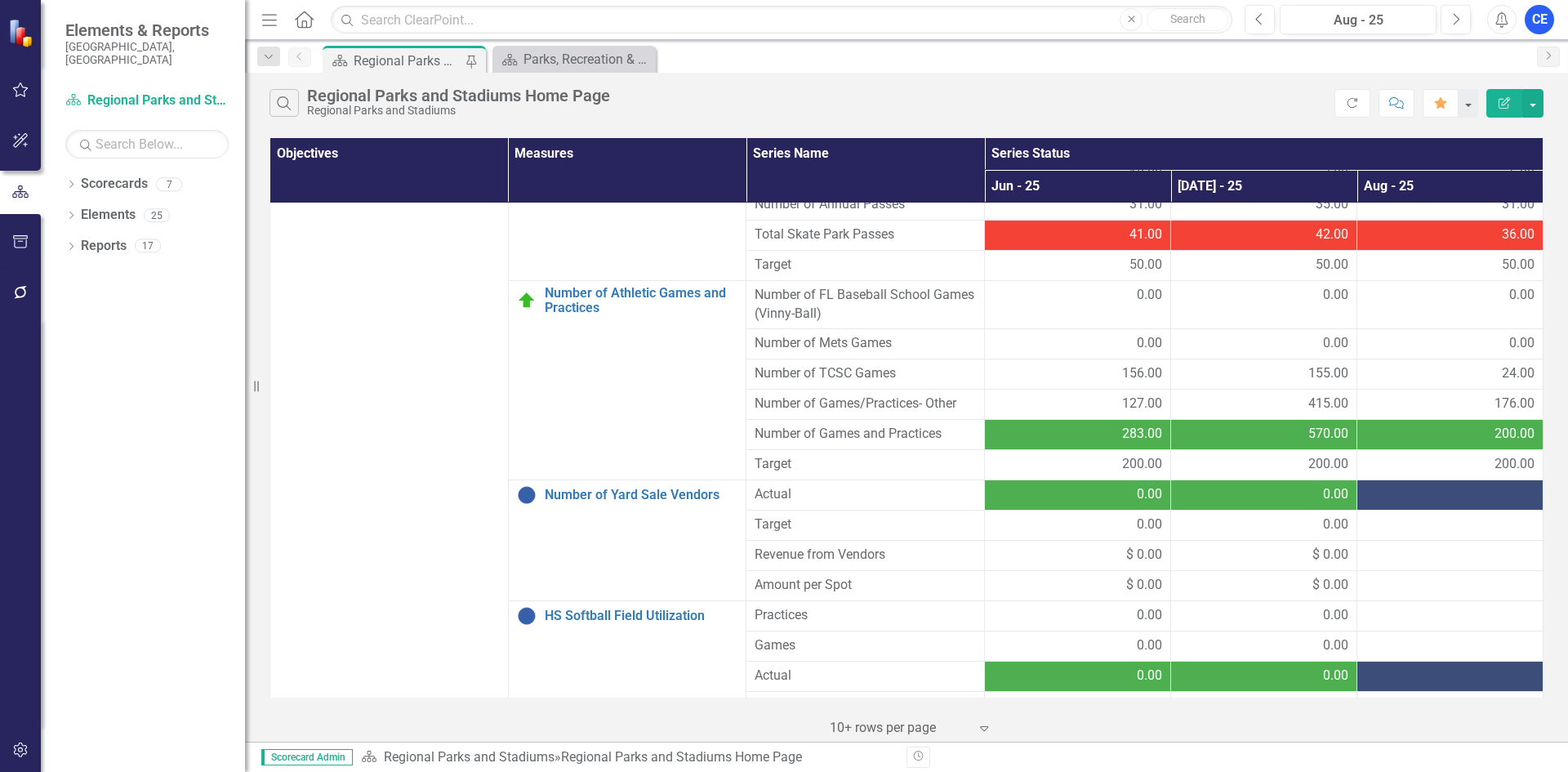
scroll to position [981, 0]
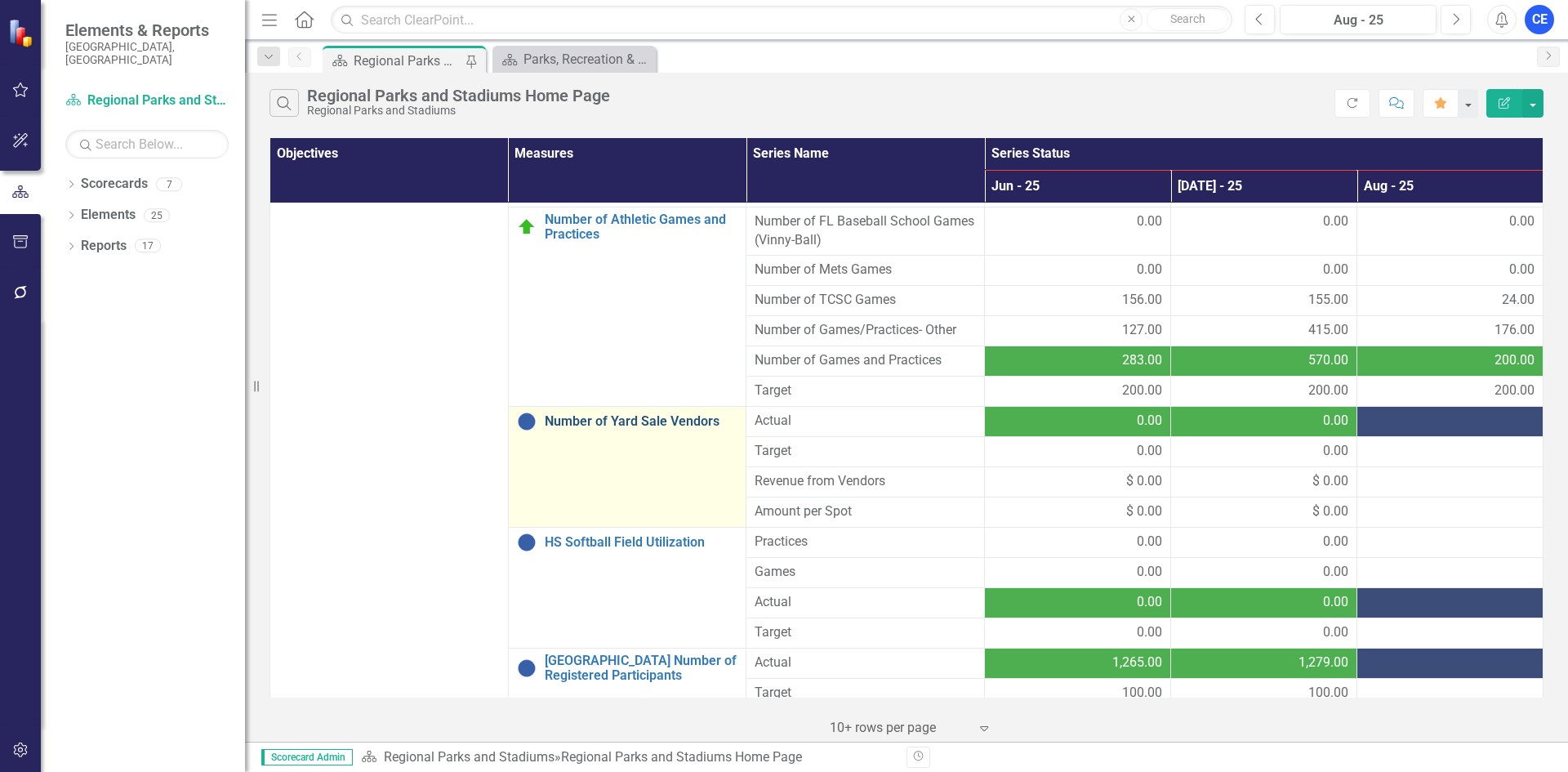
click at [584, 417] on link "Number of Yard Sale Vendors" at bounding box center [641, 421] width 193 height 15
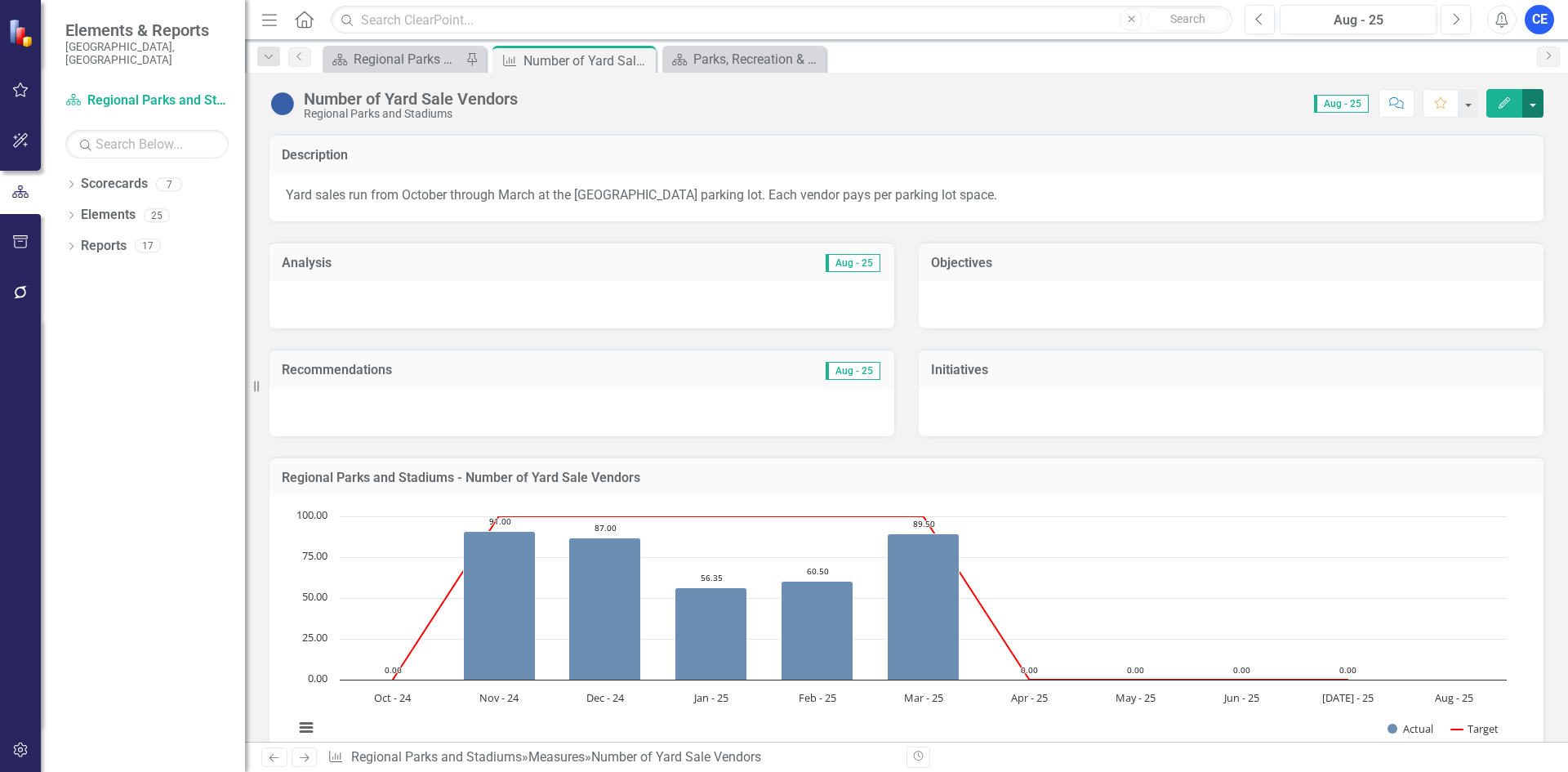
click at [1537, 101] on button "button" at bounding box center [1533, 103] width 21 height 28
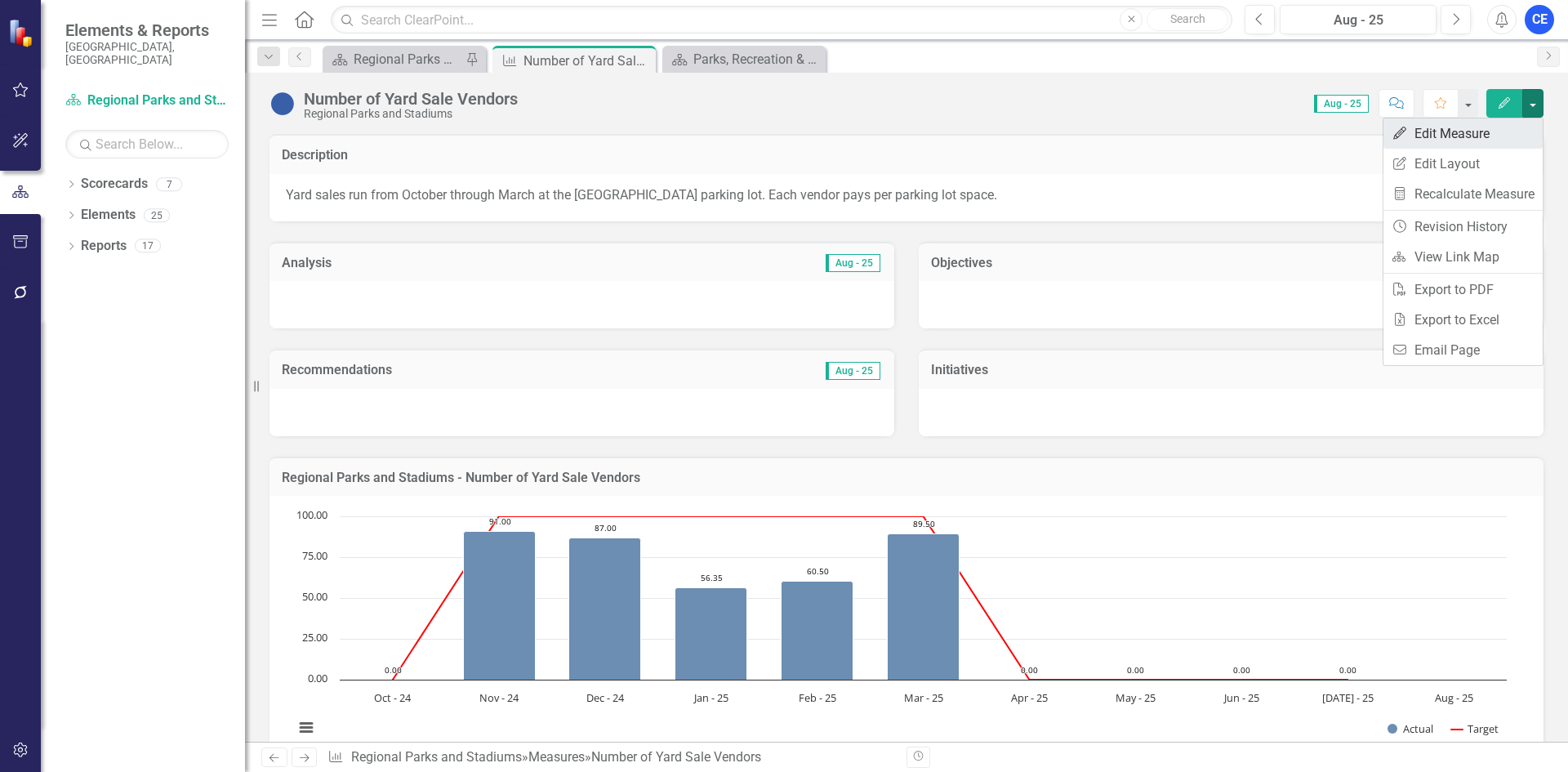
click at [1469, 131] on link "Edit Edit Measure" at bounding box center [1463, 133] width 160 height 30
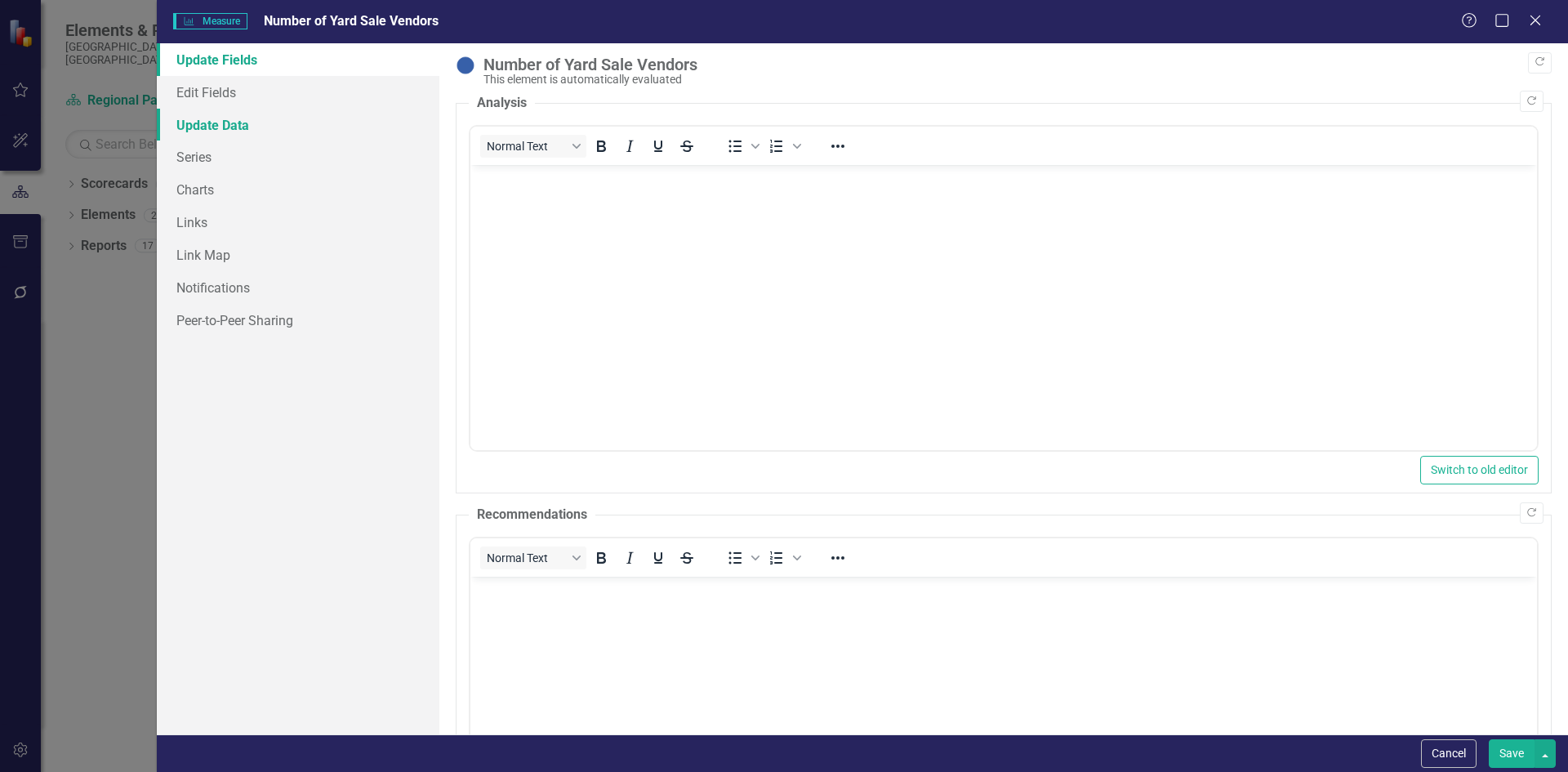
click at [230, 119] on link "Update Data" at bounding box center [298, 125] width 282 height 33
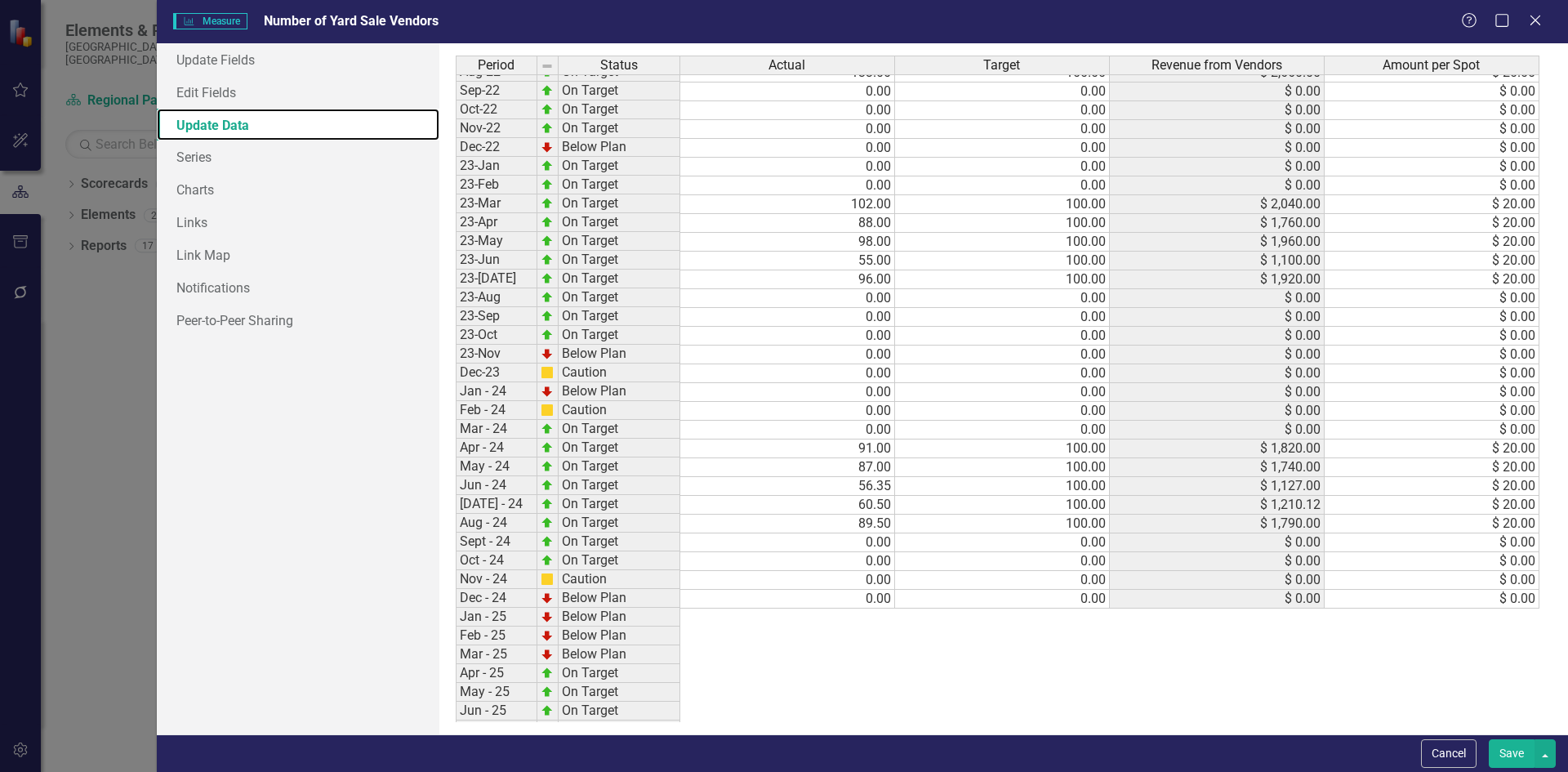
scroll to position [501, 0]
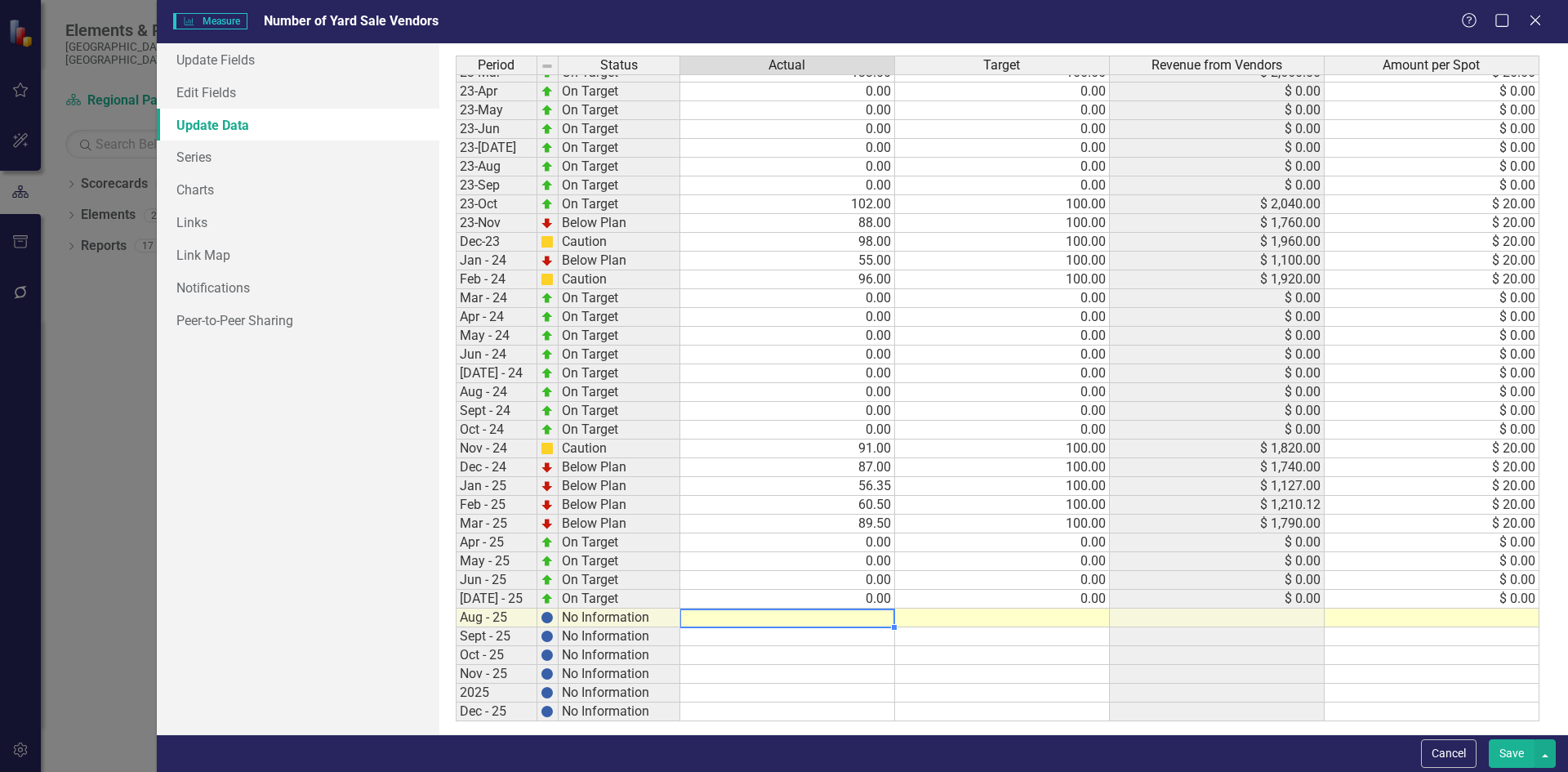
click at [831, 623] on tbody "Oct-21 On Target 85.00 75.00 $ 1,700.00 $ 20.00 Nov-21 Caution 68.00 75.00 $ 1,…" at bounding box center [997, 232] width 1084 height 978
type textarea "0"
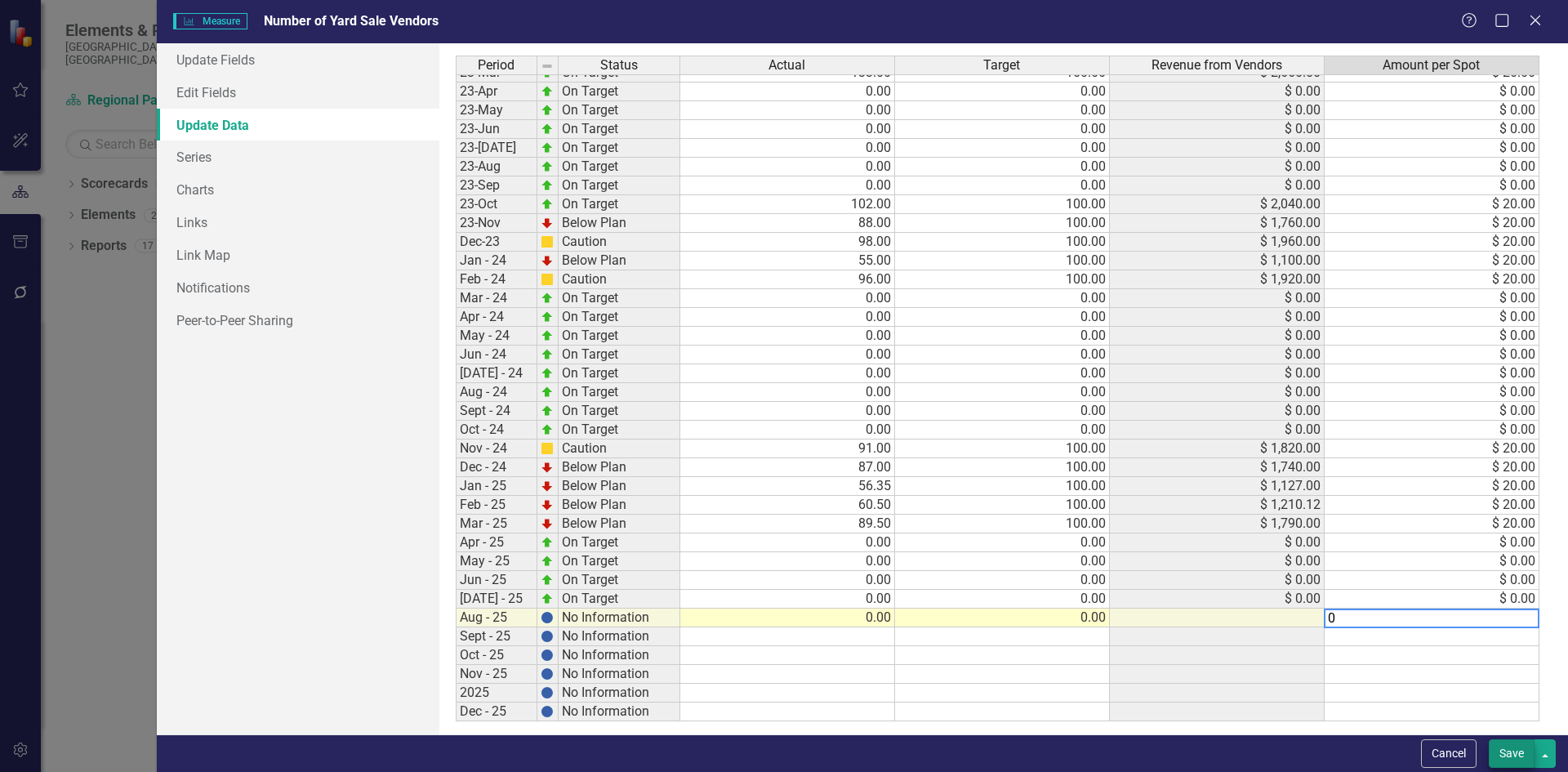
type textarea "0"
click at [1492, 750] on button "Save" at bounding box center [1511, 753] width 45 height 28
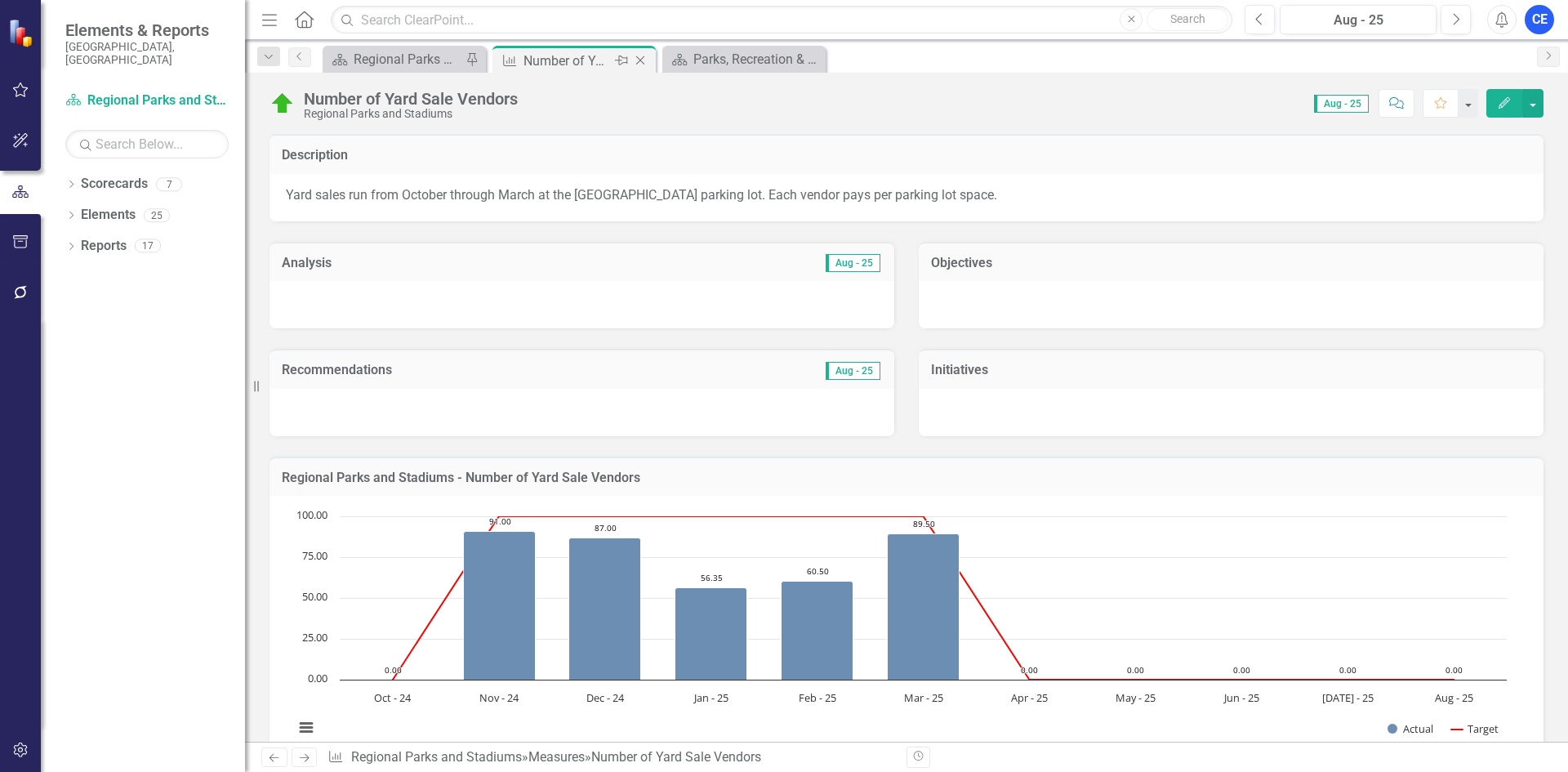
click at [636, 59] on icon "Close" at bounding box center [639, 60] width 16 height 13
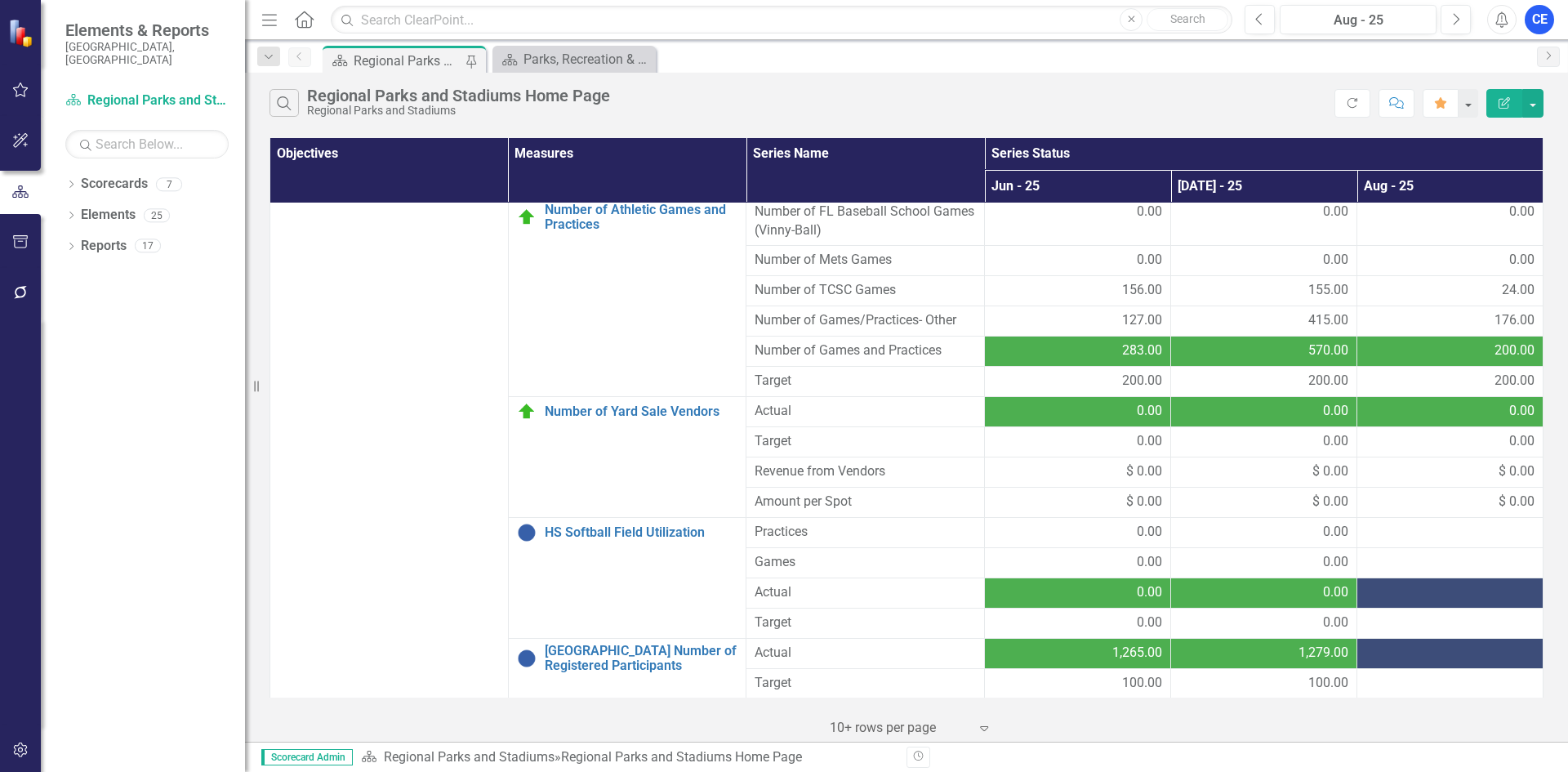
scroll to position [992, 0]
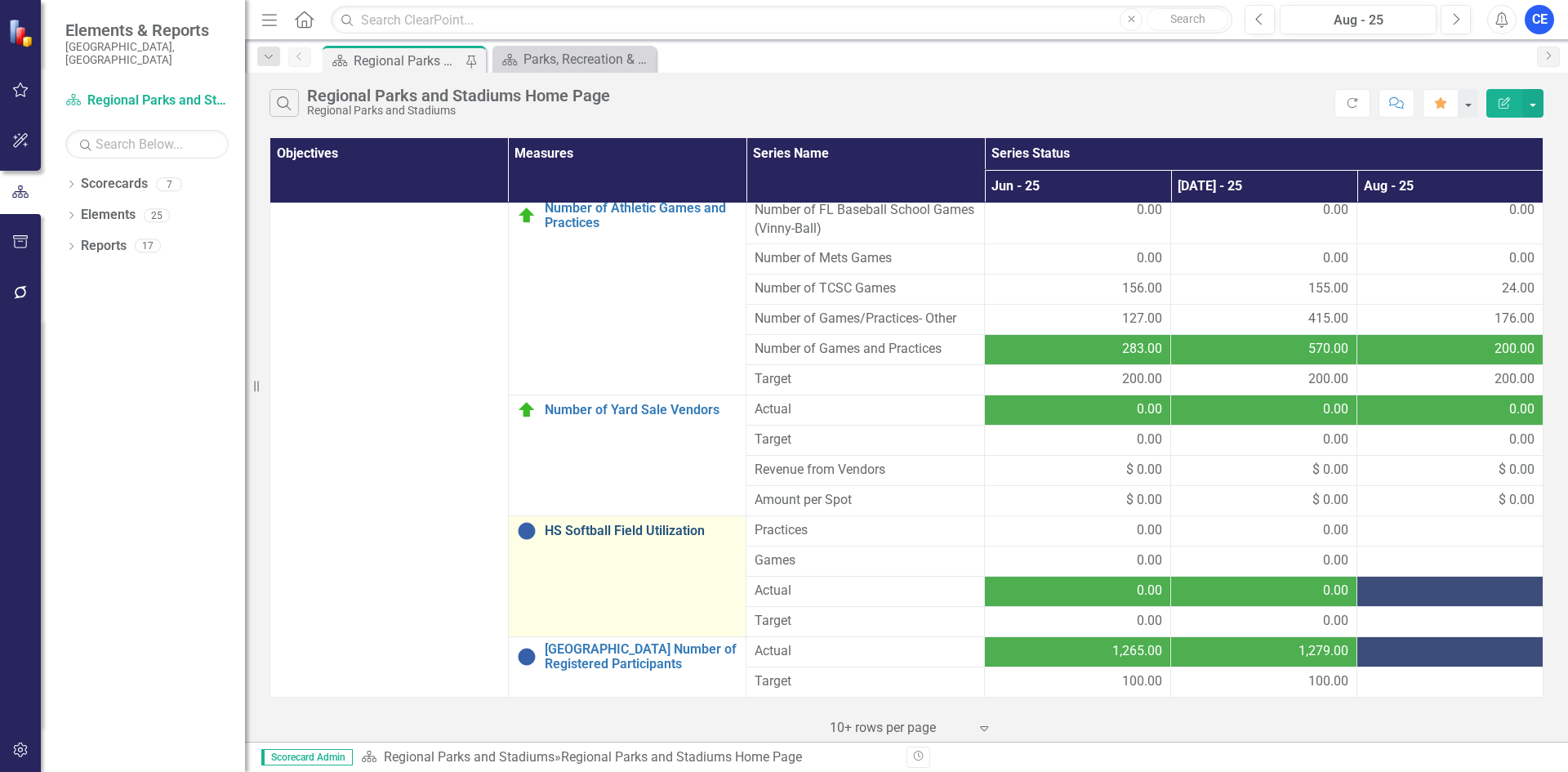
click at [614, 530] on link "HS Softball Field Utilization" at bounding box center [641, 531] width 193 height 15
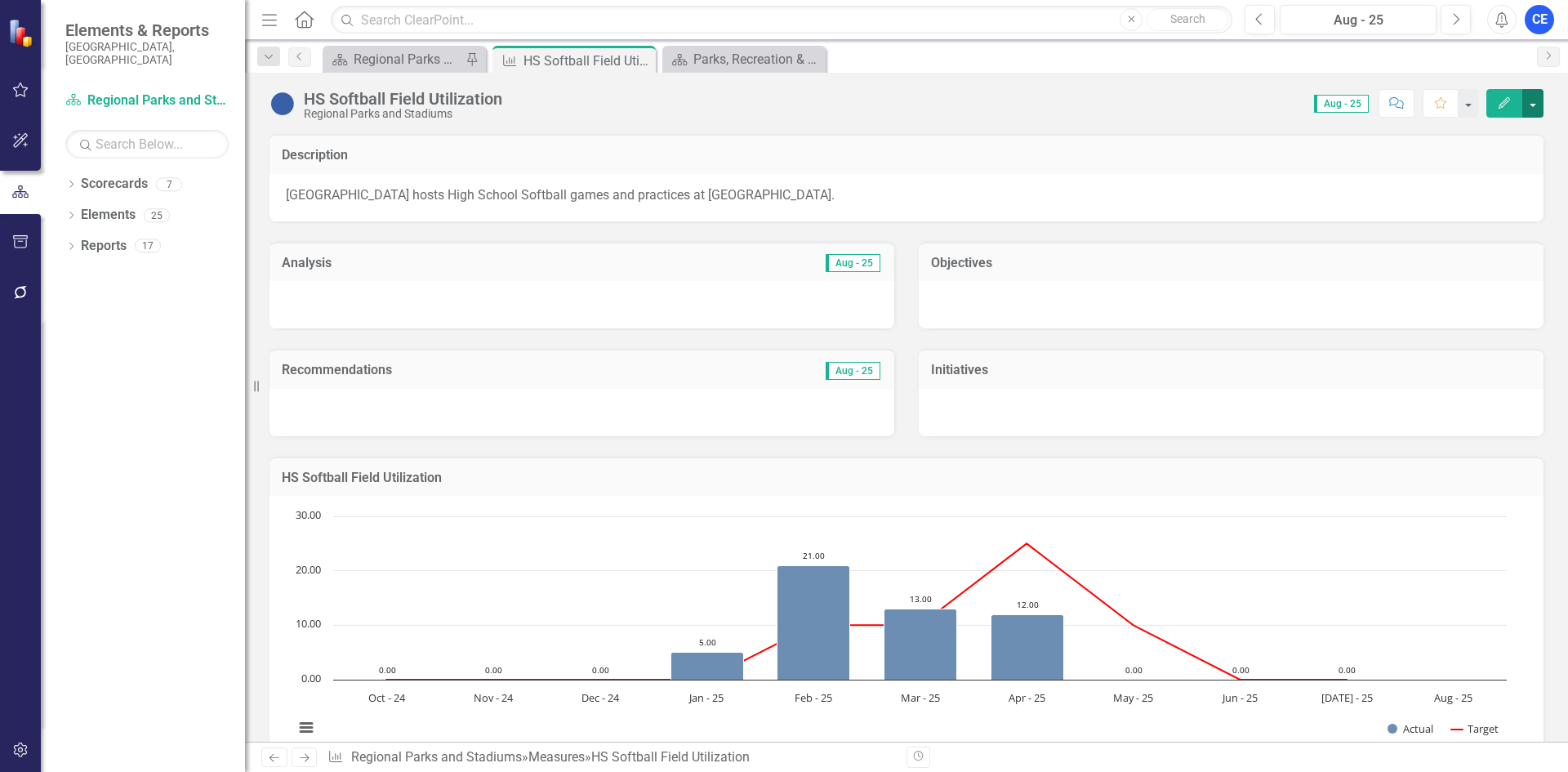
click at [1535, 106] on button "button" at bounding box center [1533, 103] width 21 height 28
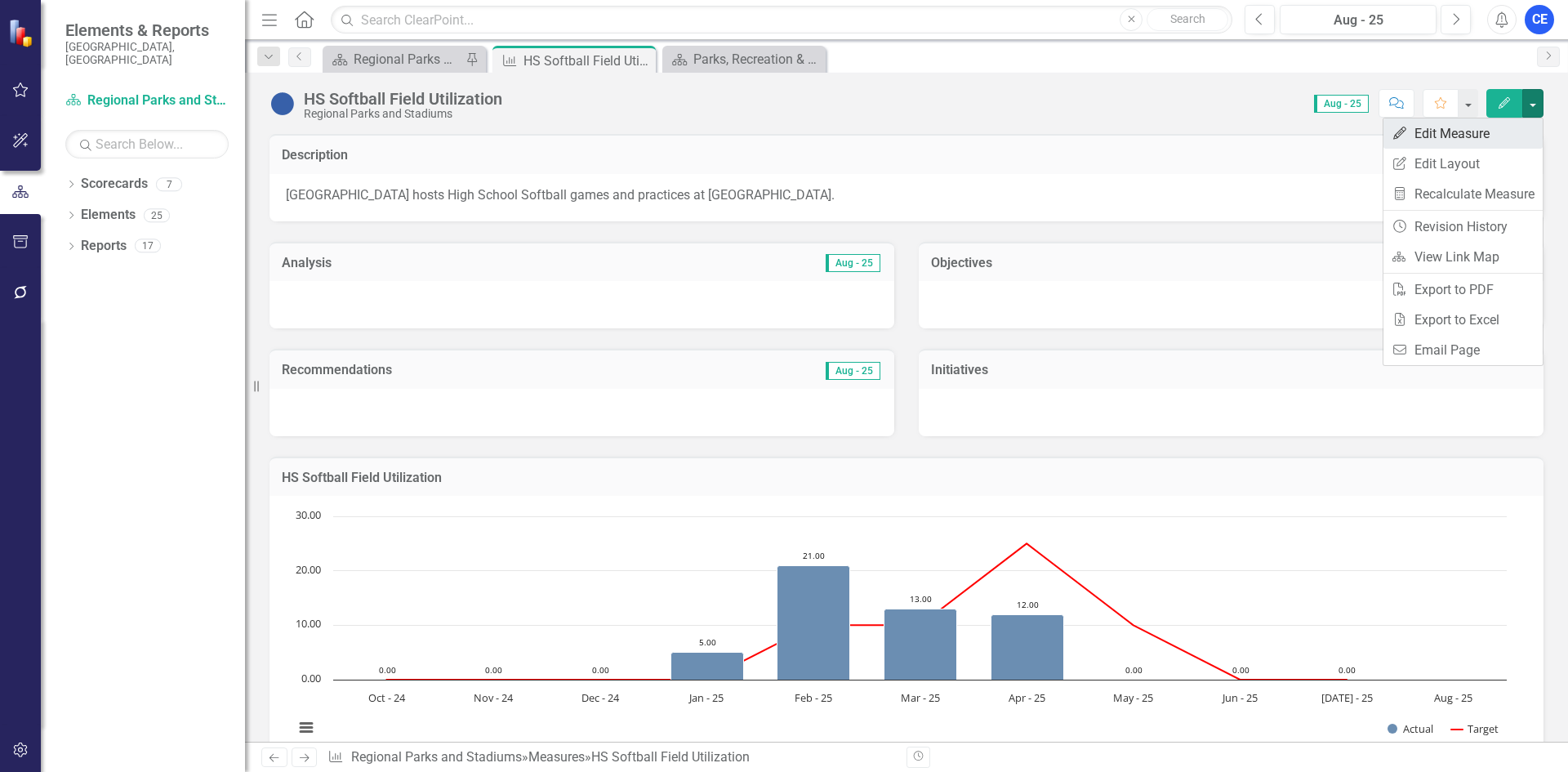
click at [1454, 139] on link "Edit Edit Measure" at bounding box center [1463, 133] width 160 height 30
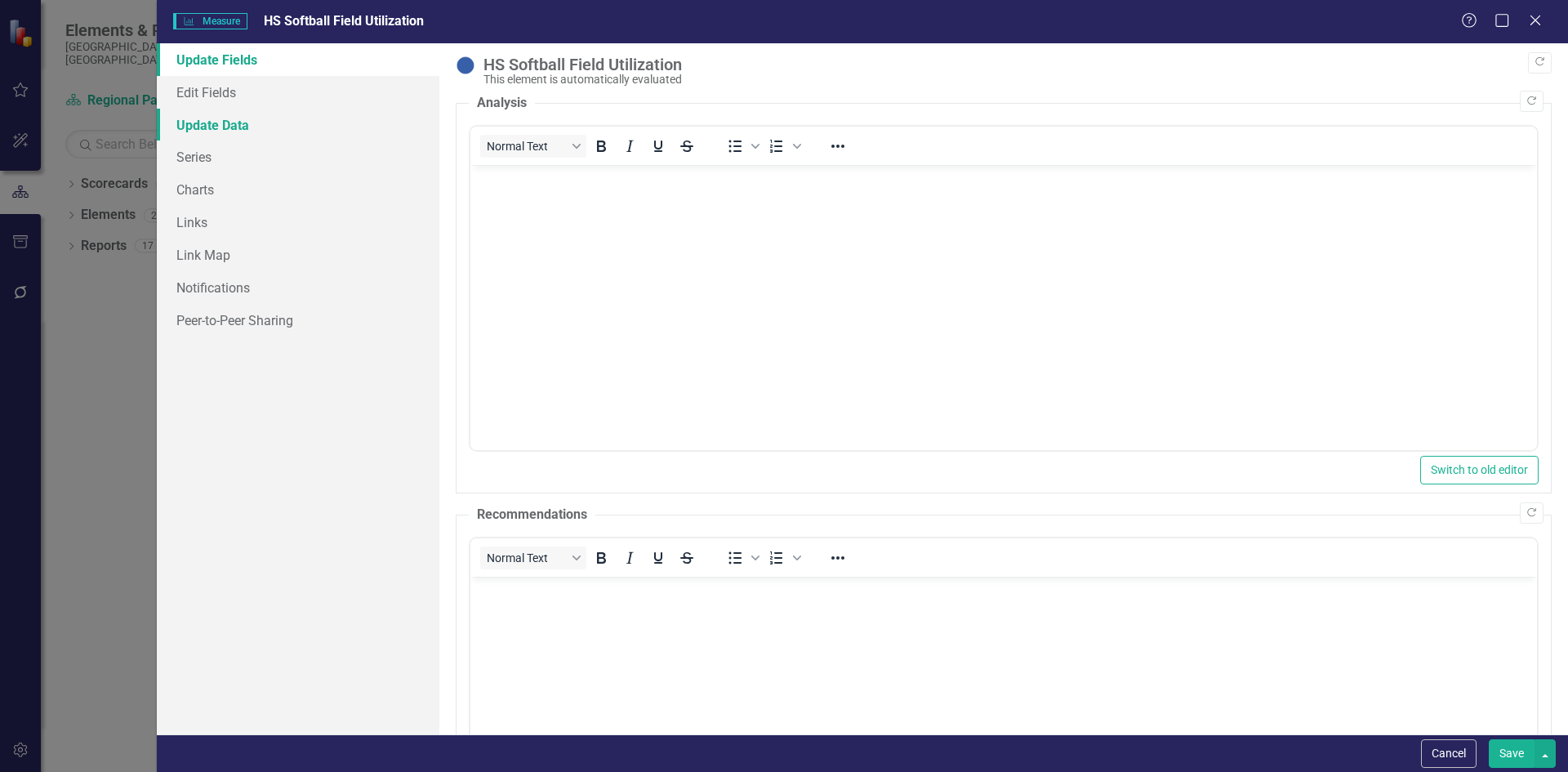
click at [226, 126] on link "Update Data" at bounding box center [298, 125] width 282 height 33
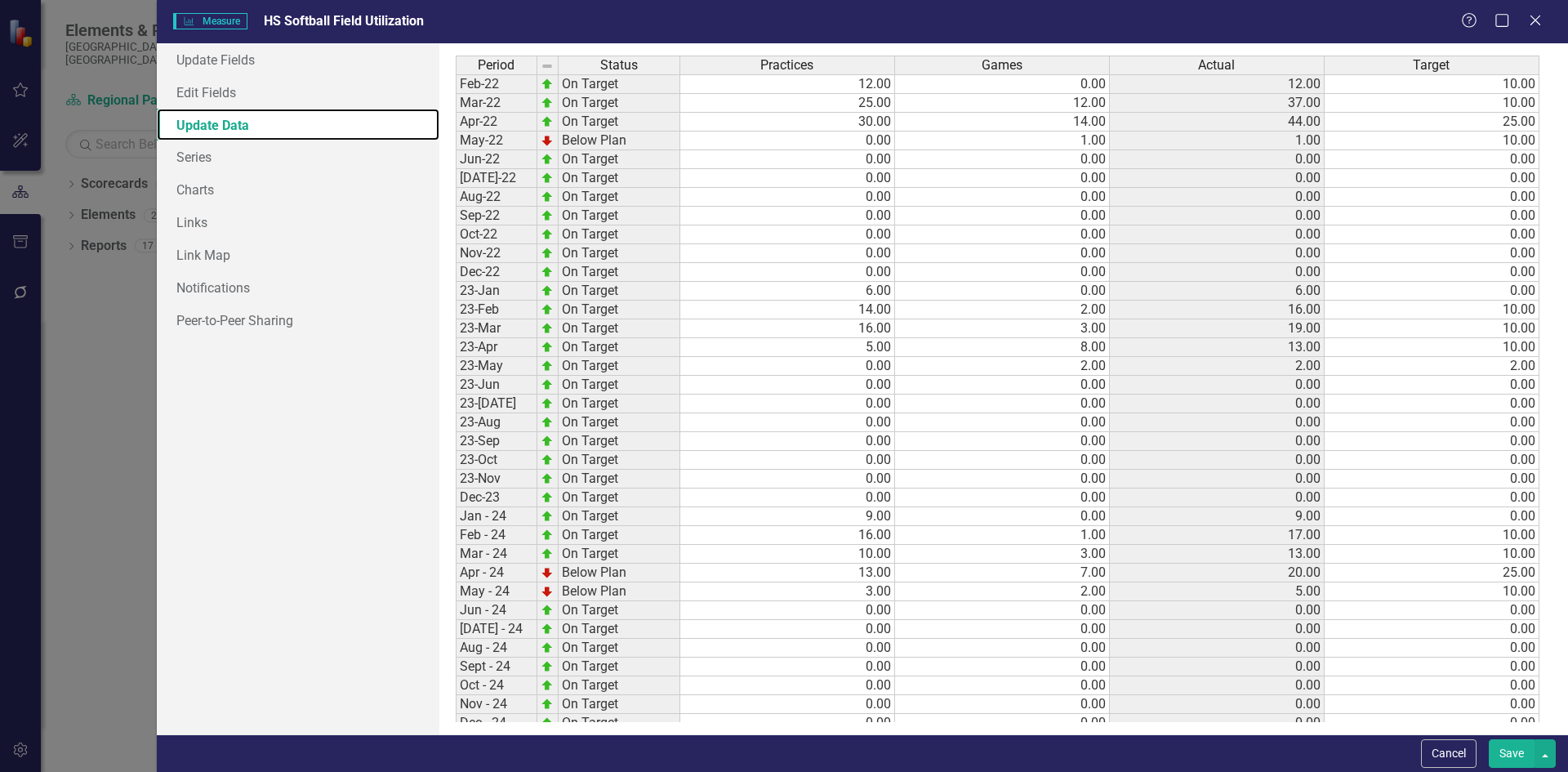
scroll to position [501, 0]
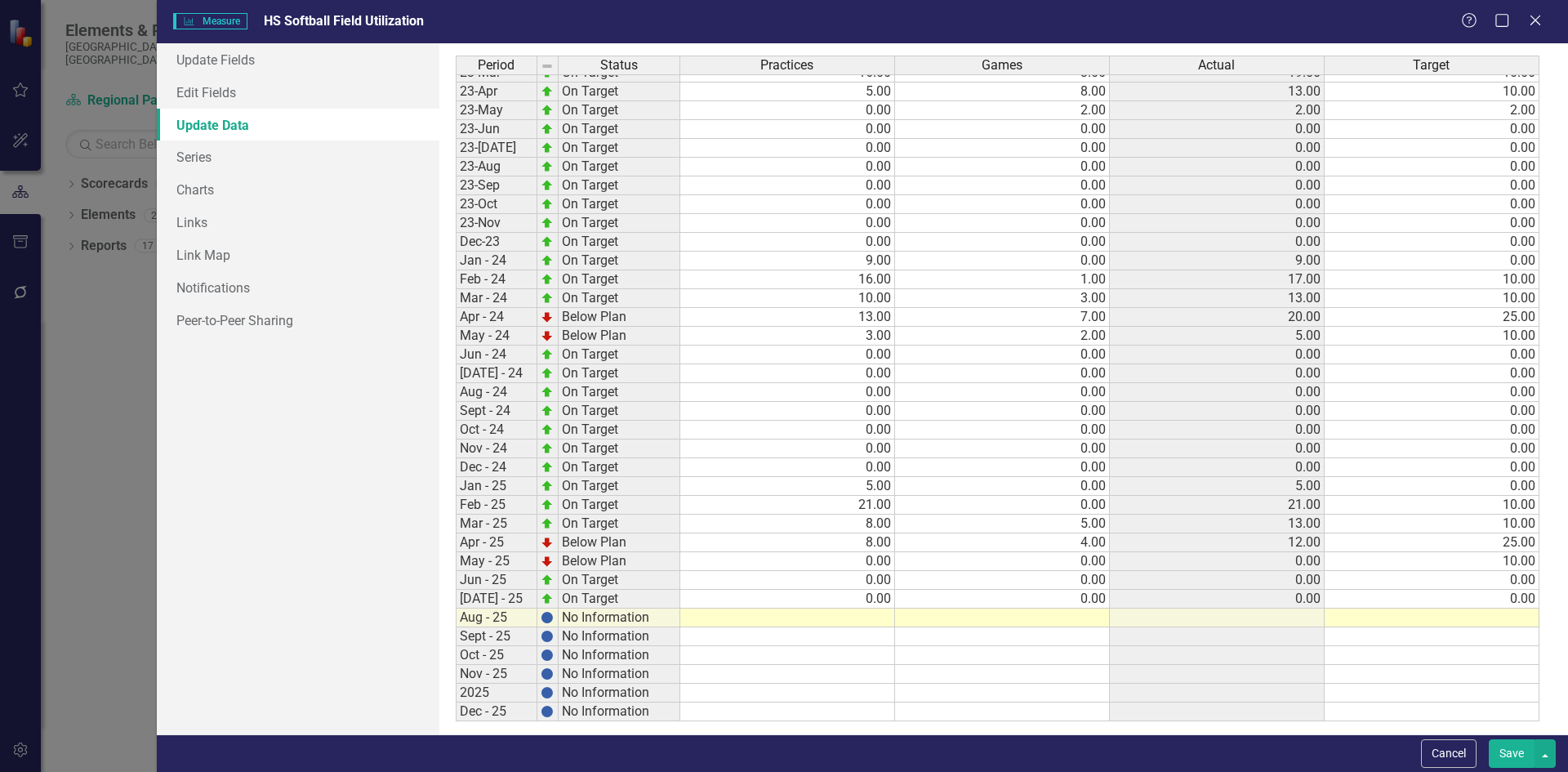
click at [827, 620] on tbody "Jan-22 On Target 3.00 0.00 3.00 0.00 Feb-22 On Target 12.00 0.00 12.00 10.00 Ma…" at bounding box center [997, 260] width 1084 height 921
type textarea "0"
click at [1510, 754] on button "Save" at bounding box center [1511, 753] width 45 height 28
